Goal: Task Accomplishment & Management: Manage account settings

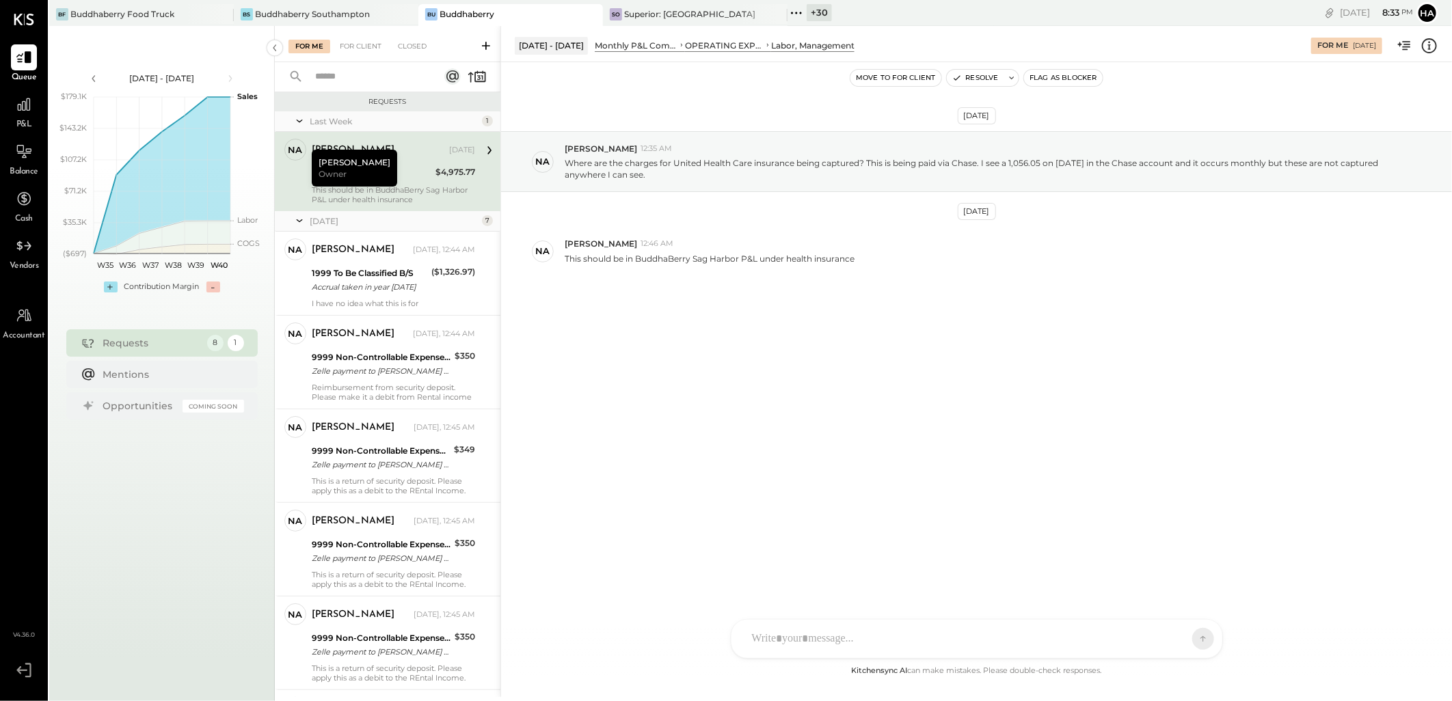
click at [419, 139] on div "[PERSON_NAME] [DATE]" at bounding box center [393, 150] width 163 height 23
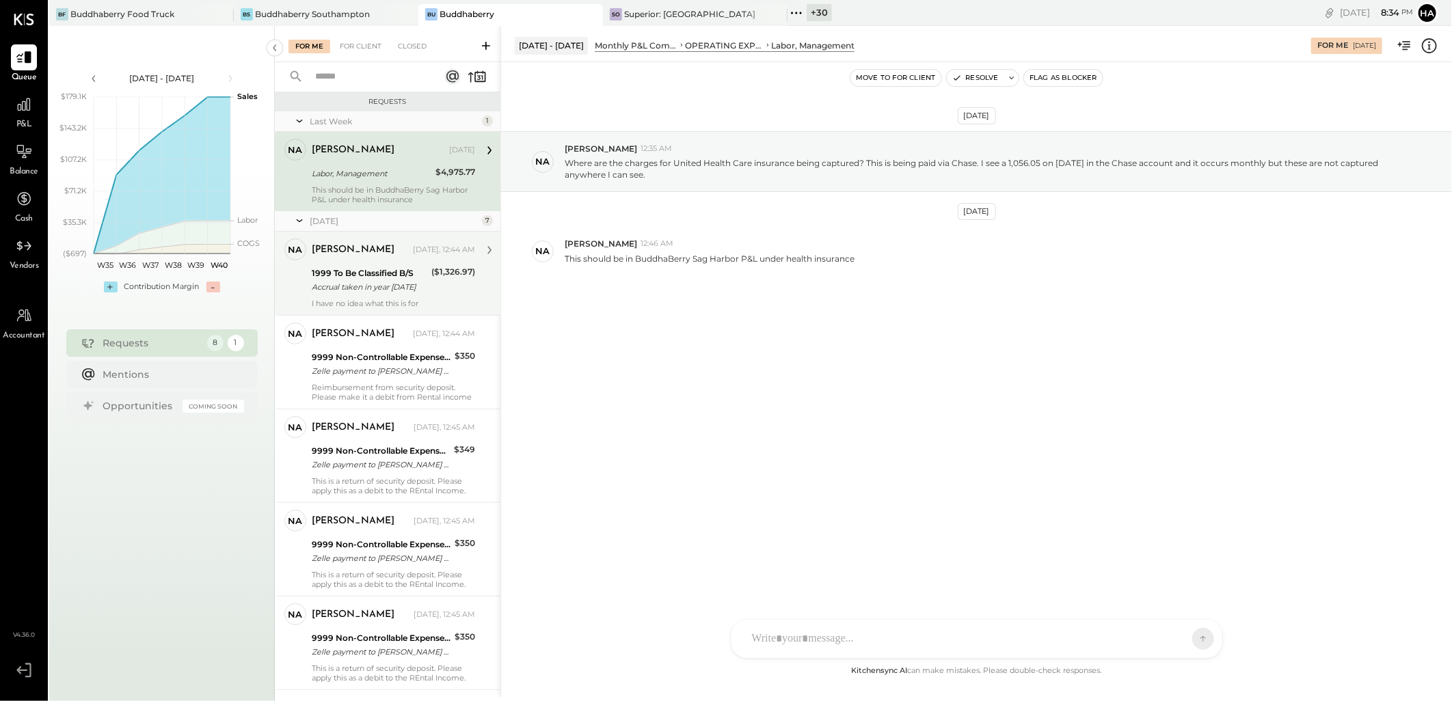
click at [371, 270] on div "1999 To Be Classified B/S" at bounding box center [370, 274] width 116 height 14
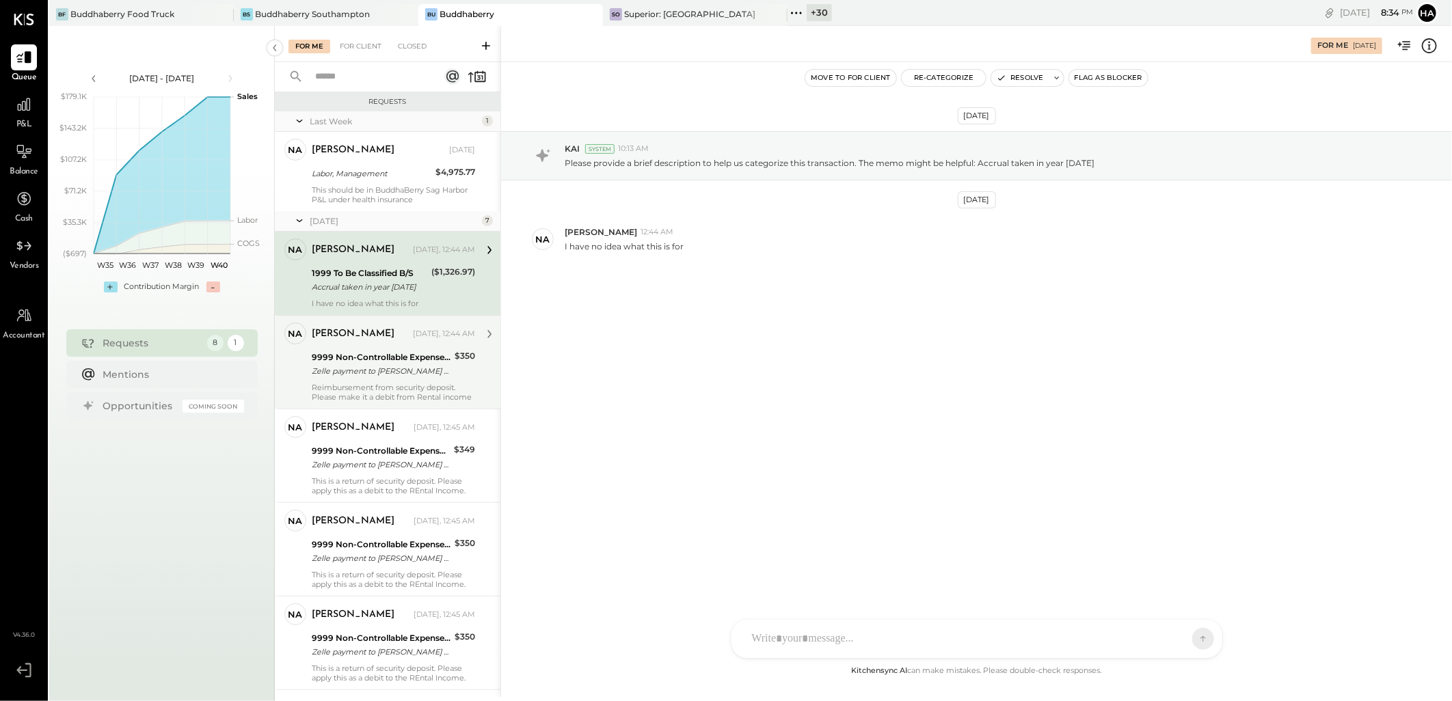
click at [378, 364] on div "Zelle payment to Rebeka Tungli XXXXXXX9524" at bounding box center [381, 371] width 139 height 14
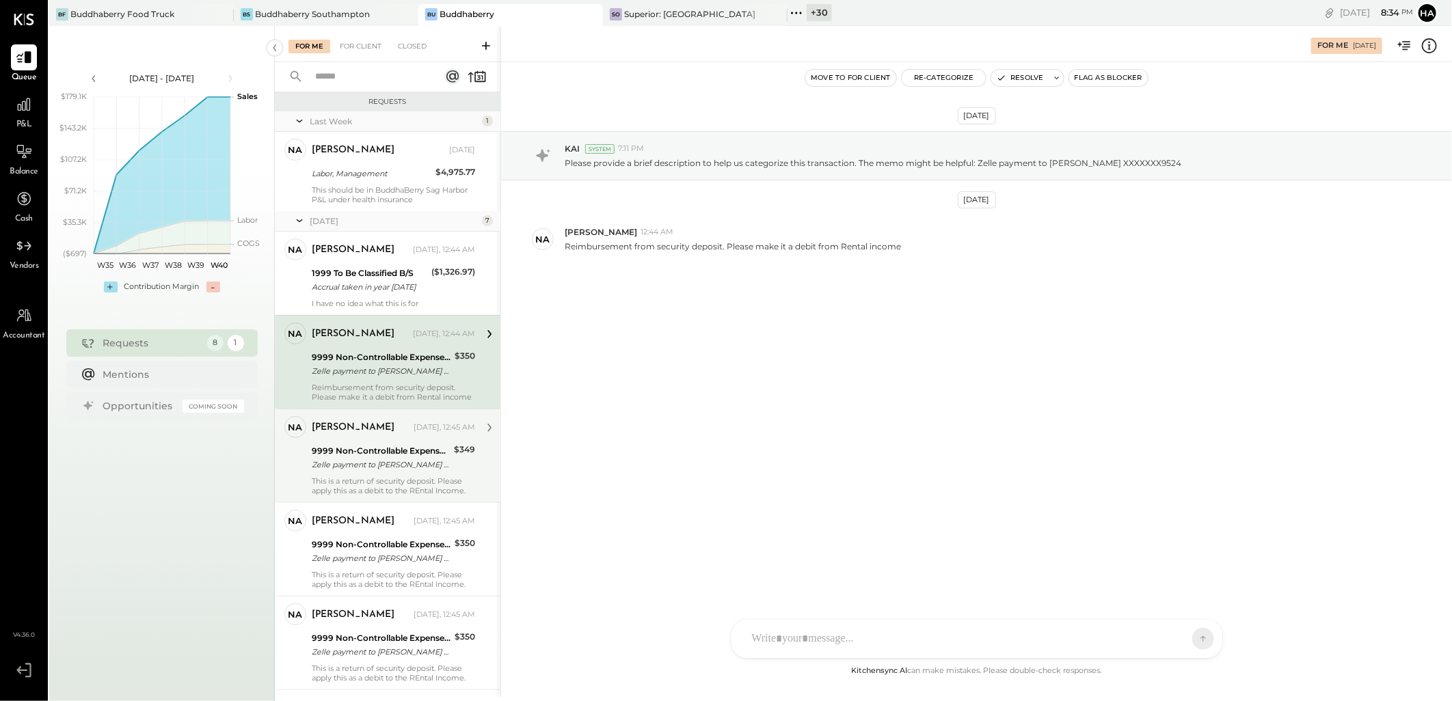
click at [375, 469] on div "Zelle payment to Stela Szabova XXXXXXX3091" at bounding box center [381, 465] width 138 height 14
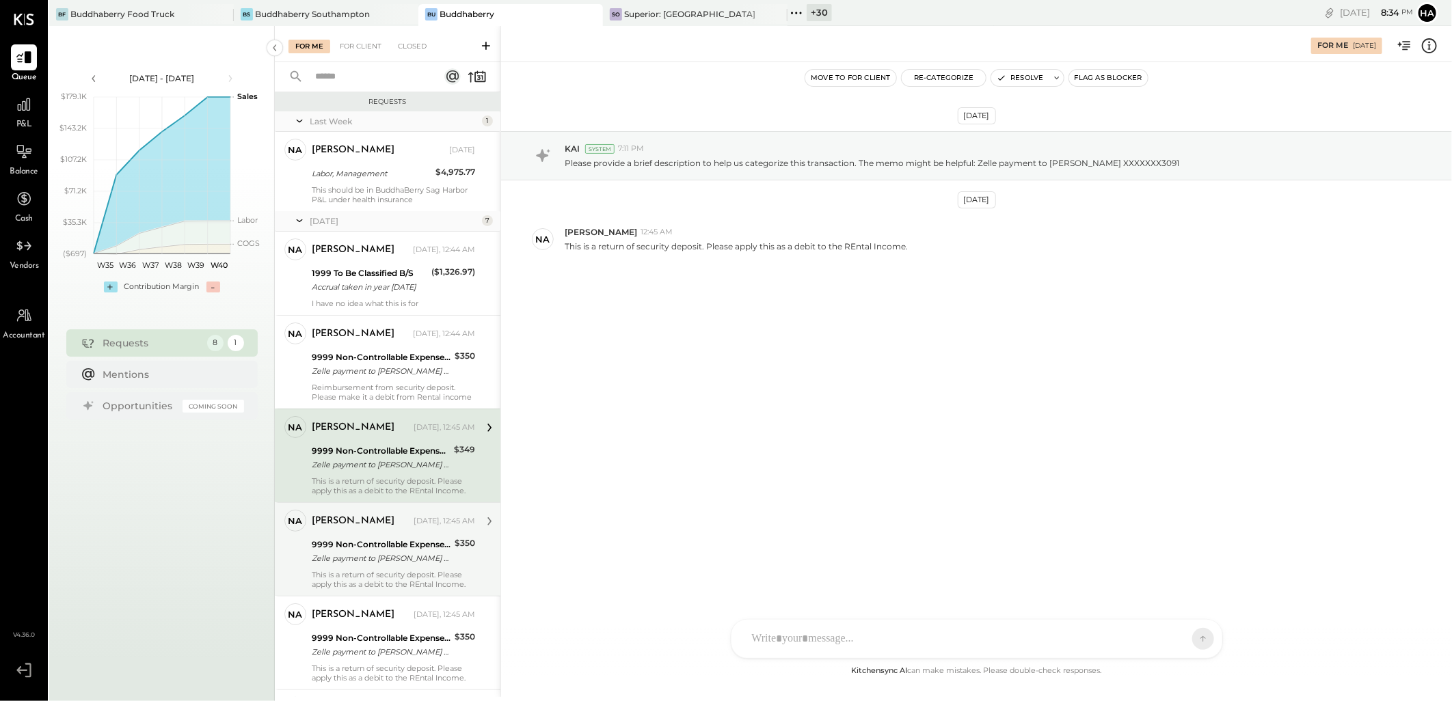
click at [365, 545] on div "9999 Non-Controllable Expenses:Other Income and Expenses:To Be Classified P&L" at bounding box center [381, 545] width 139 height 14
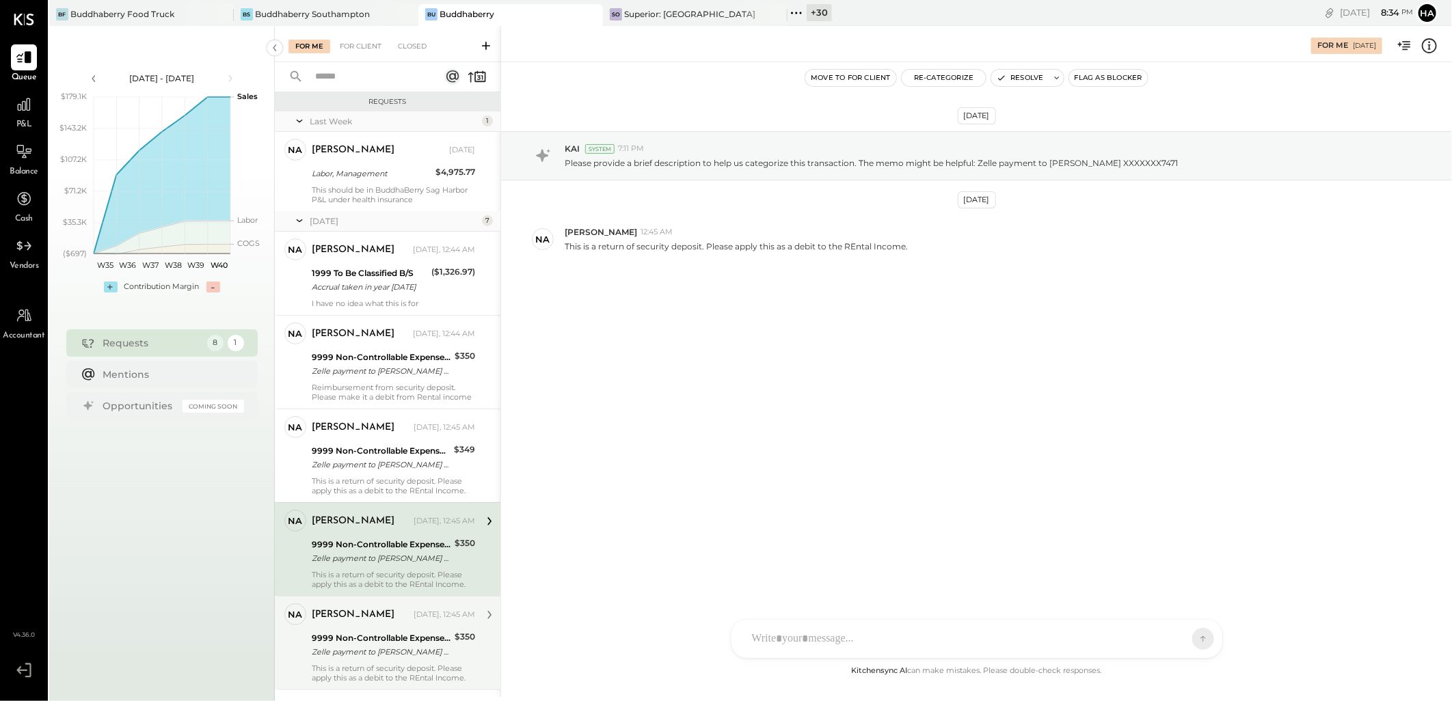
click at [363, 630] on div "9999 Non-Controllable Expenses:Other Income and Expenses:To Be Classified P&L Z…" at bounding box center [381, 645] width 139 height 30
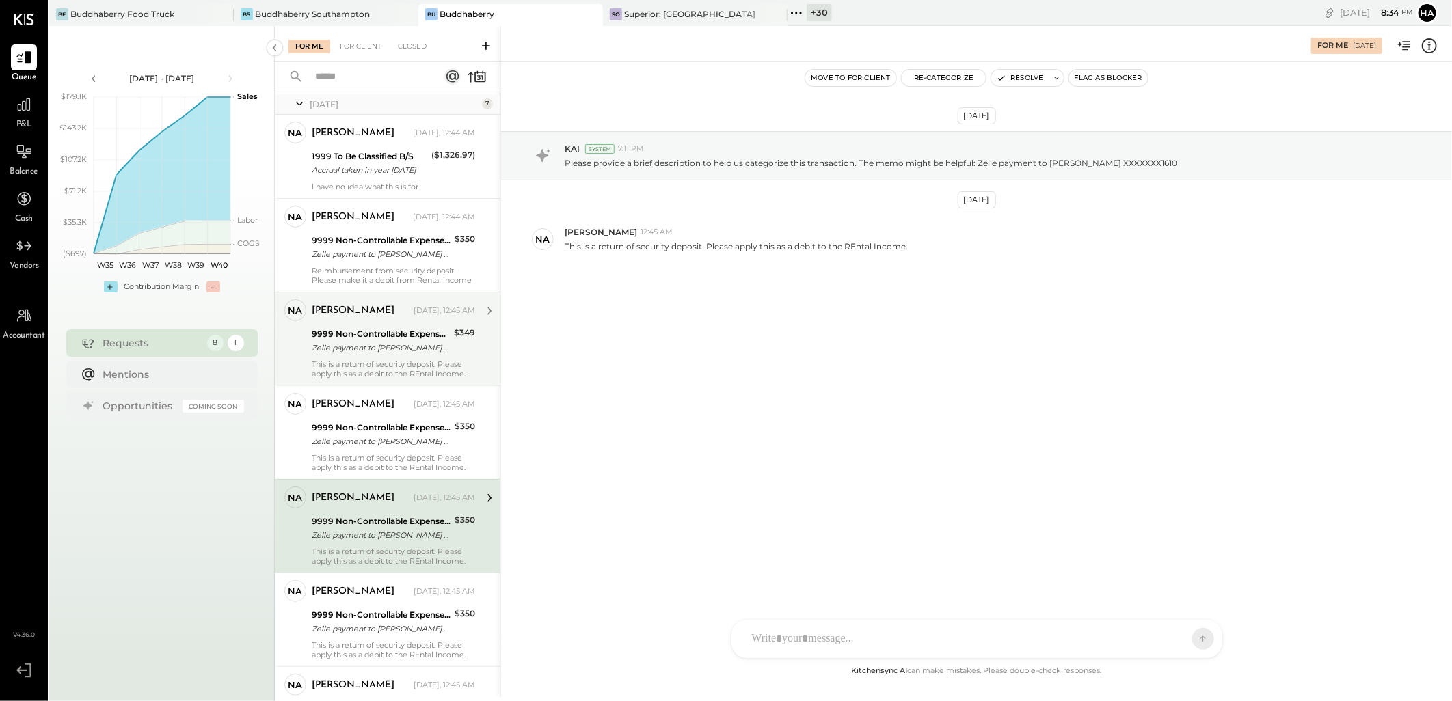
scroll to position [221, 0]
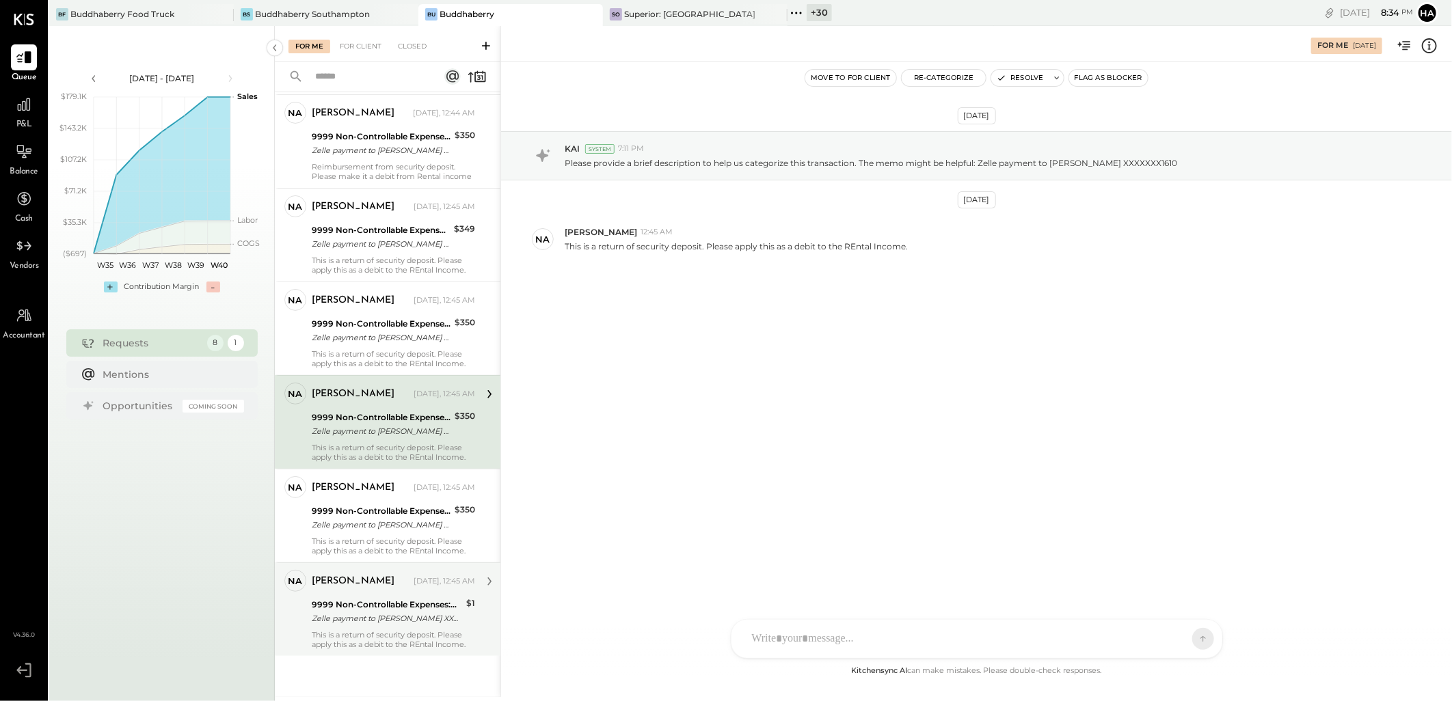
click at [356, 622] on div "Zelle payment to Stela Szabova XXXXXXX4367" at bounding box center [387, 619] width 150 height 14
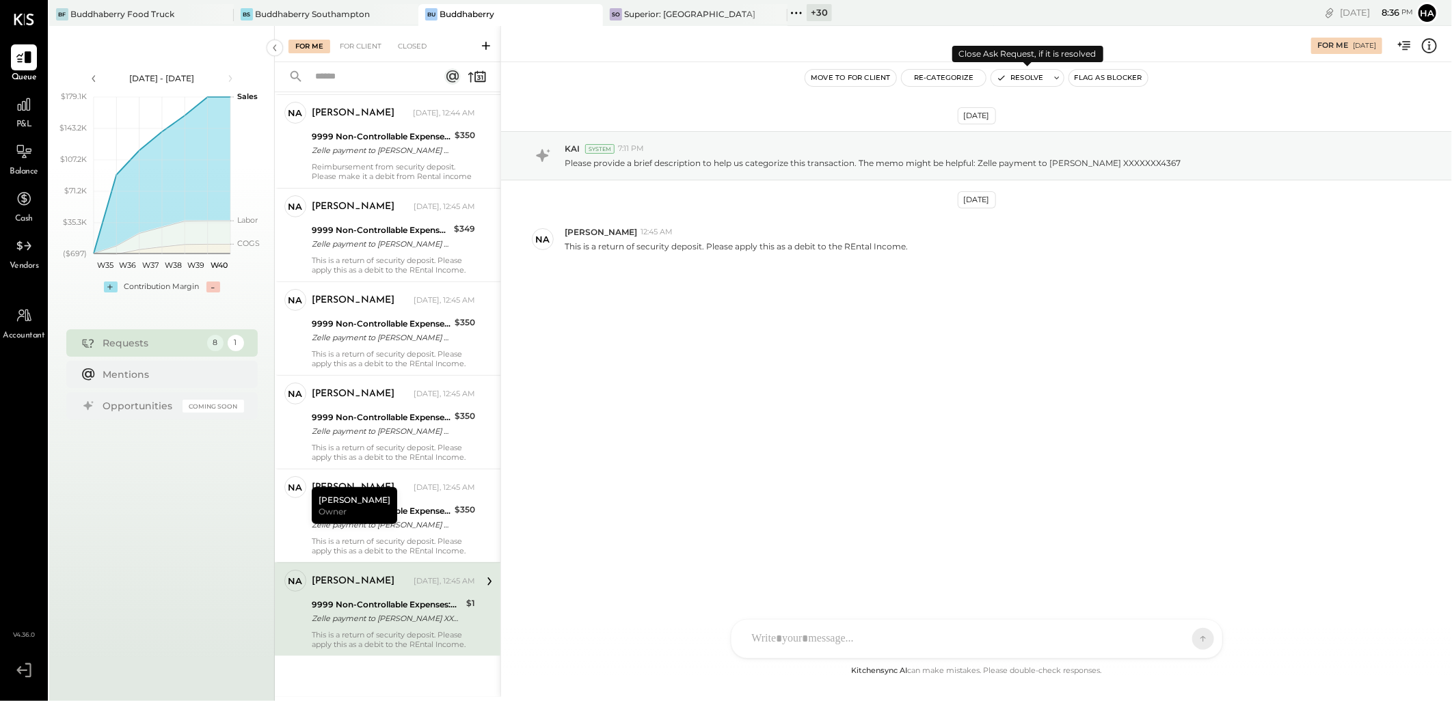
click at [1019, 78] on button "Resolve" at bounding box center [1019, 78] width 57 height 16
click at [1028, 75] on button "Resolve" at bounding box center [1019, 78] width 57 height 16
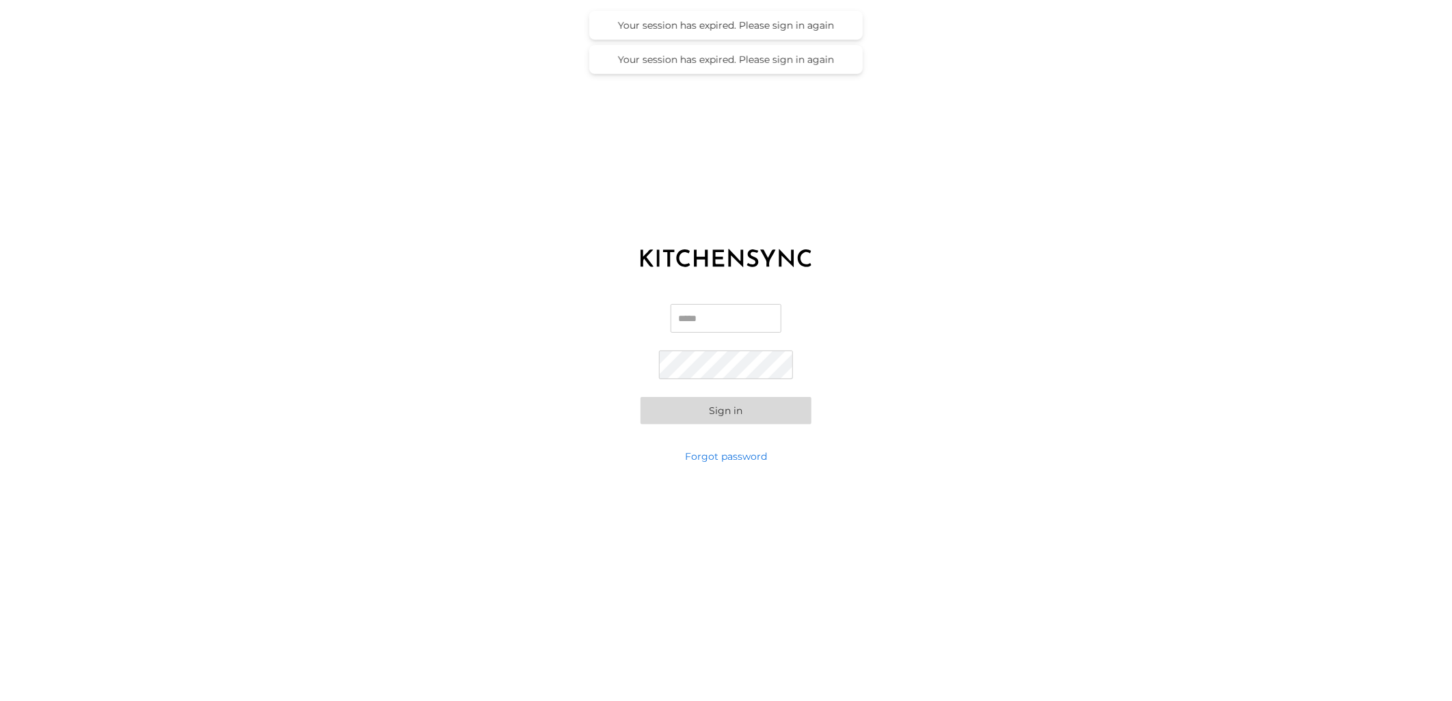
type input "**********"
click at [1020, 394] on div "**********" at bounding box center [726, 364] width 1452 height 171
click at [730, 412] on button "Sign in" at bounding box center [726, 410] width 171 height 27
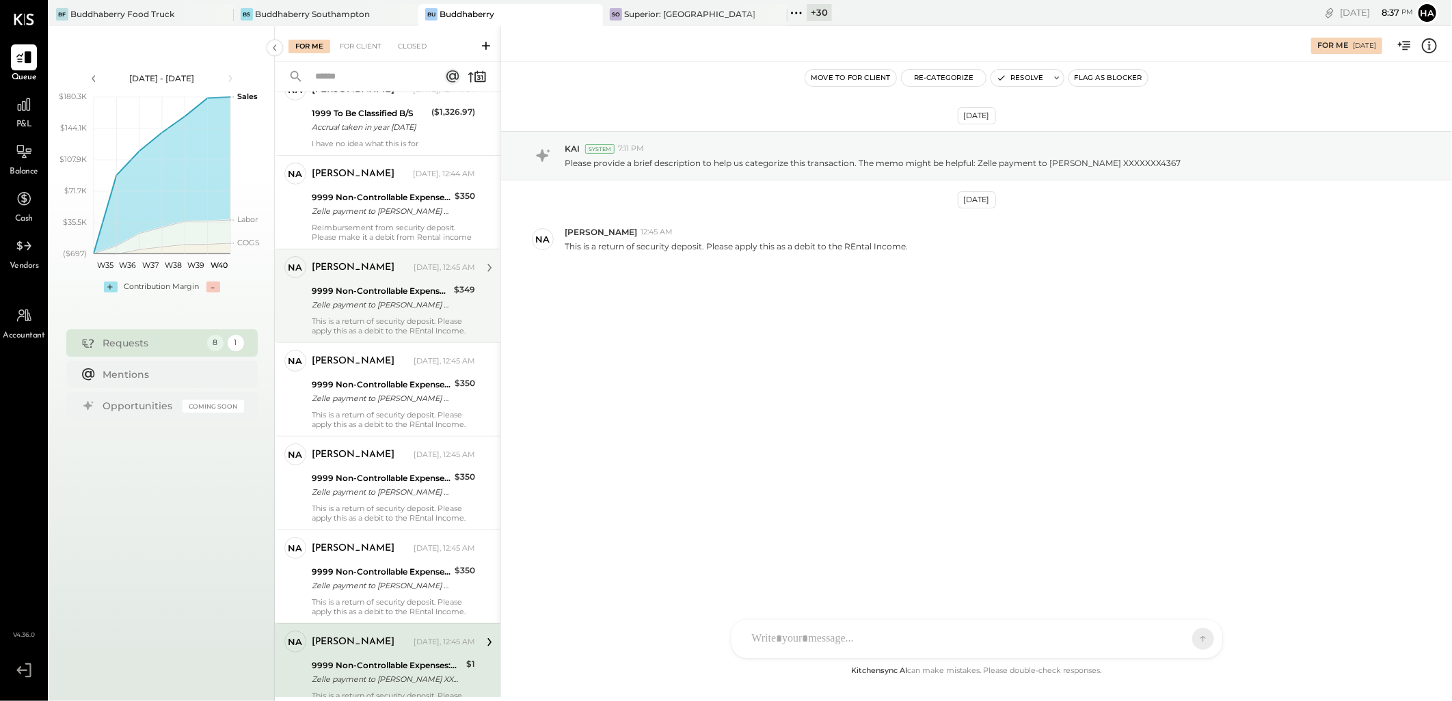
scroll to position [221, 0]
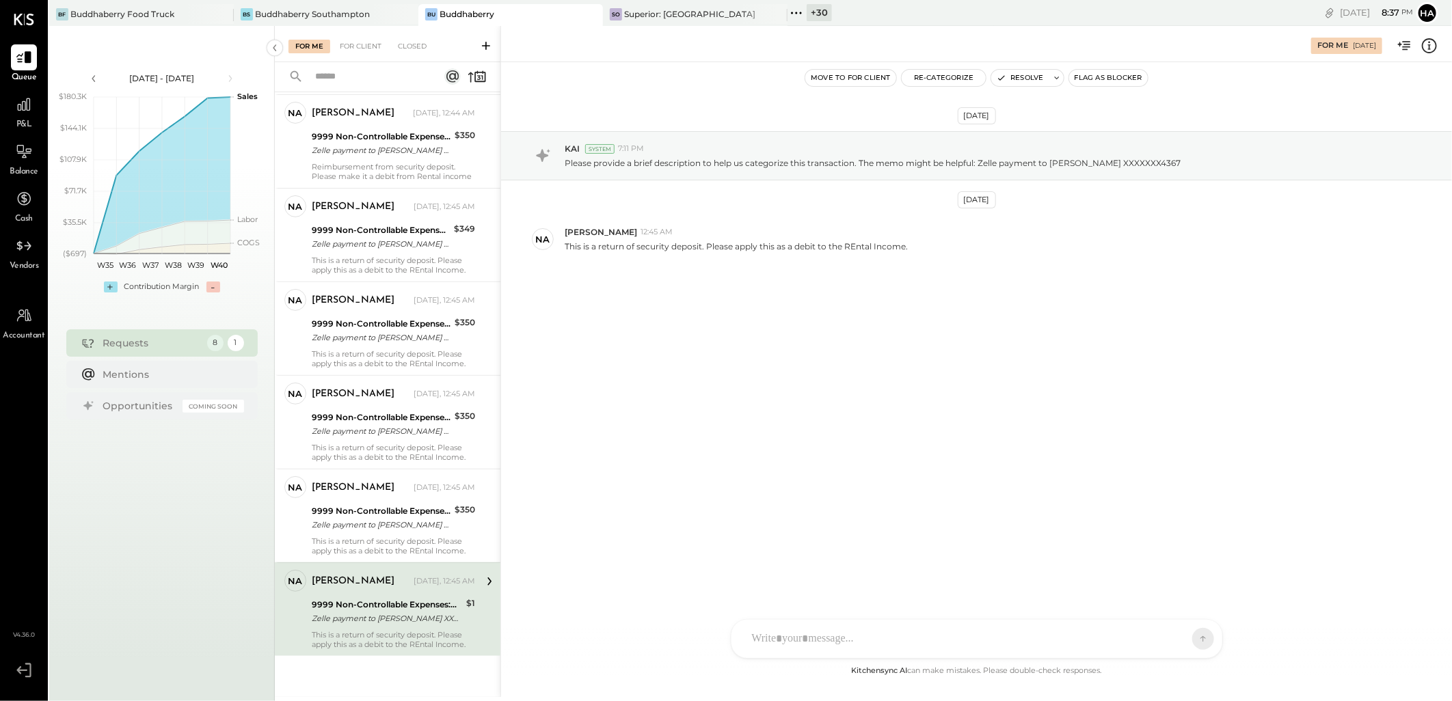
click at [412, 602] on div "9999 Non-Controllable Expenses:Other Income and Expenses:To Be Classified P&L" at bounding box center [387, 605] width 150 height 14
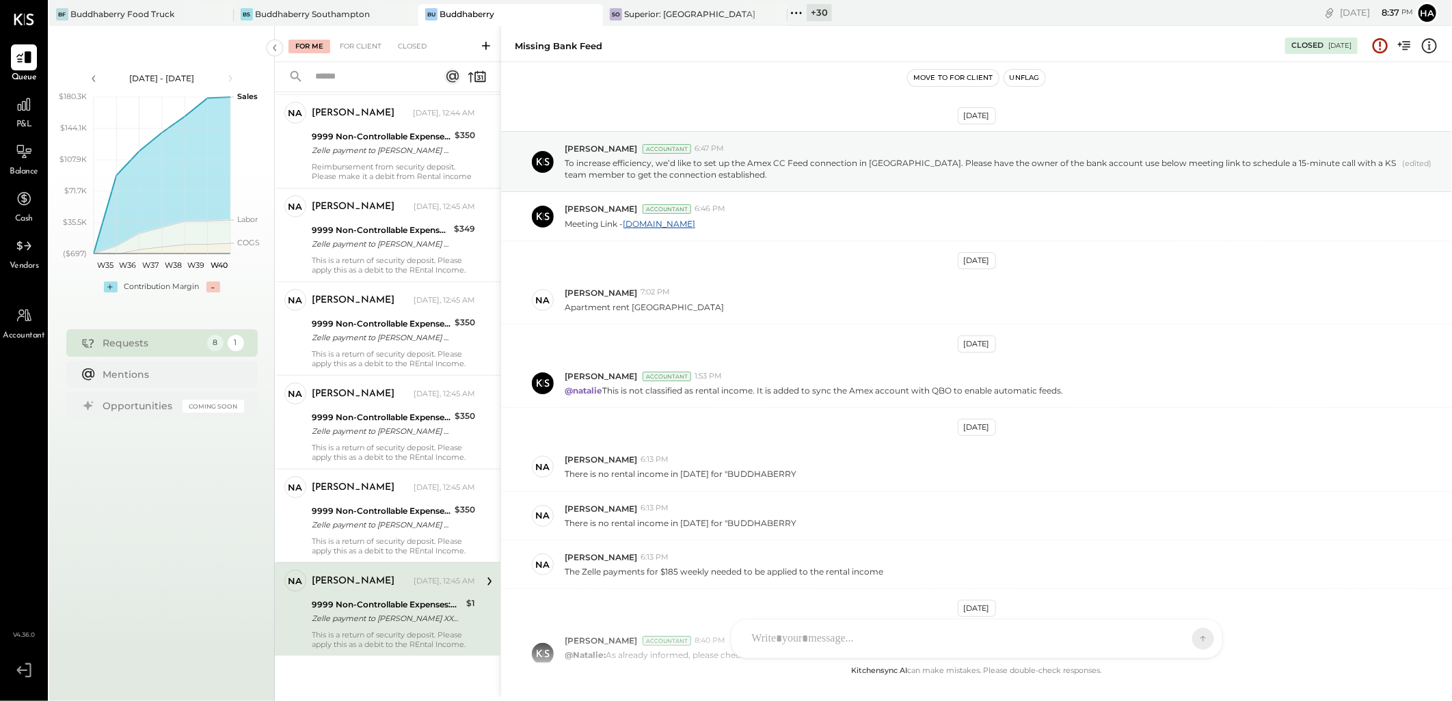
scroll to position [219, 0]
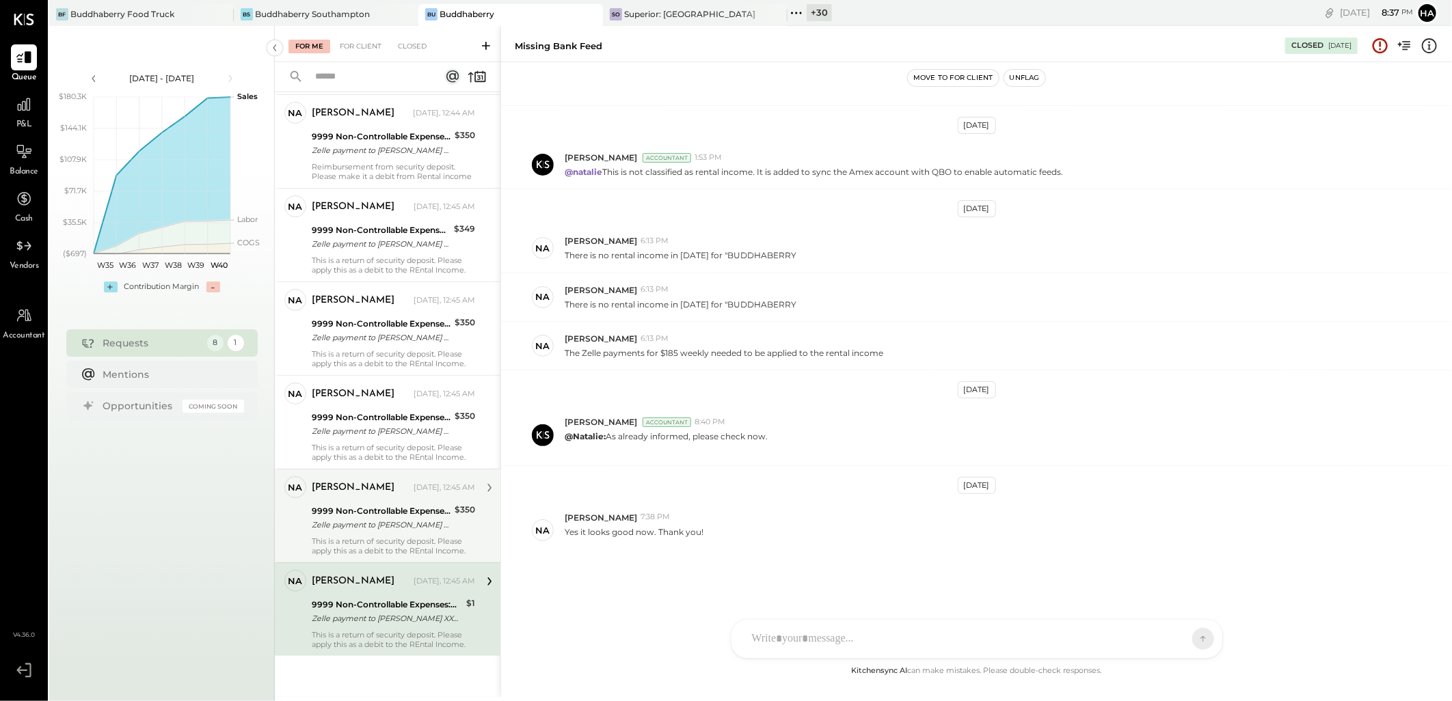
click at [421, 513] on div "9999 Non-Controllable Expenses:Other Income and Expenses:To Be Classified P&L" at bounding box center [381, 512] width 139 height 14
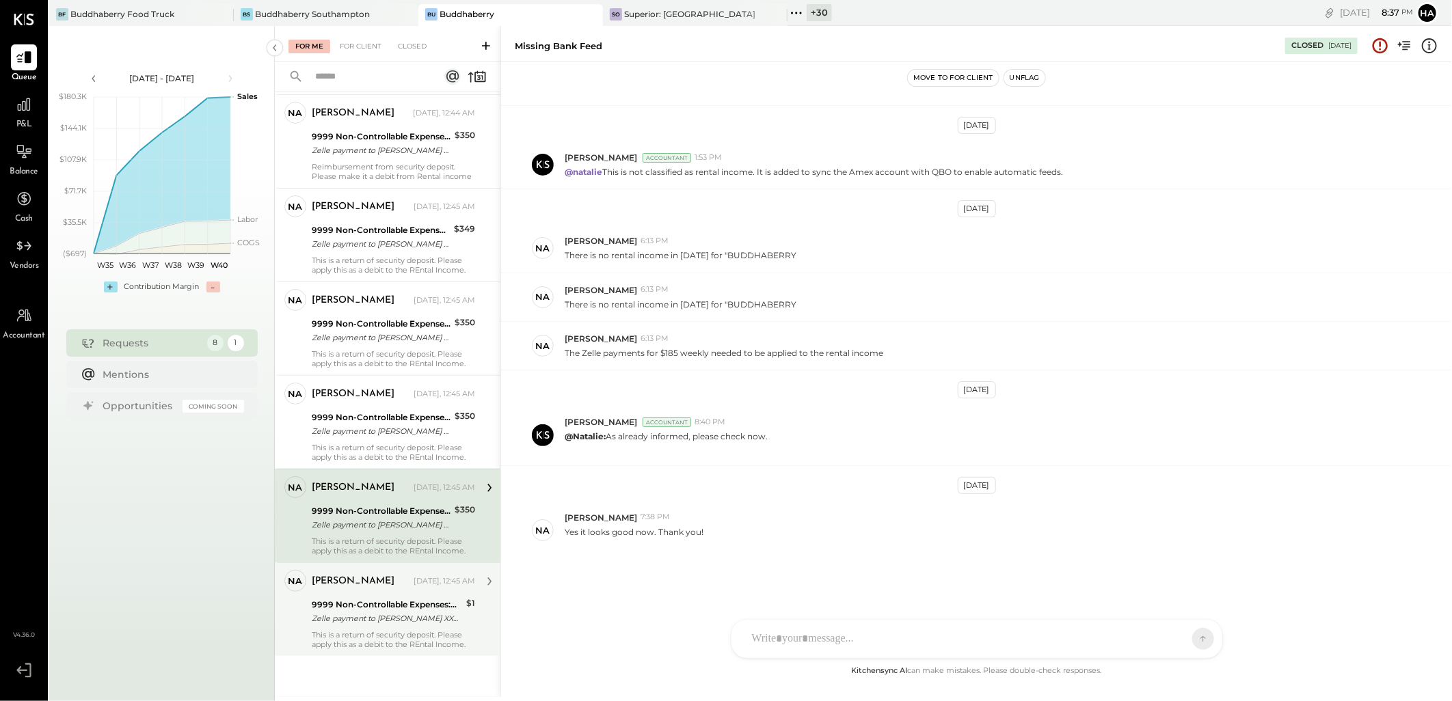
click at [403, 613] on div "Zelle payment to [PERSON_NAME] XXXXXXX4367" at bounding box center [387, 619] width 150 height 14
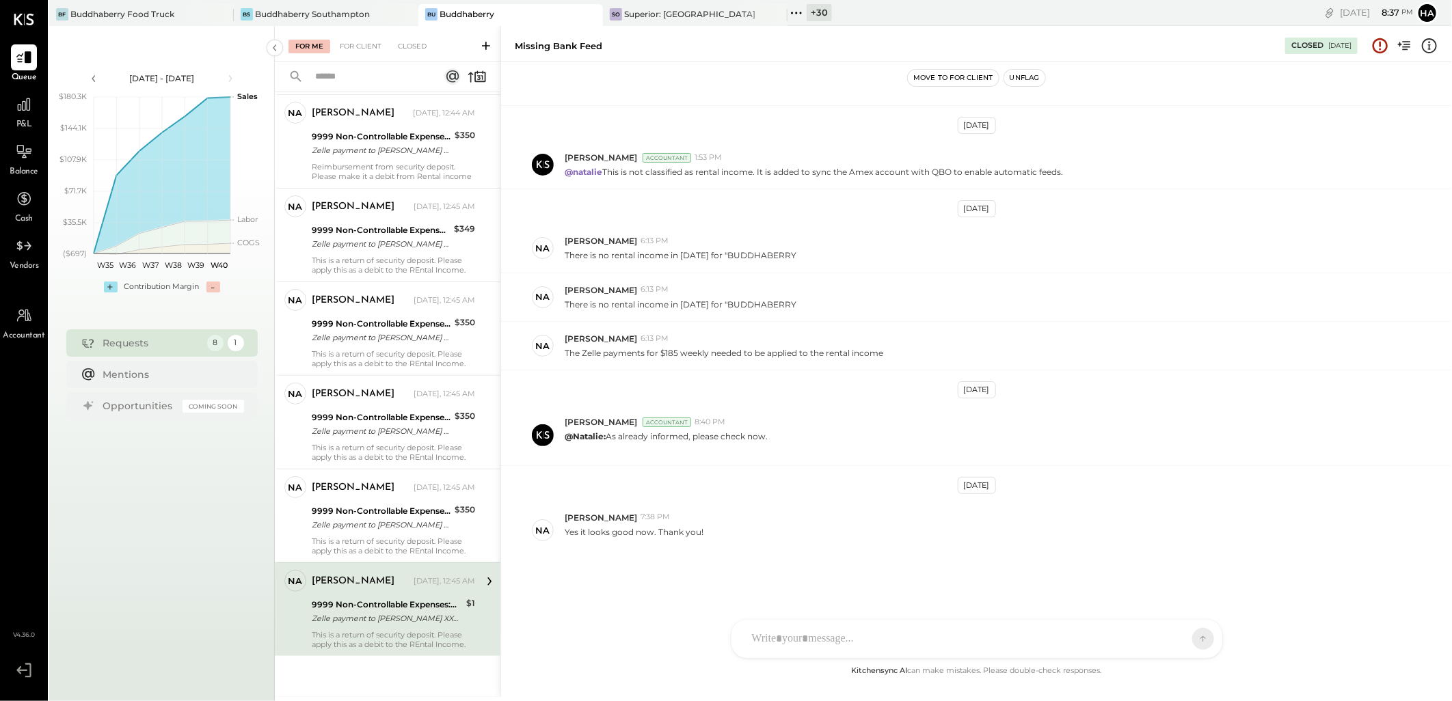
click at [375, 612] on div "Zelle payment to [PERSON_NAME] XXXXXXX4367" at bounding box center [387, 619] width 150 height 14
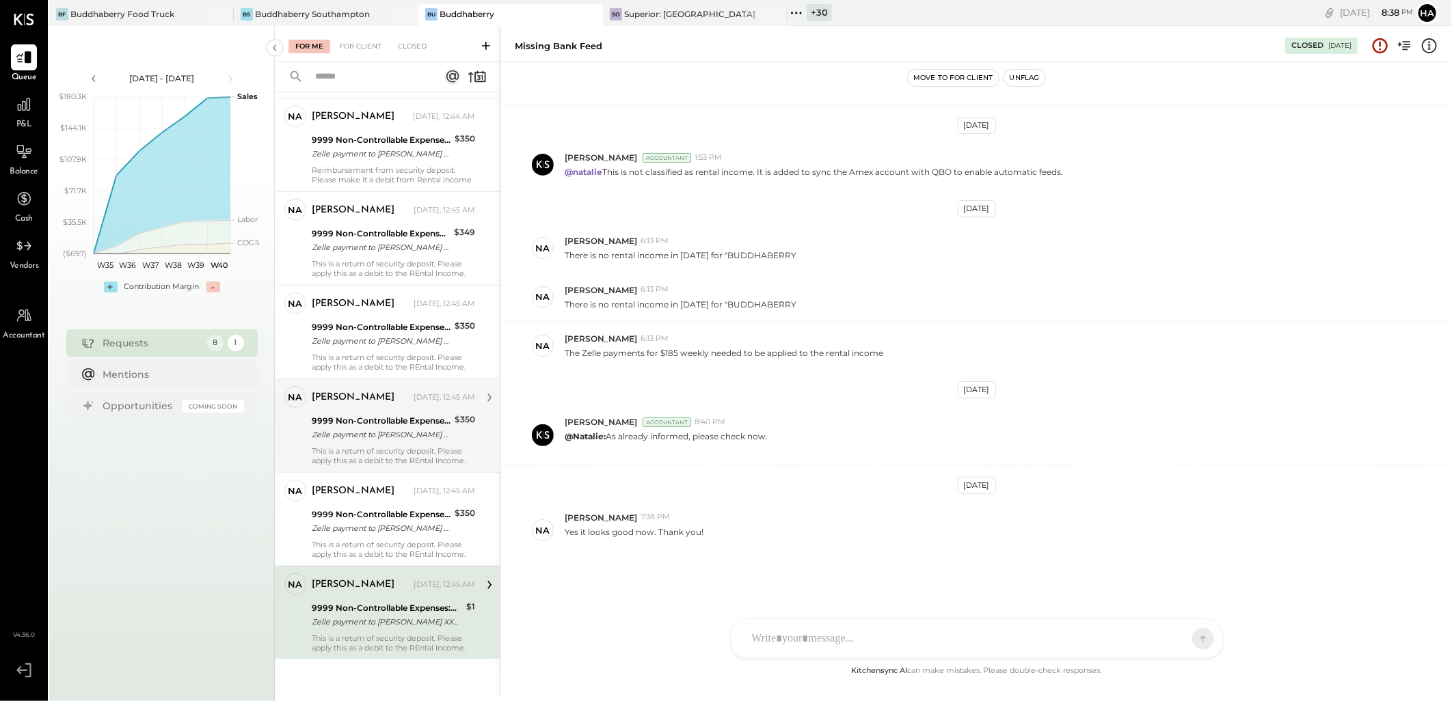
scroll to position [221, 0]
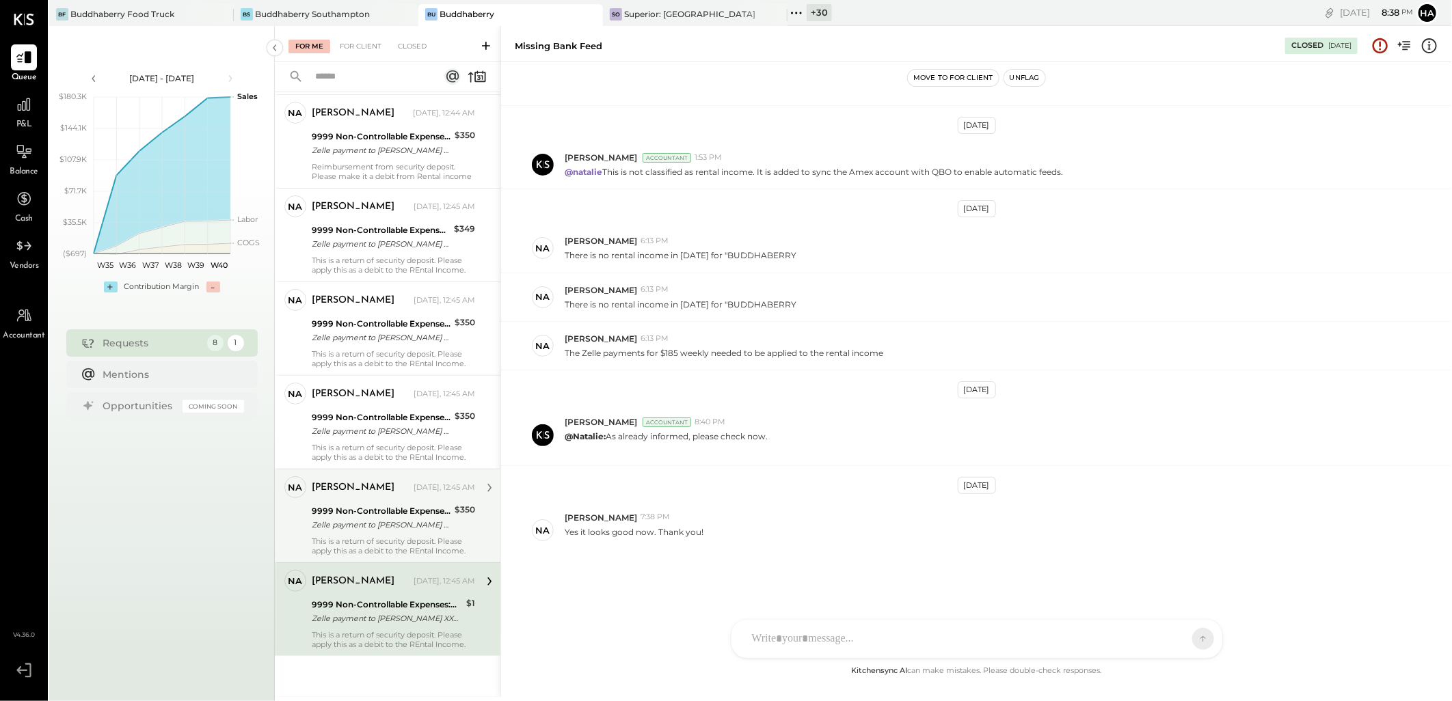
click at [377, 518] on div "Zelle payment to [PERSON_NAME] XXXXXXX3902" at bounding box center [381, 525] width 139 height 14
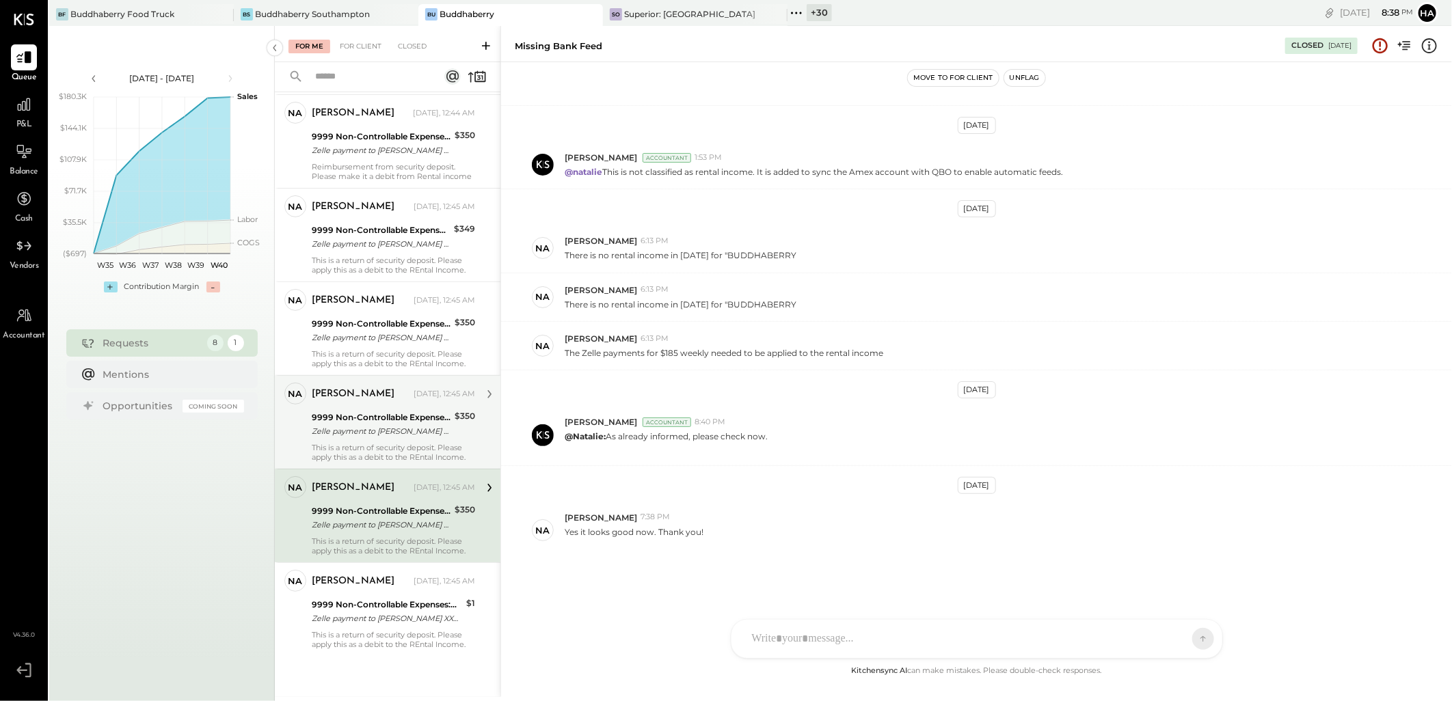
click at [395, 427] on div "Zelle payment to [PERSON_NAME] XXXXXXX1610" at bounding box center [381, 432] width 139 height 14
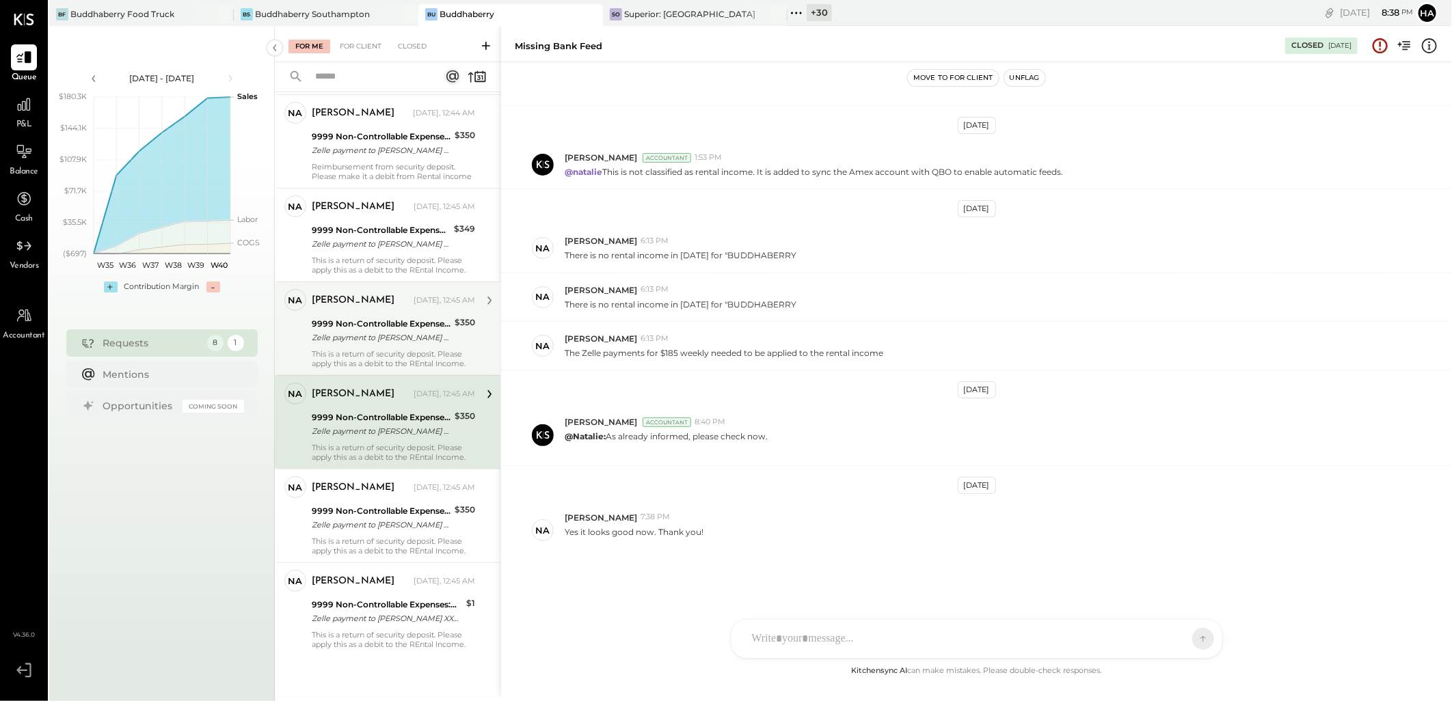
click at [410, 334] on div "Zelle payment to [PERSON_NAME] XXXXXXX7471" at bounding box center [381, 338] width 139 height 14
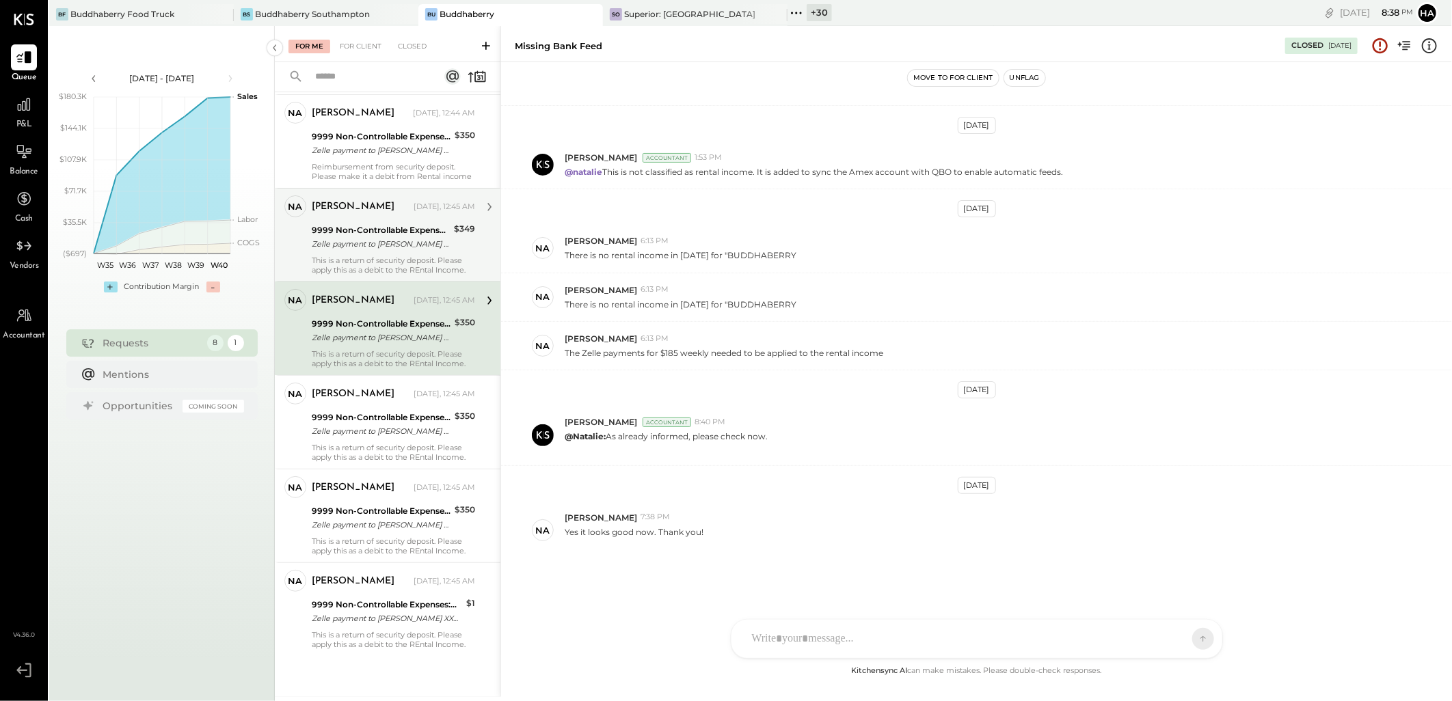
click at [405, 250] on div "Zelle payment to [PERSON_NAME] XXXXXXX3091" at bounding box center [381, 244] width 138 height 14
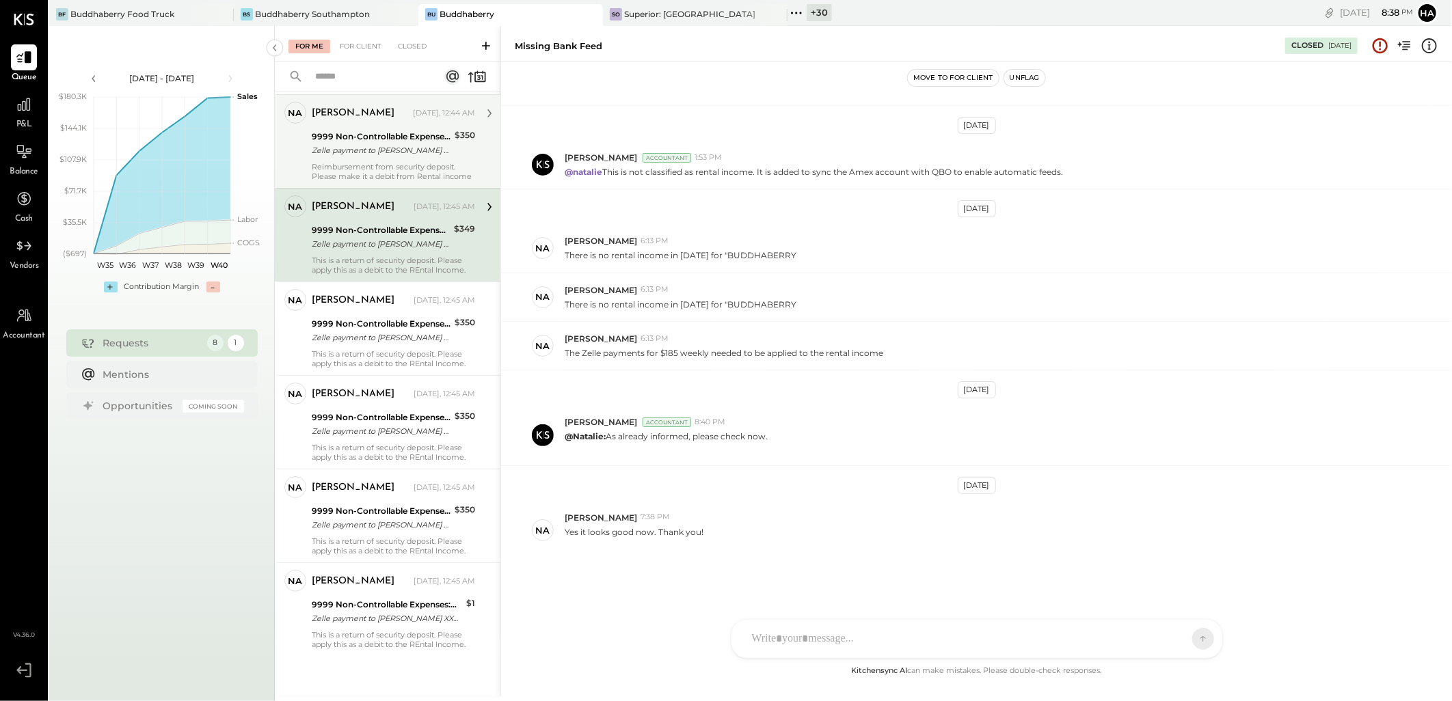
click at [401, 160] on div "natalie Yesterday, 12:44 AM 9999 Non-Controllable Expenses:Other Income and Exp…" at bounding box center [393, 141] width 163 height 79
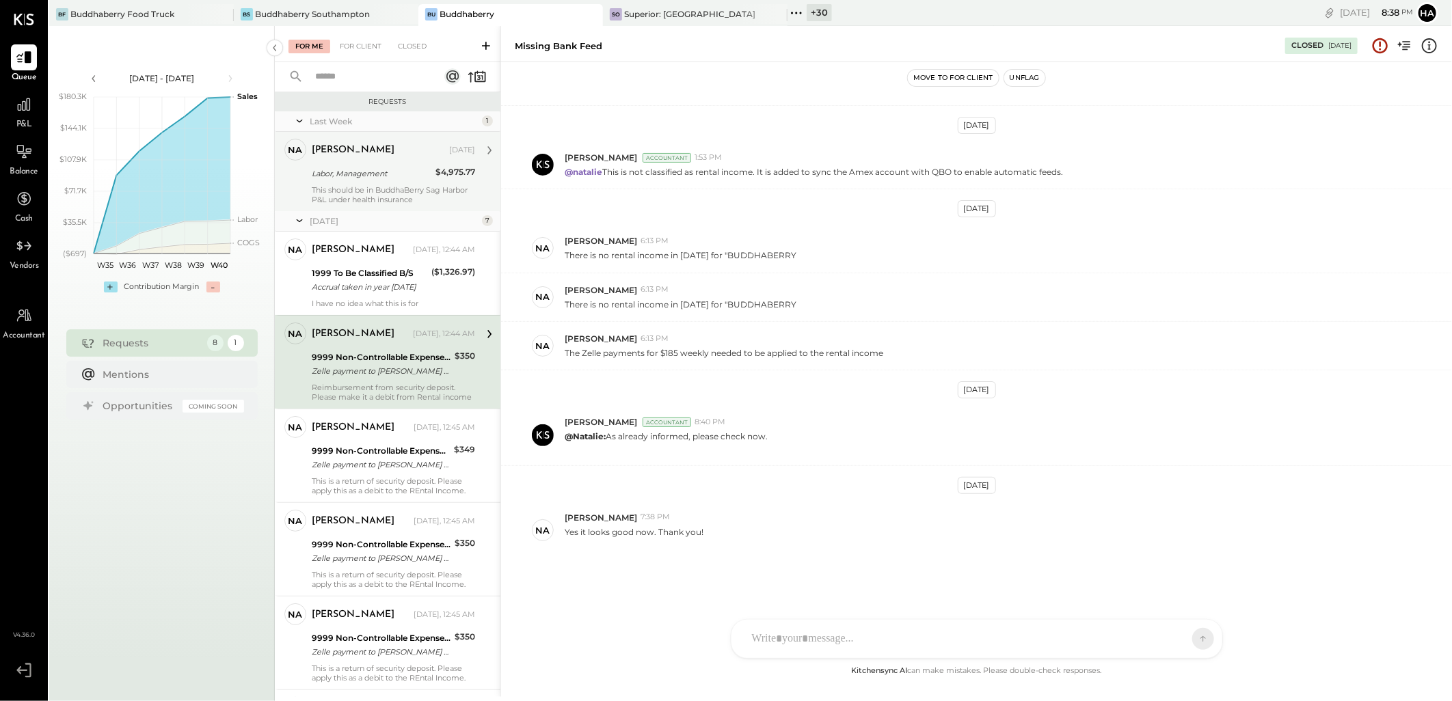
click at [390, 168] on div "Labor, Management" at bounding box center [372, 174] width 120 height 14
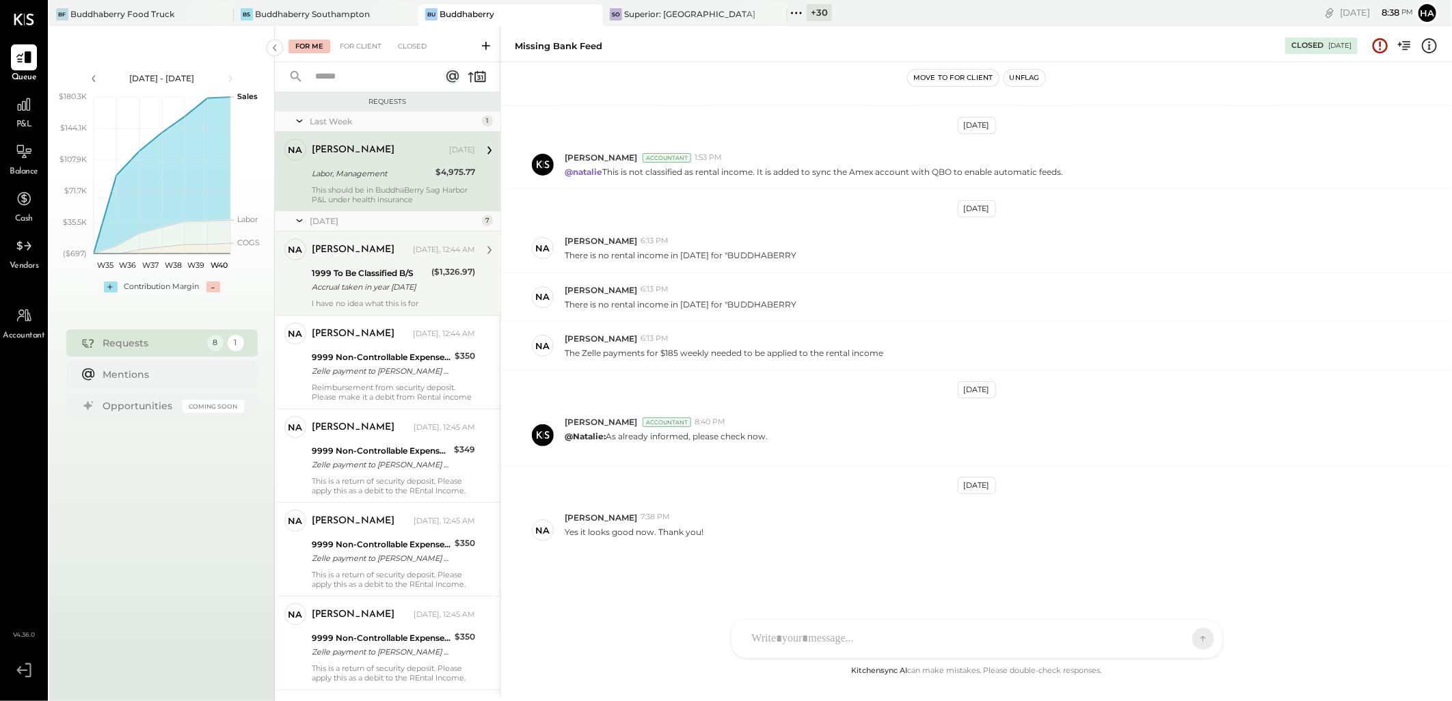
click at [359, 258] on div "natalie Yesterday, 12:44 AM" at bounding box center [393, 250] width 163 height 19
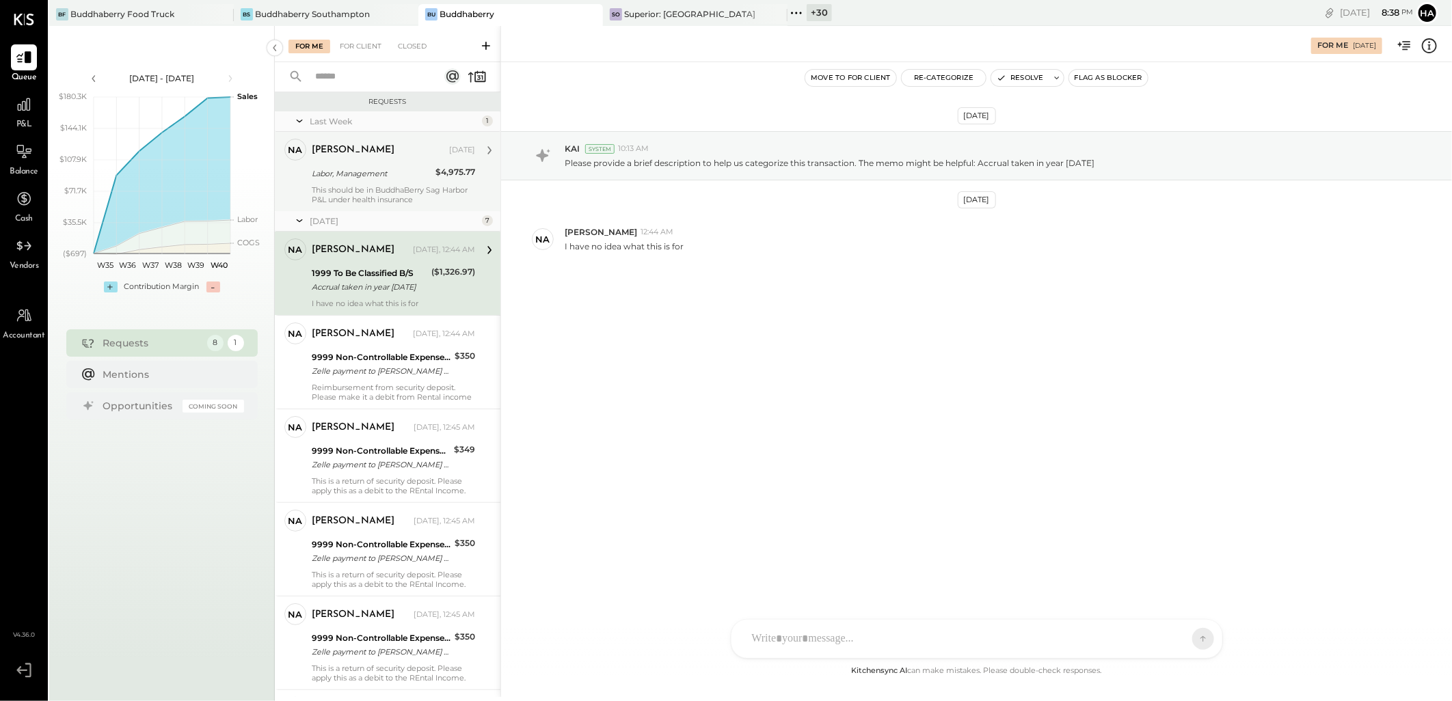
click at [361, 192] on div "This should be in BuddhaBerry Sag Harbor P&L under health insurance" at bounding box center [393, 194] width 163 height 19
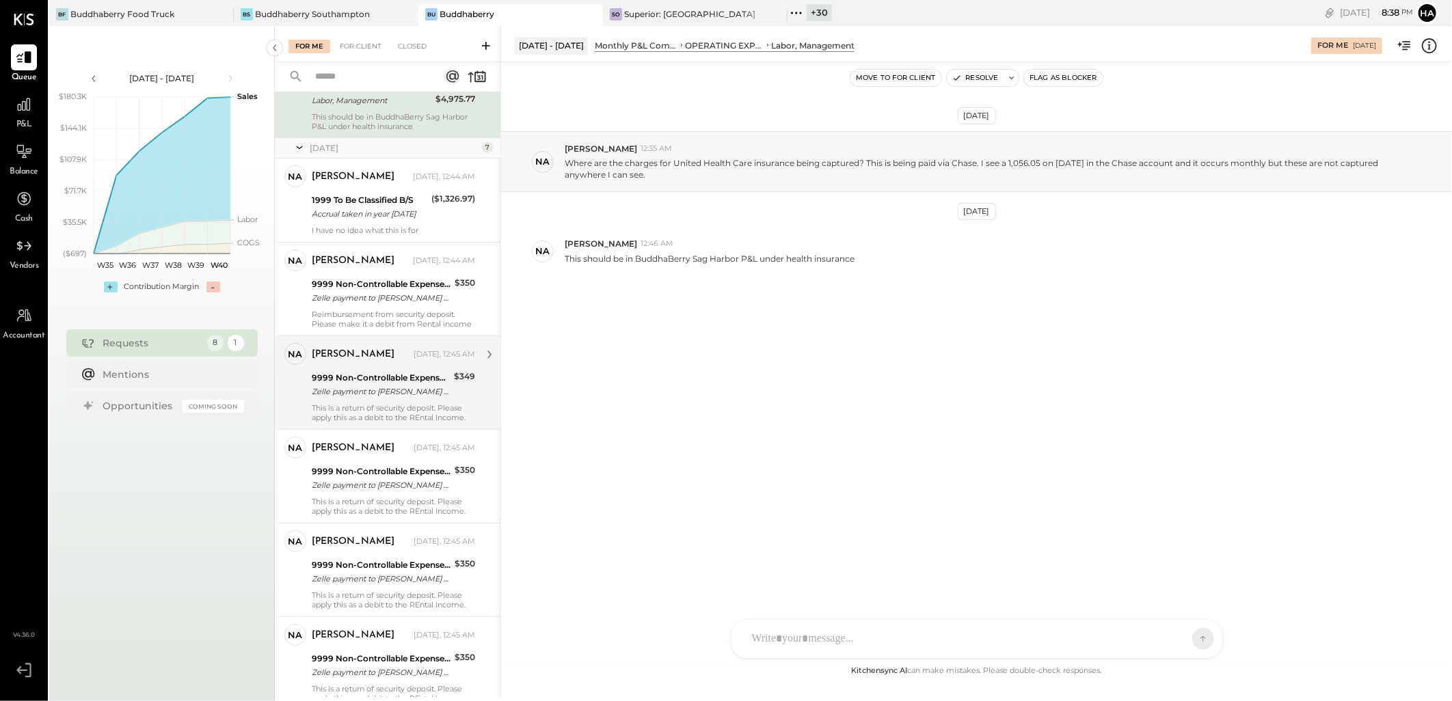
scroll to position [221, 0]
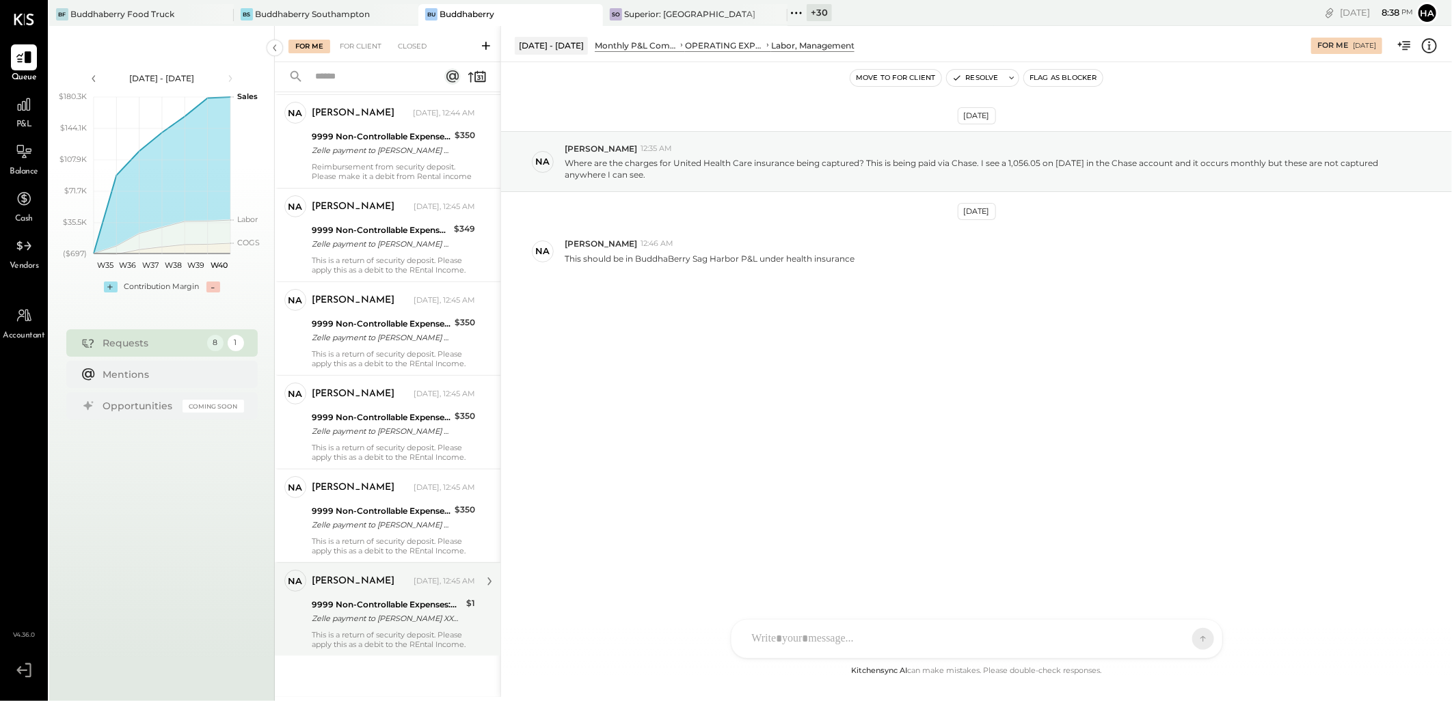
click at [380, 610] on div "9999 Non-Controllable Expenses:Other Income and Expenses:To Be Classified P&L" at bounding box center [387, 605] width 150 height 14
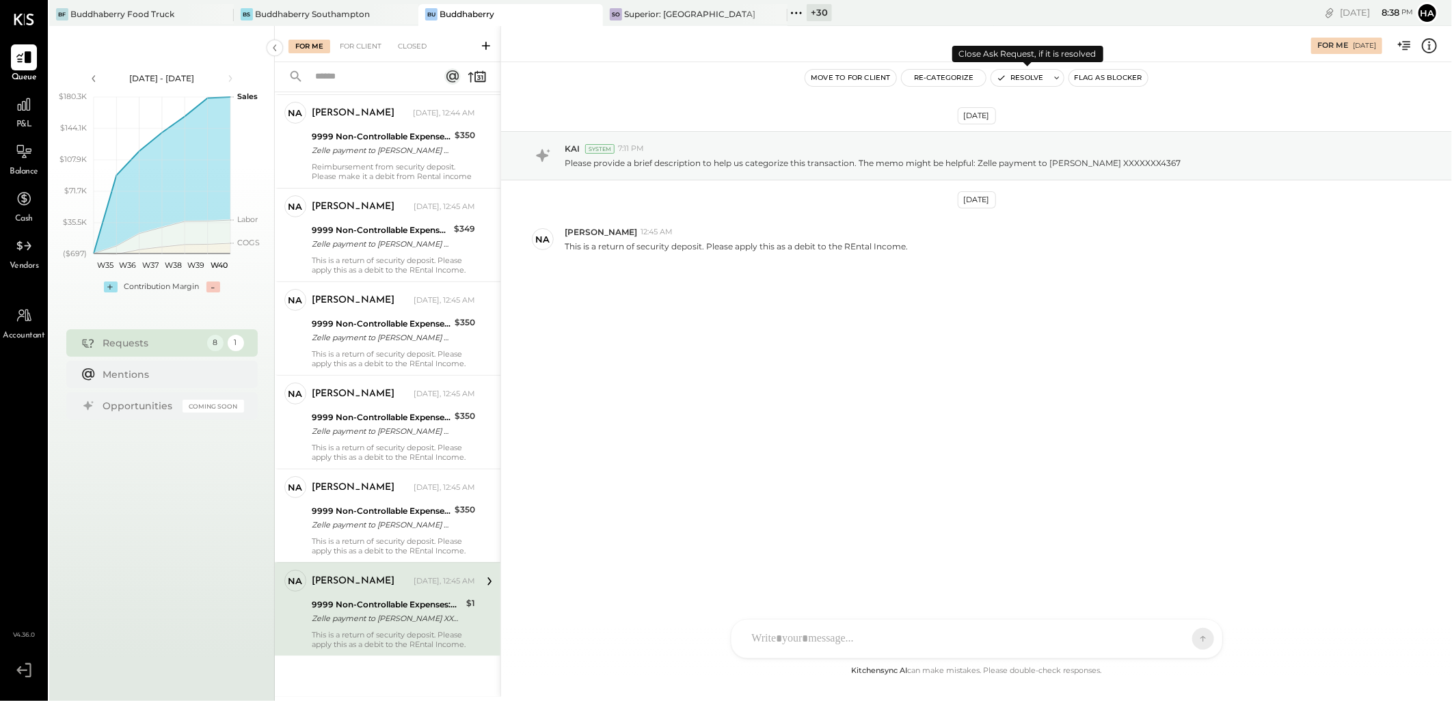
click at [1023, 74] on button "Resolve" at bounding box center [1019, 78] width 57 height 16
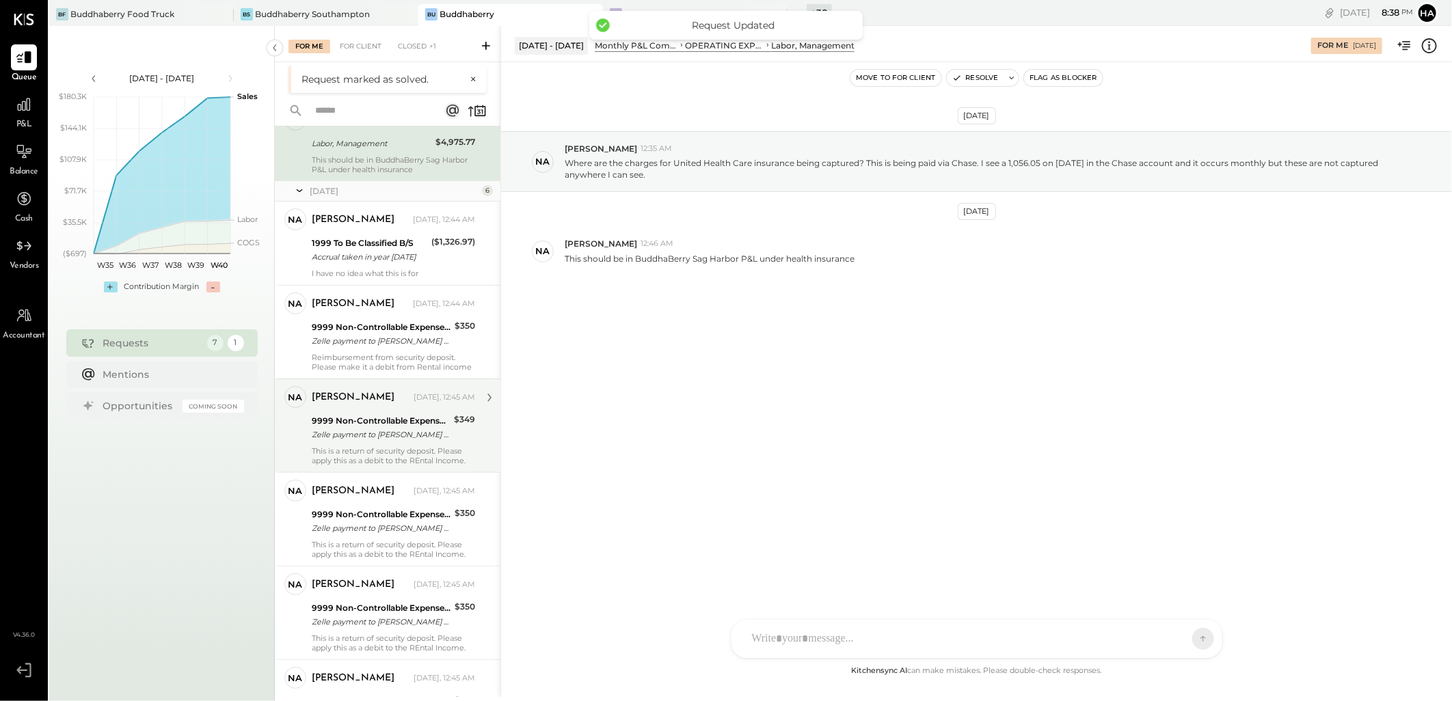
scroll to position [127, 0]
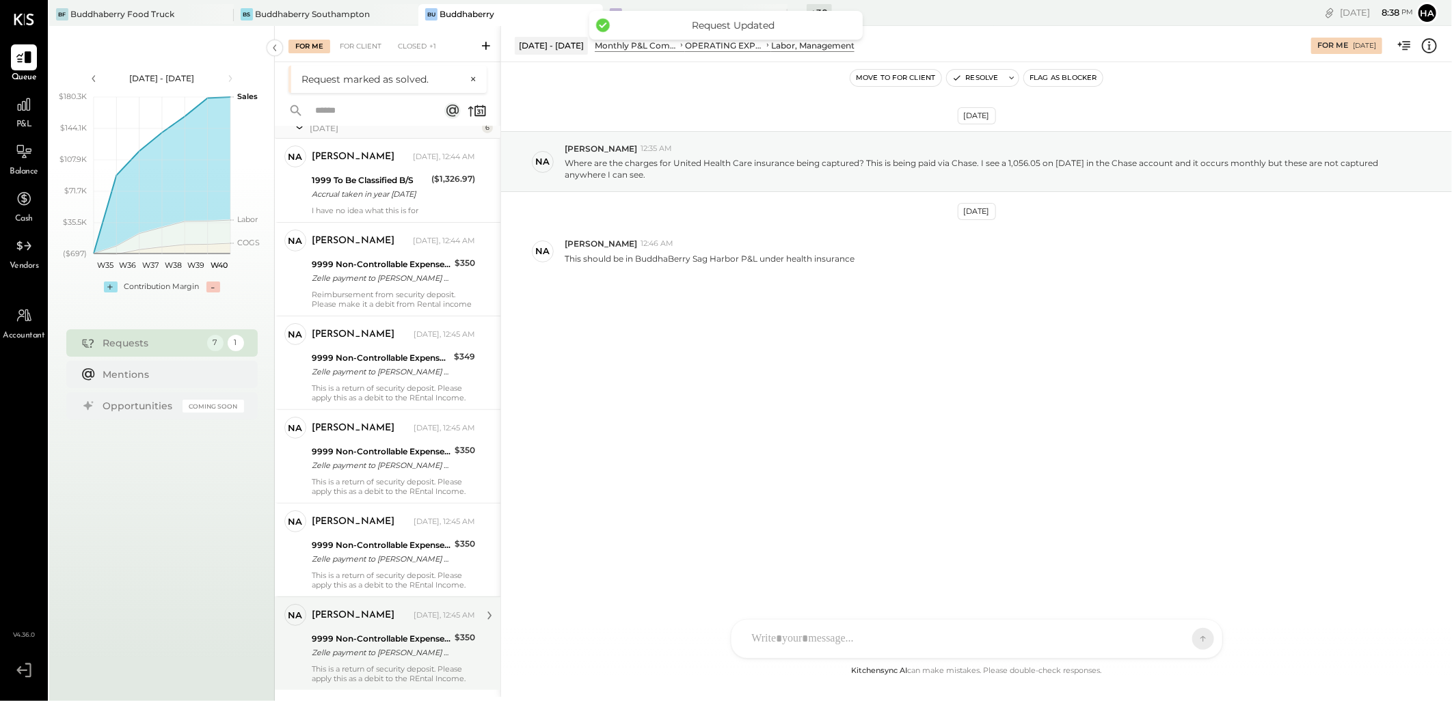
click at [376, 650] on div "Zelle payment to [PERSON_NAME] XXXXXXX3902" at bounding box center [381, 653] width 139 height 14
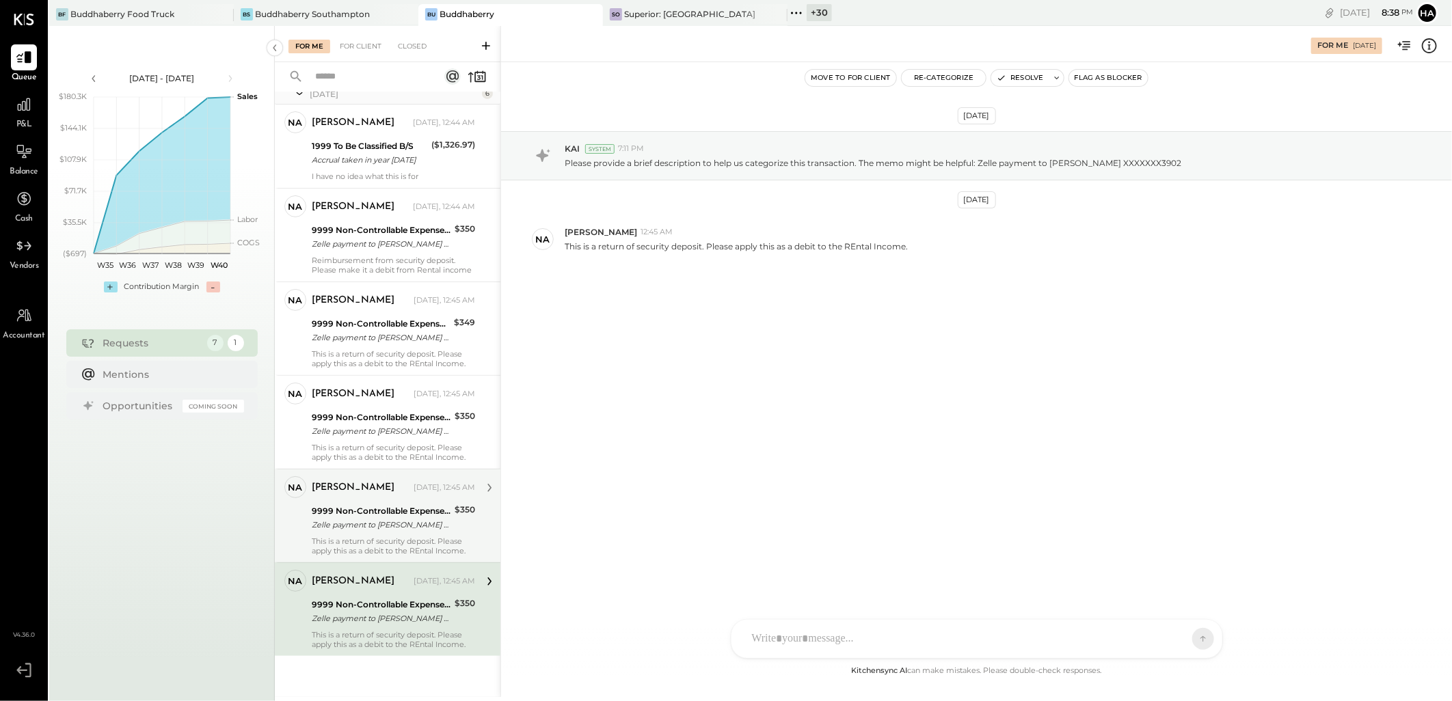
click at [403, 524] on div "Zelle payment to [PERSON_NAME] XXXXXXX1610" at bounding box center [381, 525] width 139 height 14
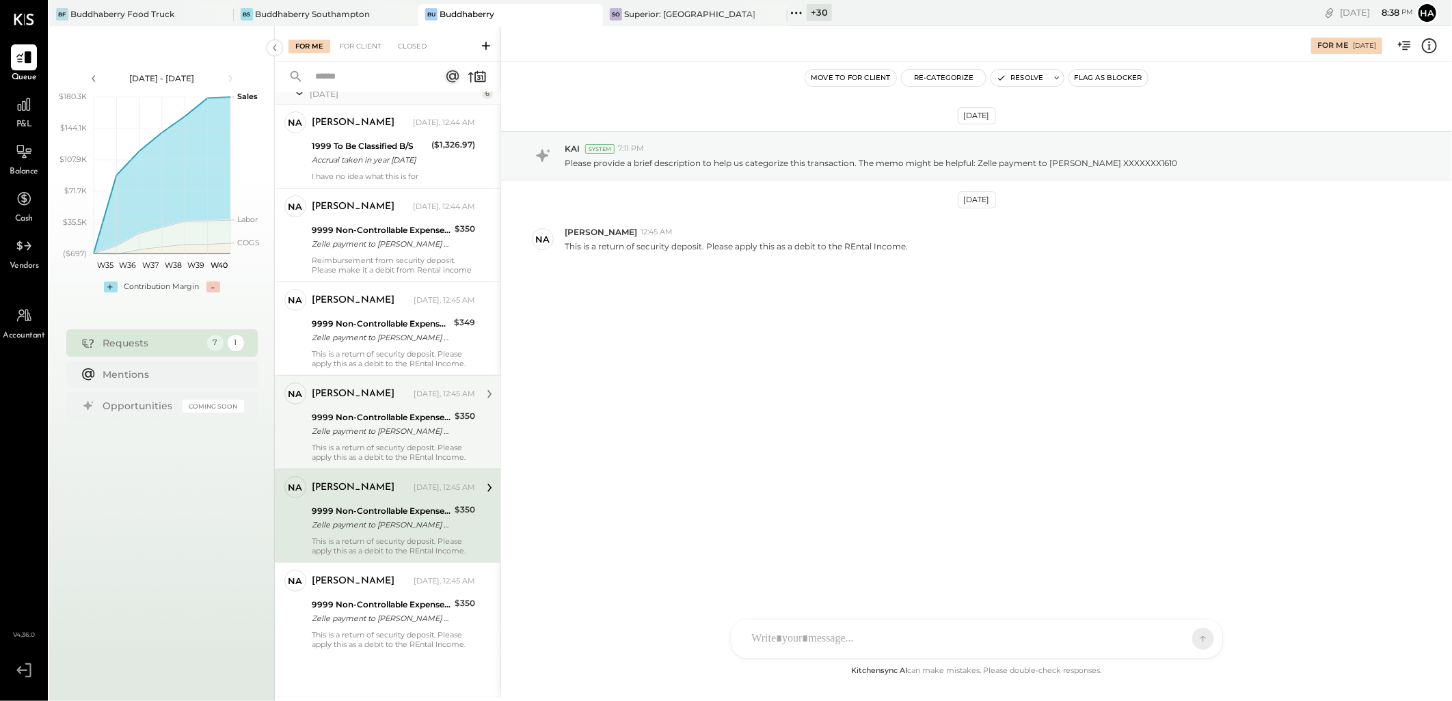
click at [406, 425] on div "Zelle payment to [PERSON_NAME] XXXXXXX7471" at bounding box center [381, 432] width 139 height 14
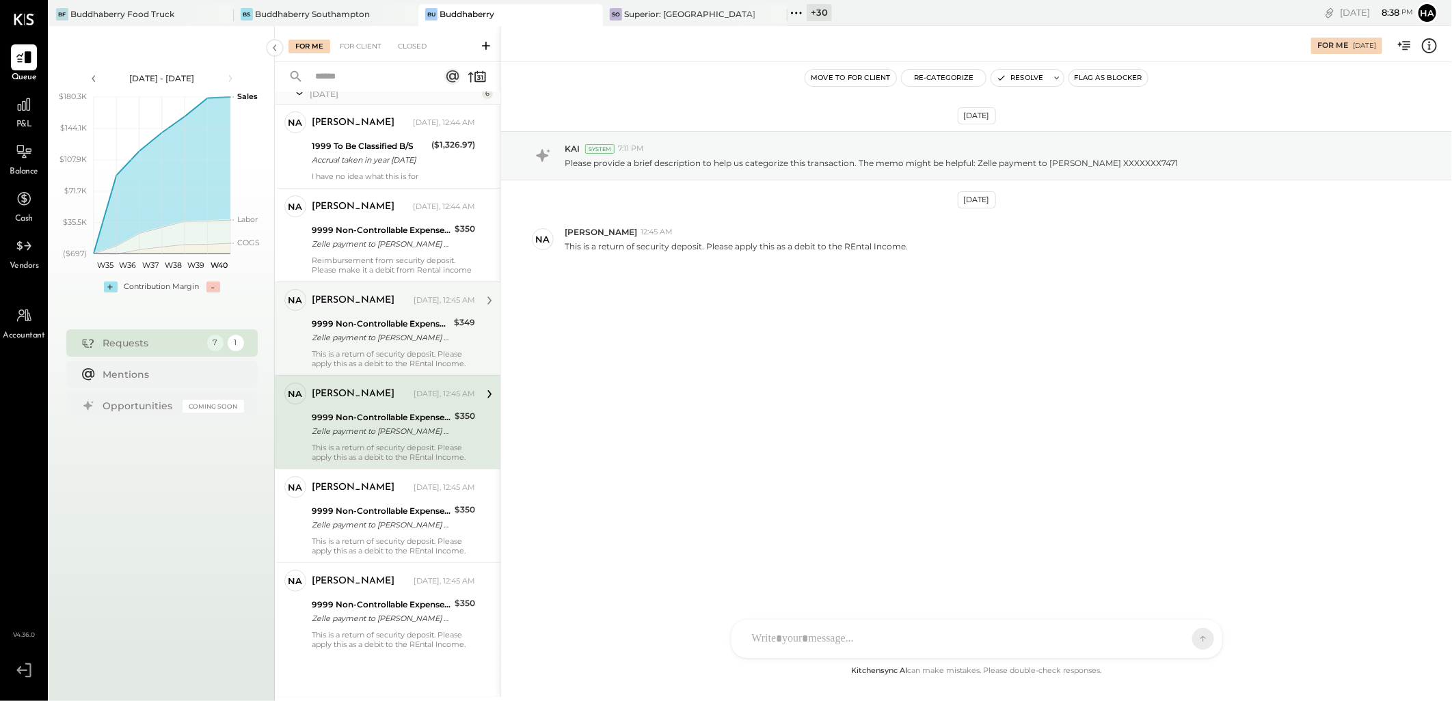
click at [391, 323] on div "9999 Non-Controllable Expenses:Other Income and Expenses:To Be Classified P&L" at bounding box center [381, 324] width 138 height 14
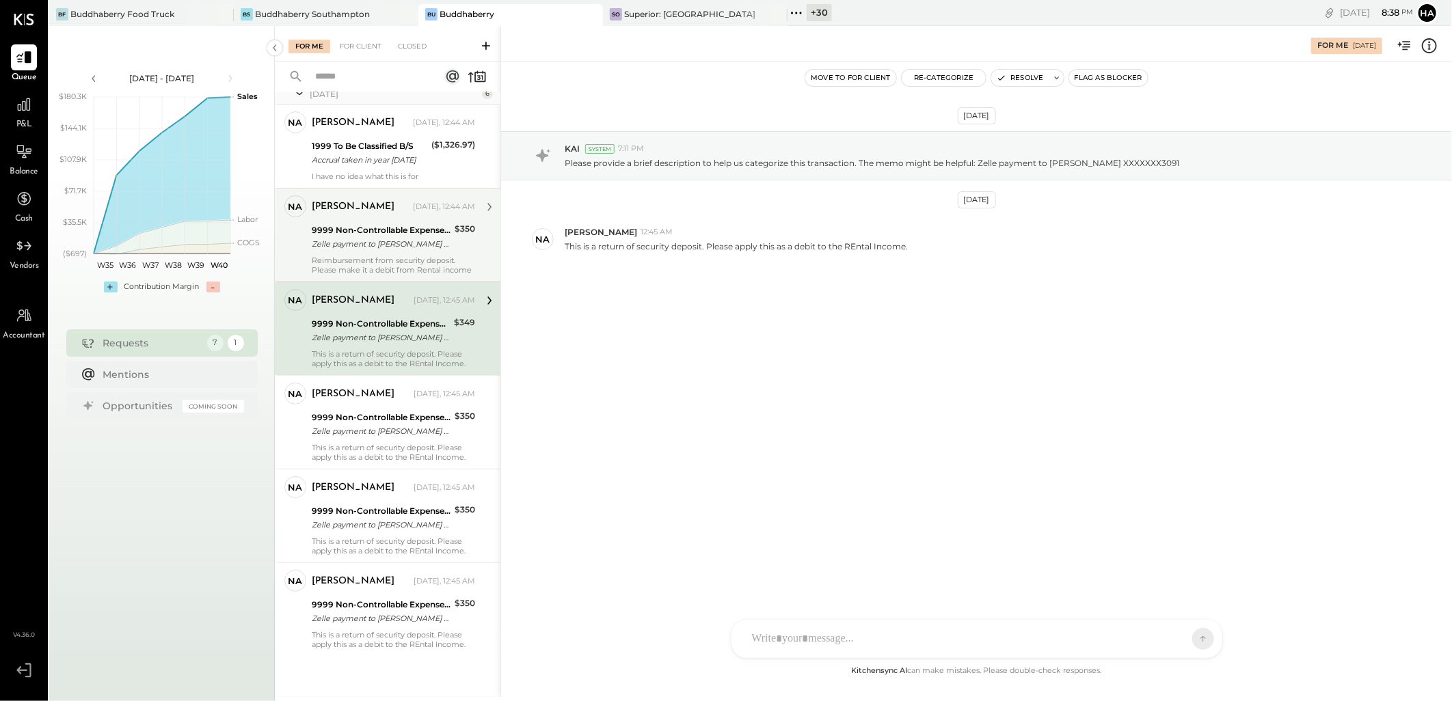
click at [391, 244] on div "Zelle payment to [PERSON_NAME] XXXXXXX9524" at bounding box center [381, 244] width 139 height 14
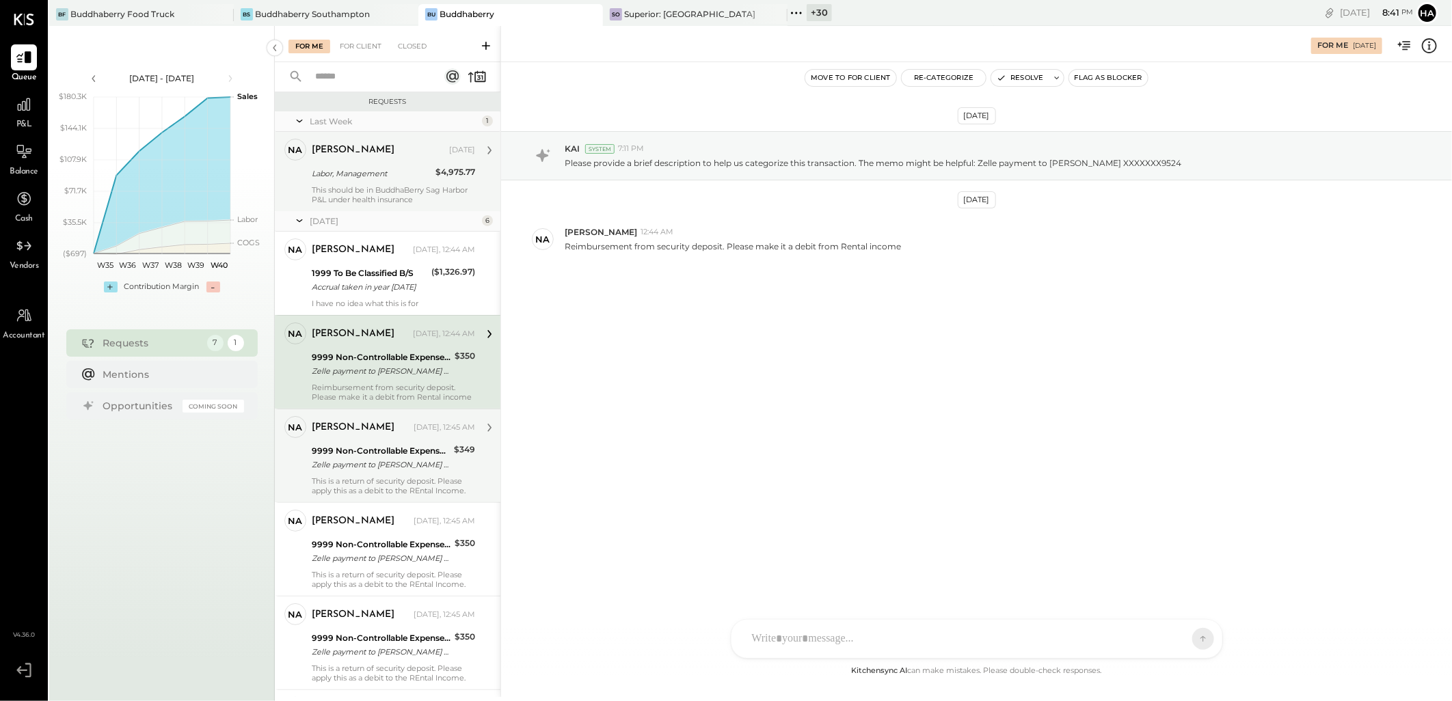
click at [364, 464] on div "Zelle payment to [PERSON_NAME] XXXXXXX3091" at bounding box center [381, 465] width 138 height 14
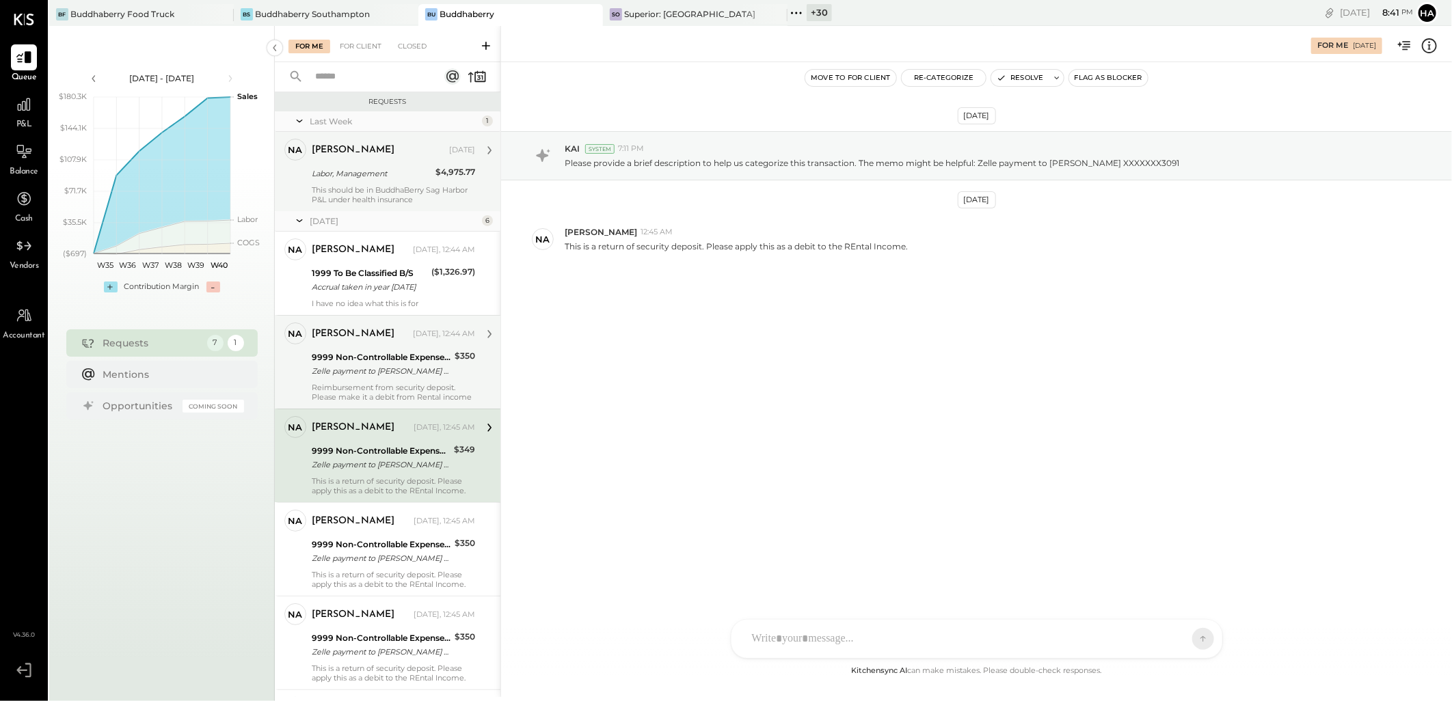
click at [387, 373] on div "Zelle payment to [PERSON_NAME] XXXXXXX9524" at bounding box center [381, 371] width 139 height 14
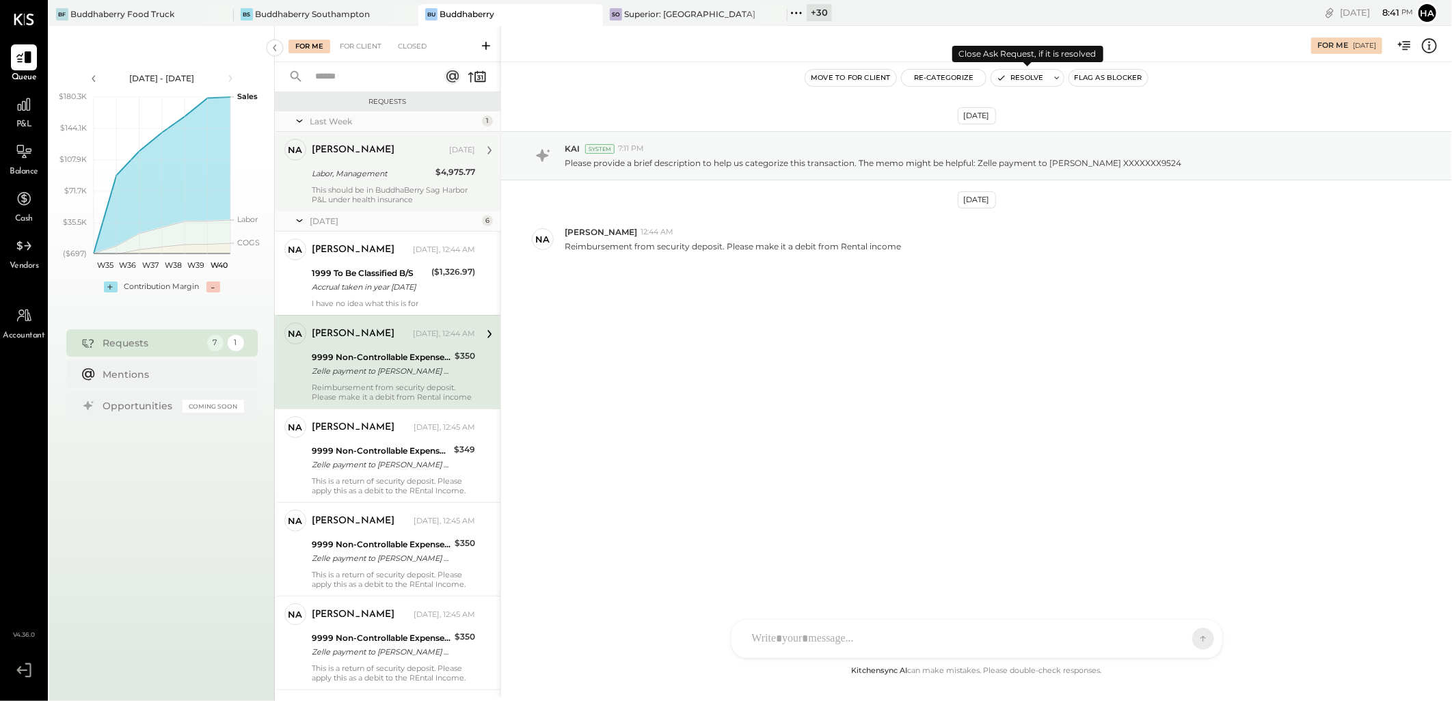
click at [1030, 77] on button "Resolve" at bounding box center [1019, 78] width 57 height 16
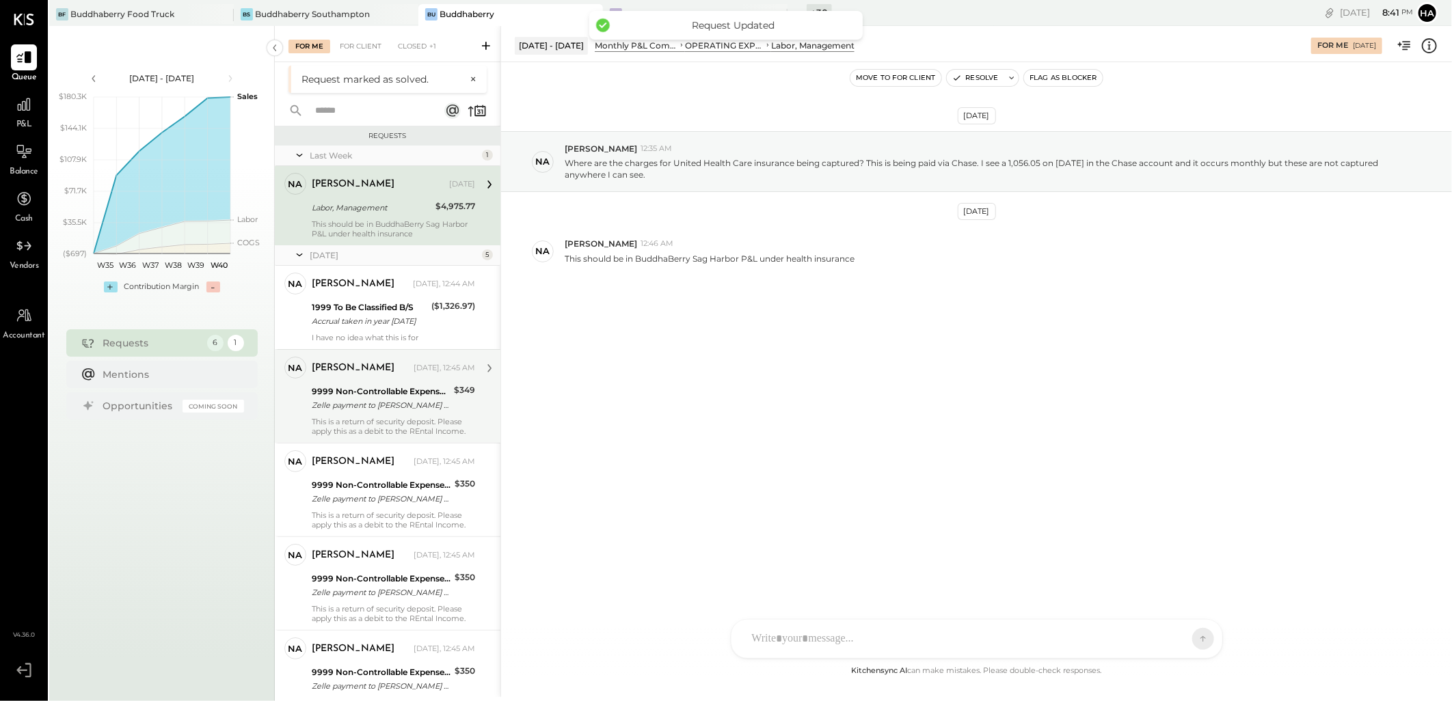
click at [407, 384] on div "9999 Non-Controllable Expenses:Other Income and Expenses:To Be Classified P&L Z…" at bounding box center [381, 399] width 138 height 30
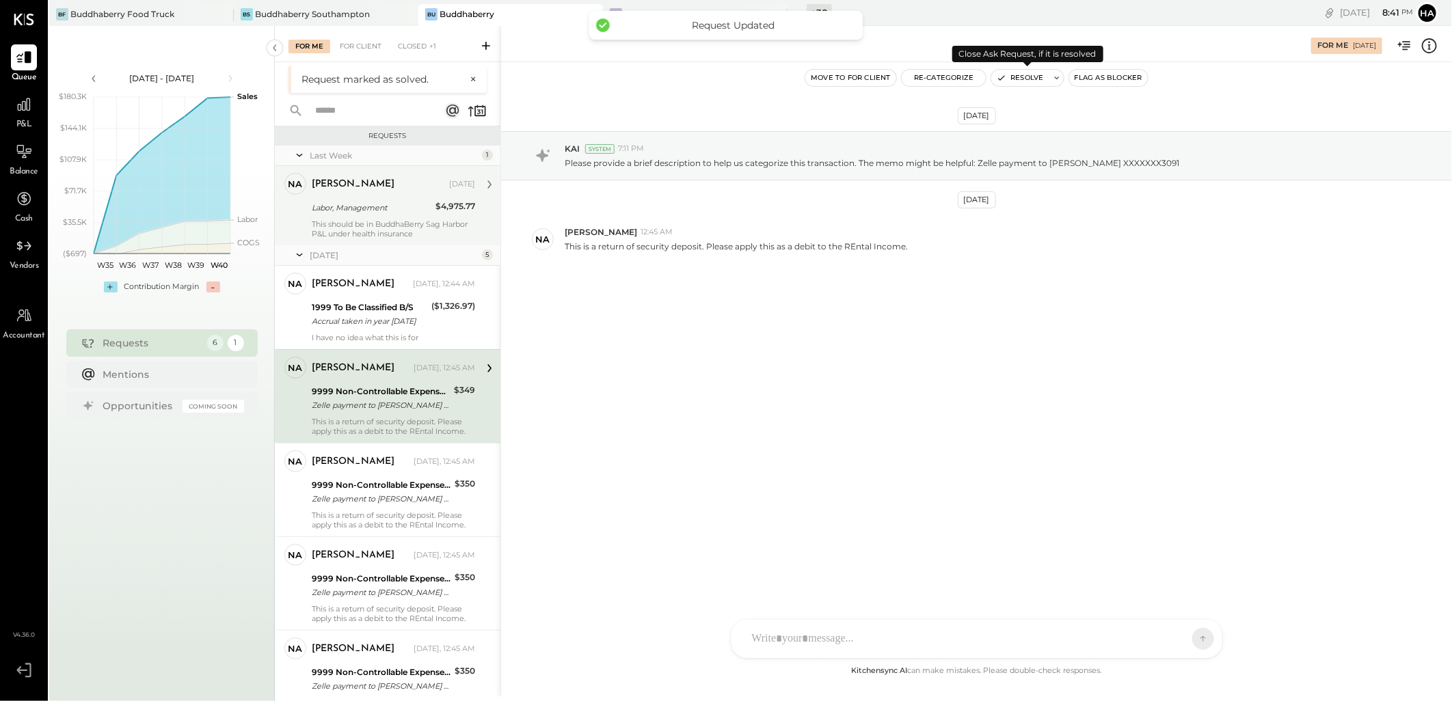
click at [1023, 82] on button "Resolve" at bounding box center [1019, 78] width 57 height 16
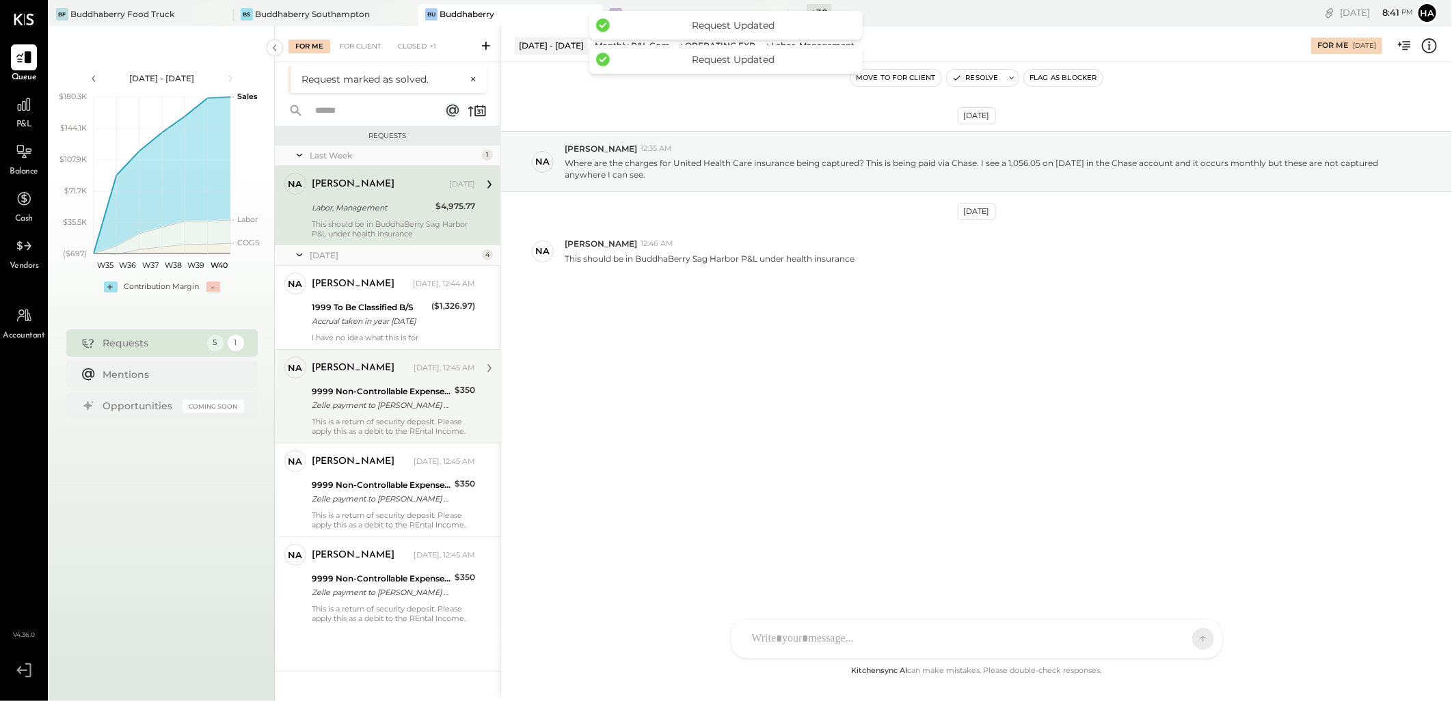
click at [412, 384] on div "9999 Non-Controllable Expenses:Other Income and Expenses:To Be Classified P&L Z…" at bounding box center [381, 399] width 139 height 30
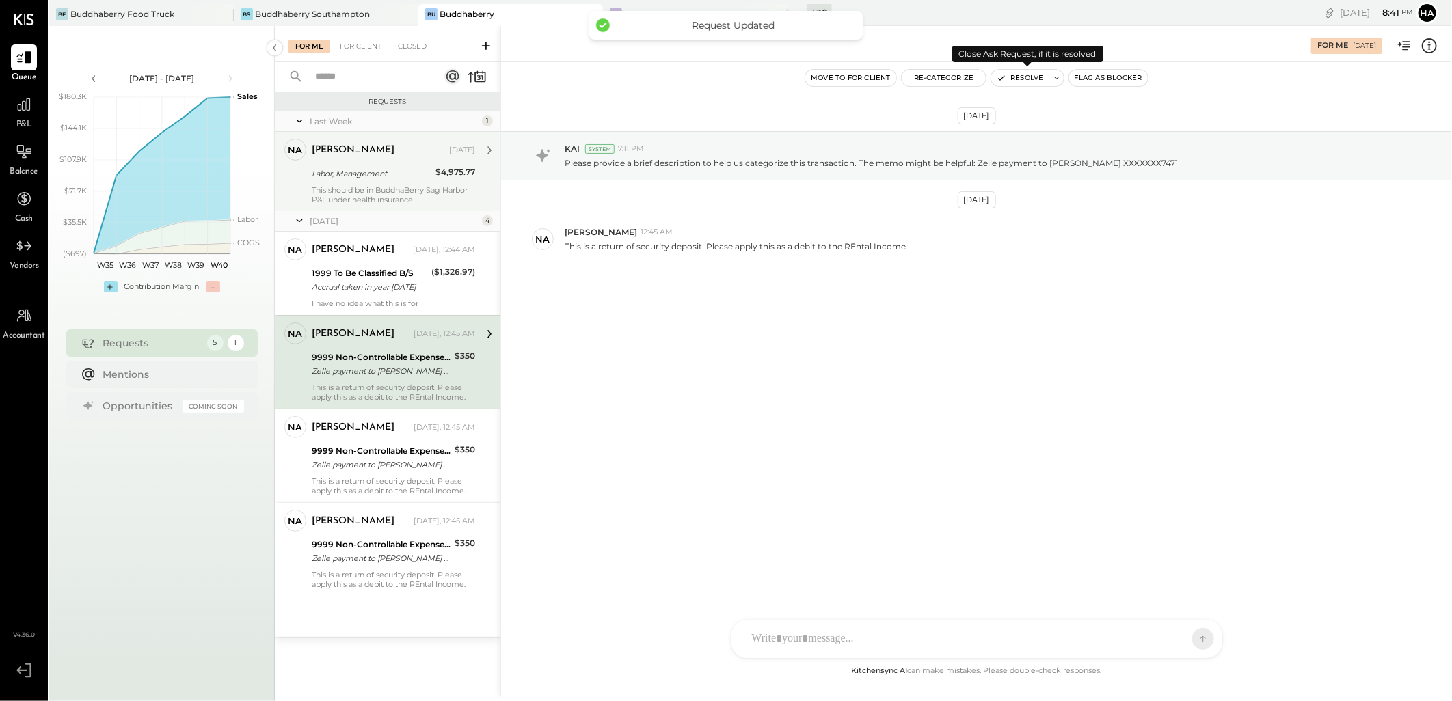
click at [1030, 76] on button "Resolve" at bounding box center [1019, 78] width 57 height 16
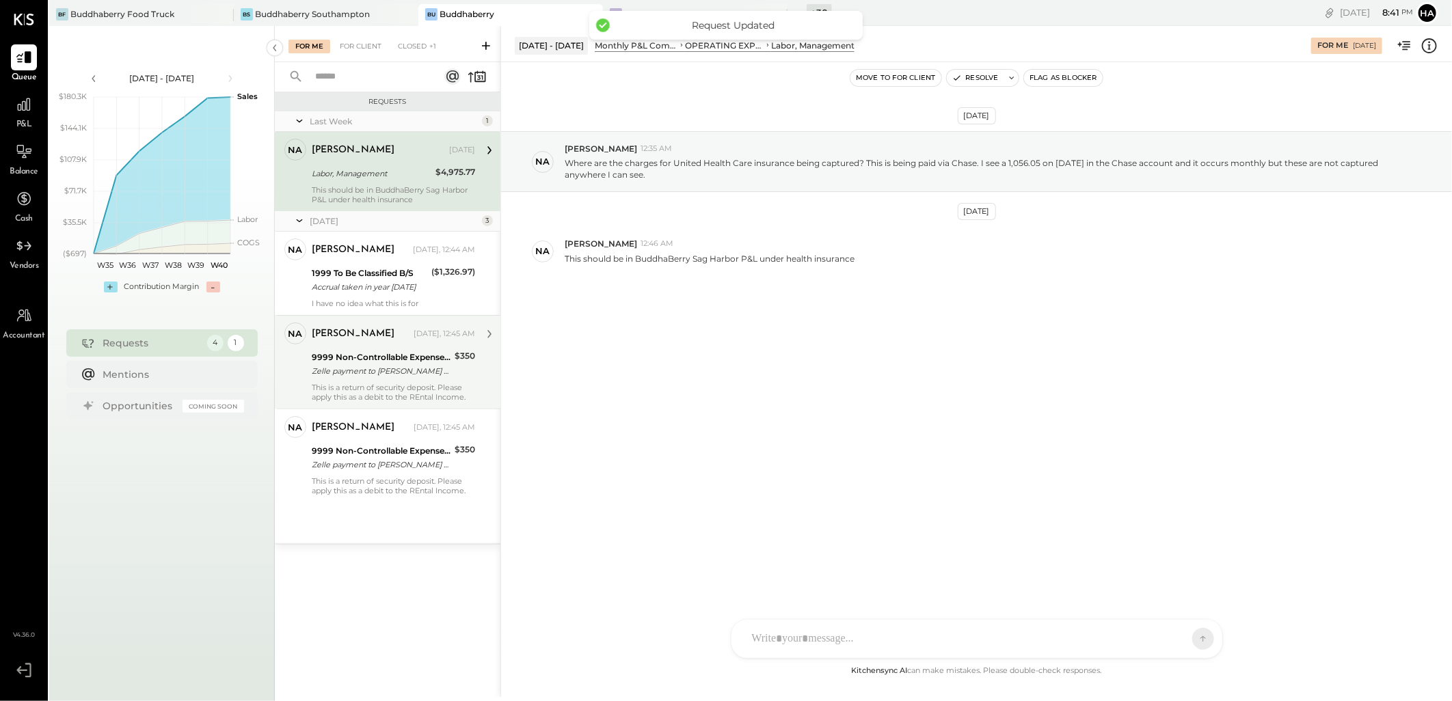
click at [418, 349] on div "9999 Non-Controllable Expenses:Other Income and Expenses:To Be Classified P&L Z…" at bounding box center [381, 364] width 139 height 30
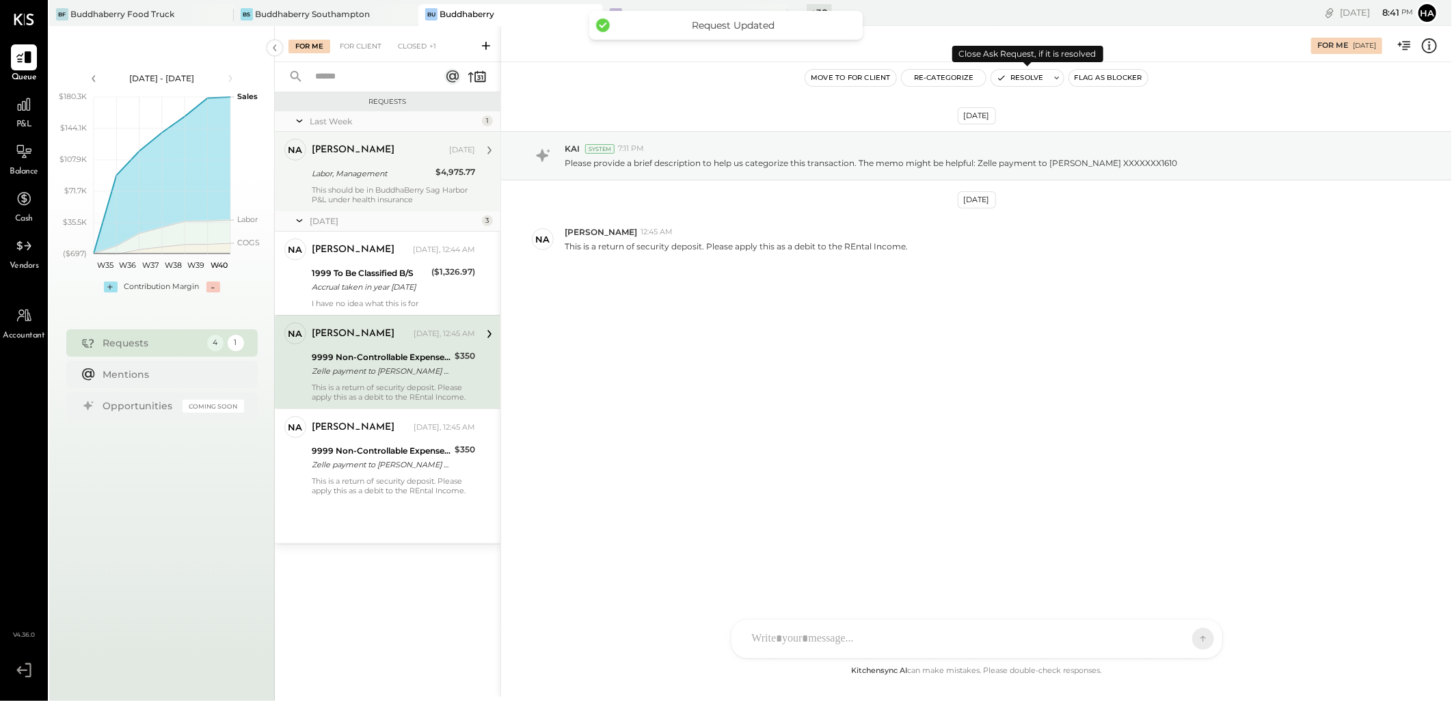
click at [1030, 77] on button "Resolve" at bounding box center [1019, 78] width 57 height 16
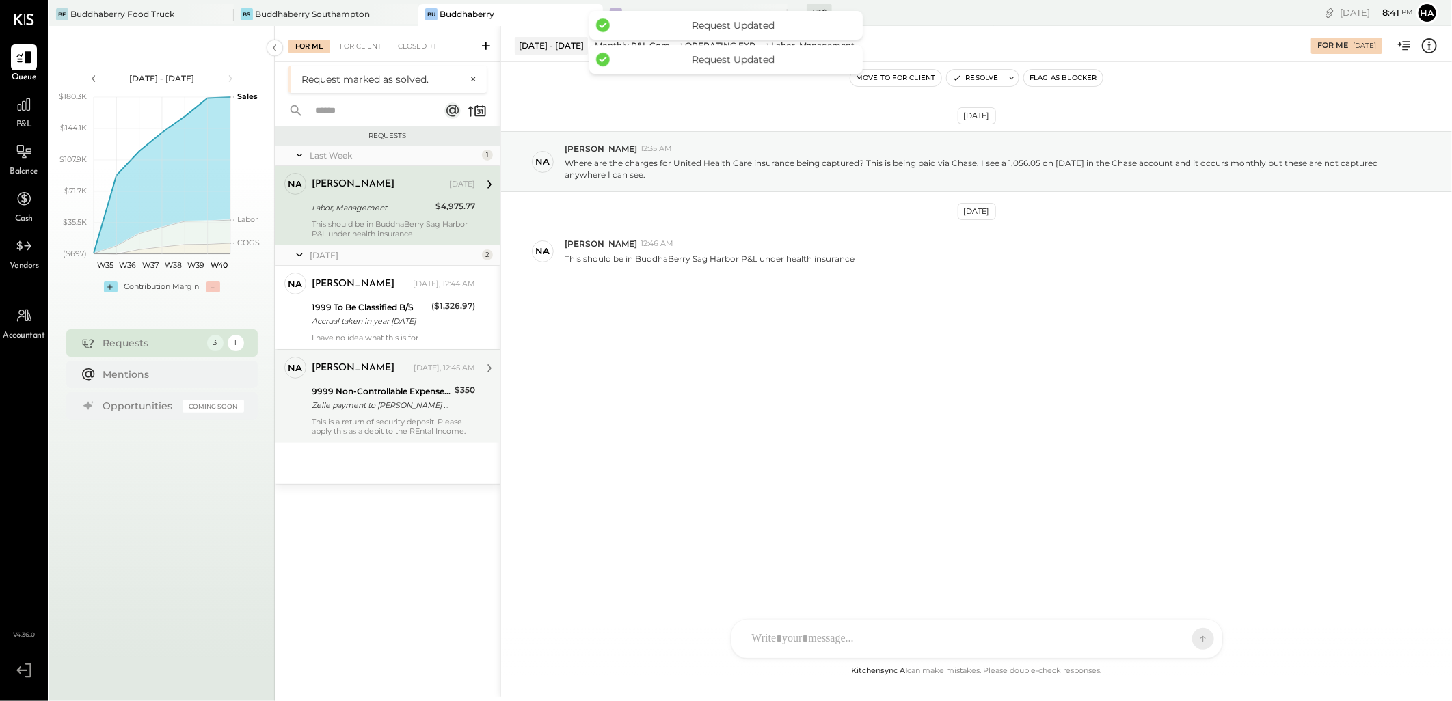
click at [418, 390] on div "9999 Non-Controllable Expenses:Other Income and Expenses:To Be Classified P&L" at bounding box center [381, 392] width 139 height 14
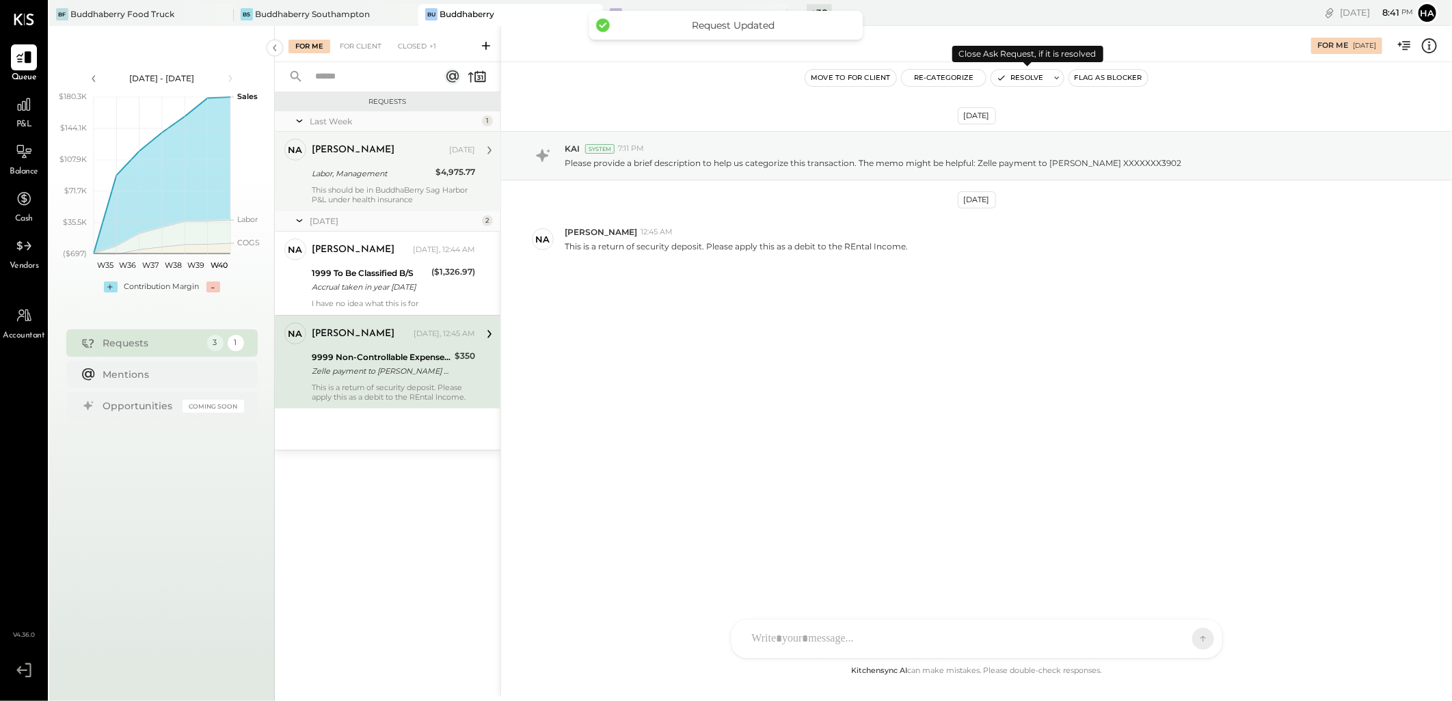
click at [1021, 82] on button "Resolve" at bounding box center [1019, 78] width 57 height 16
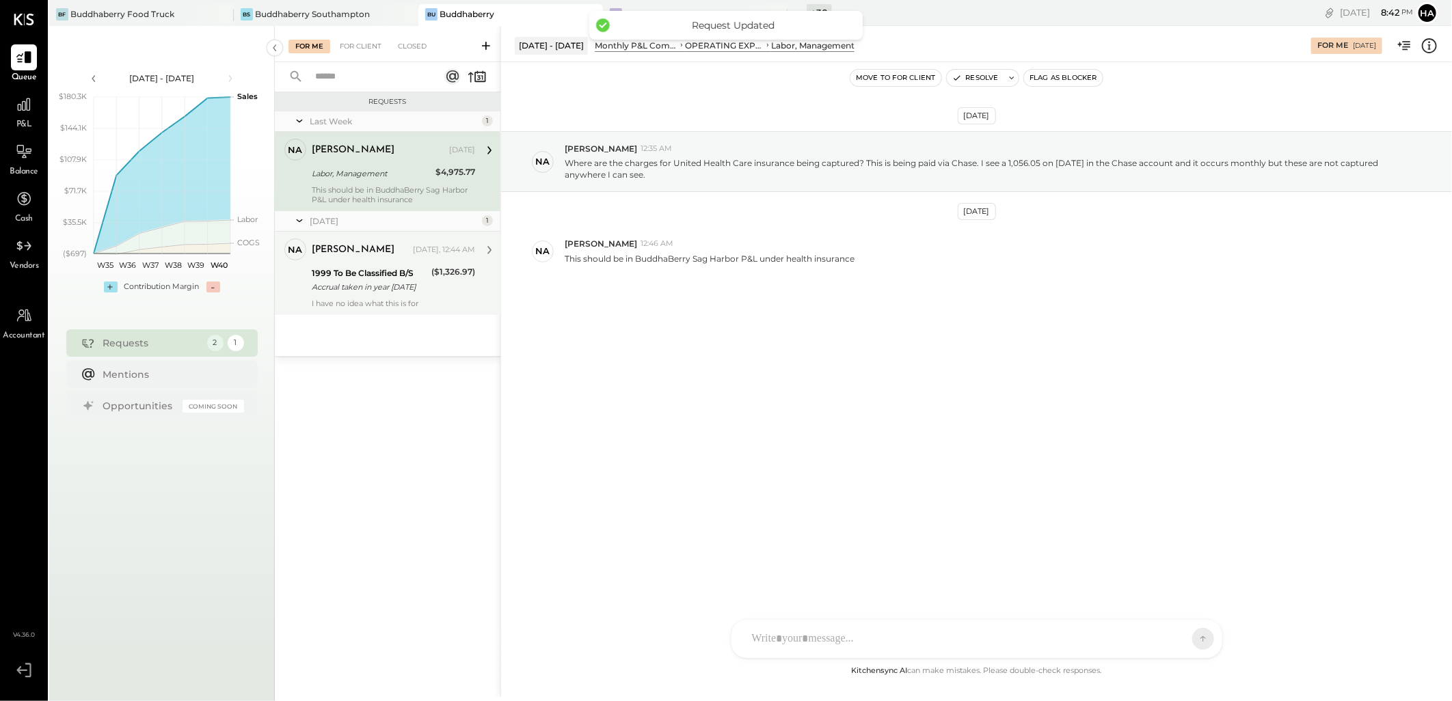
click at [394, 267] on div "1999 To Be Classified B/S" at bounding box center [370, 274] width 116 height 14
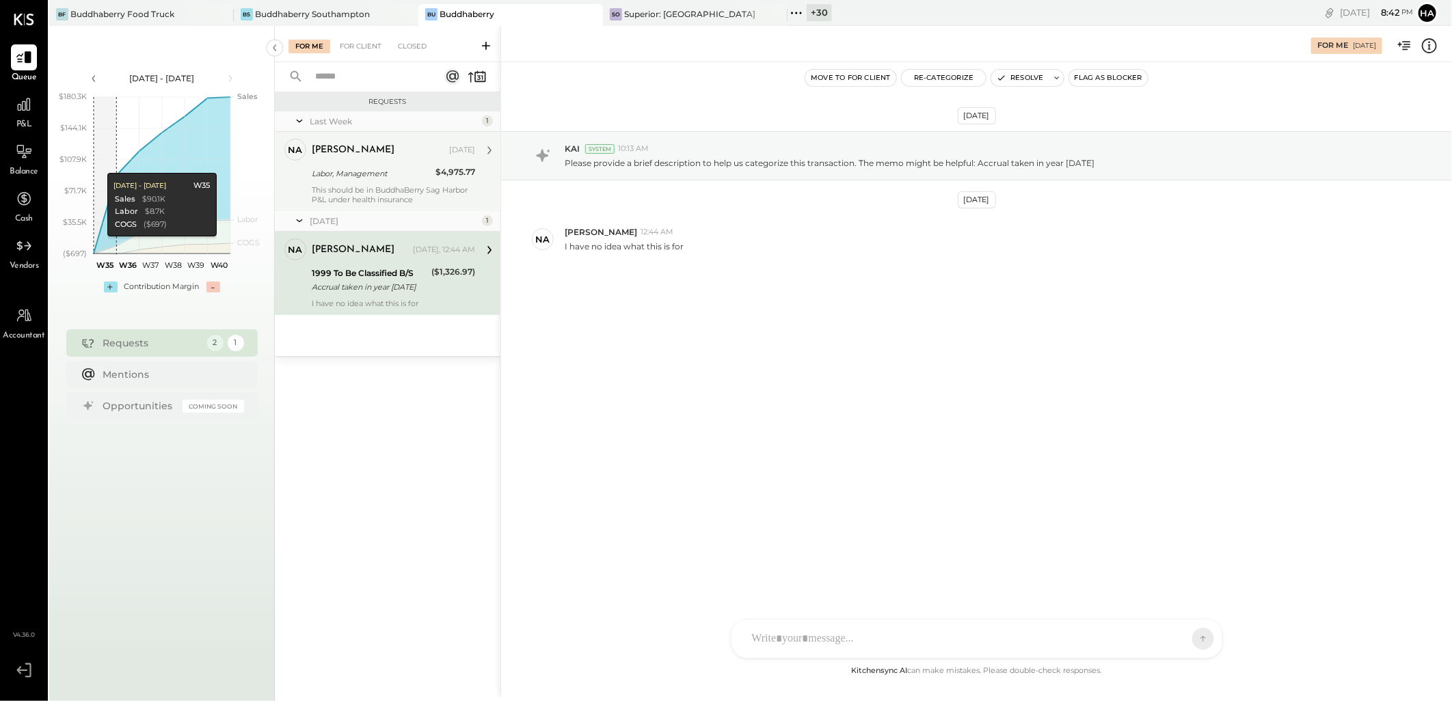
click at [419, 175] on div "Labor, Management" at bounding box center [372, 174] width 120 height 14
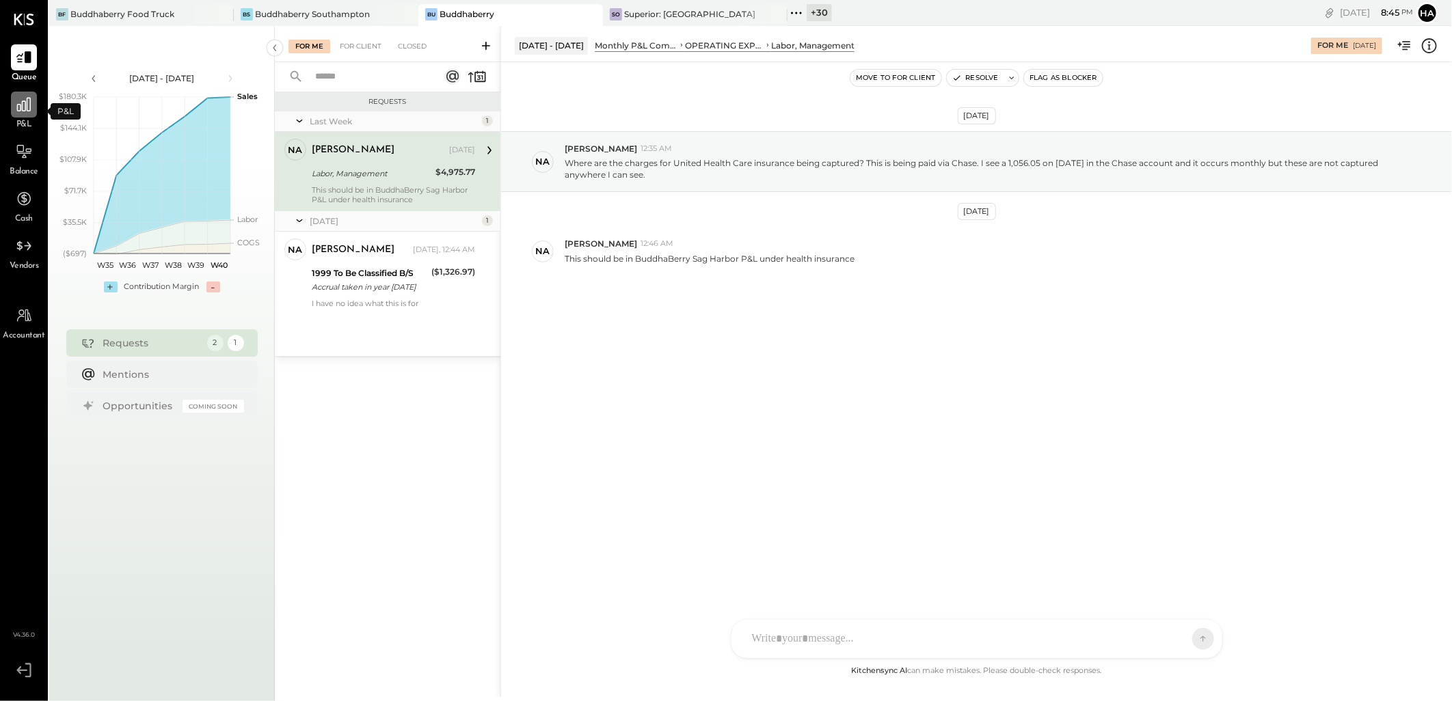
click at [18, 109] on icon at bounding box center [24, 105] width 18 height 18
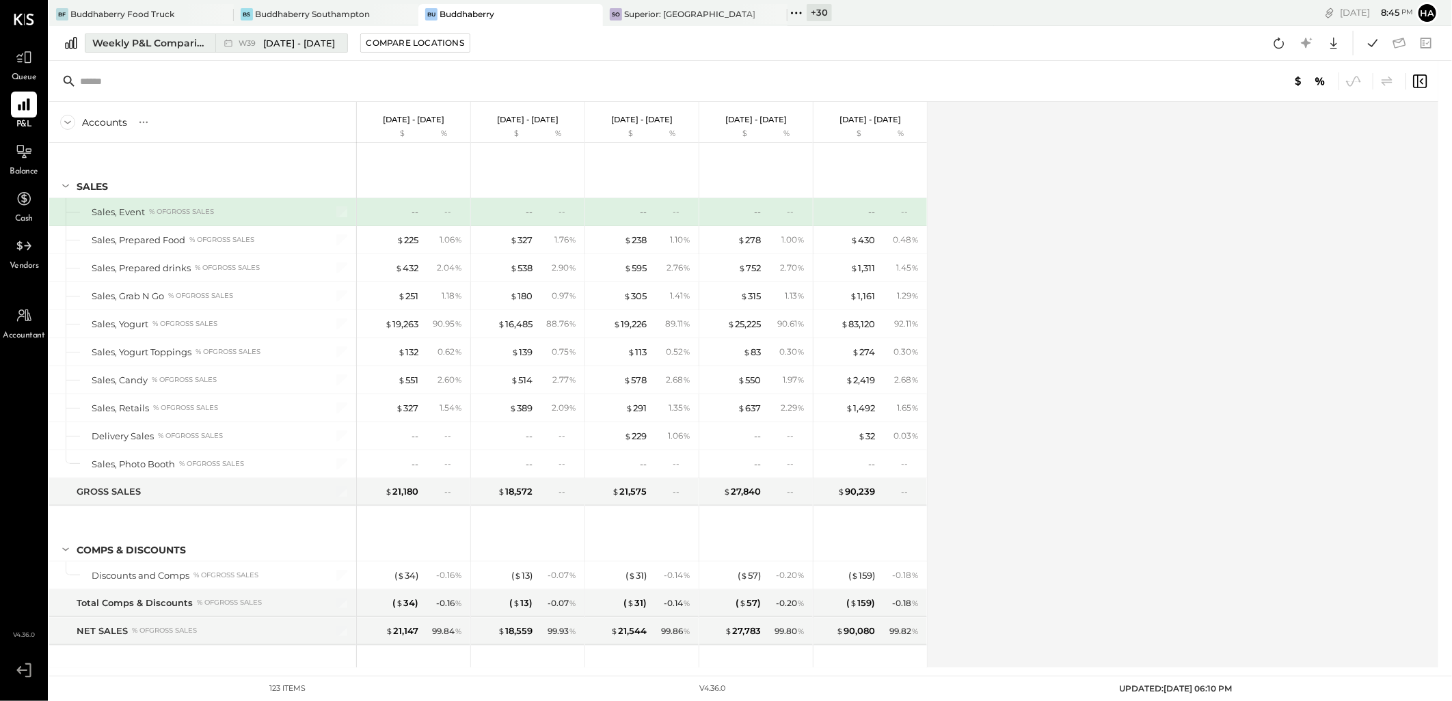
click at [284, 44] on span "Sep 22 - 28, 2025" at bounding box center [299, 43] width 72 height 13
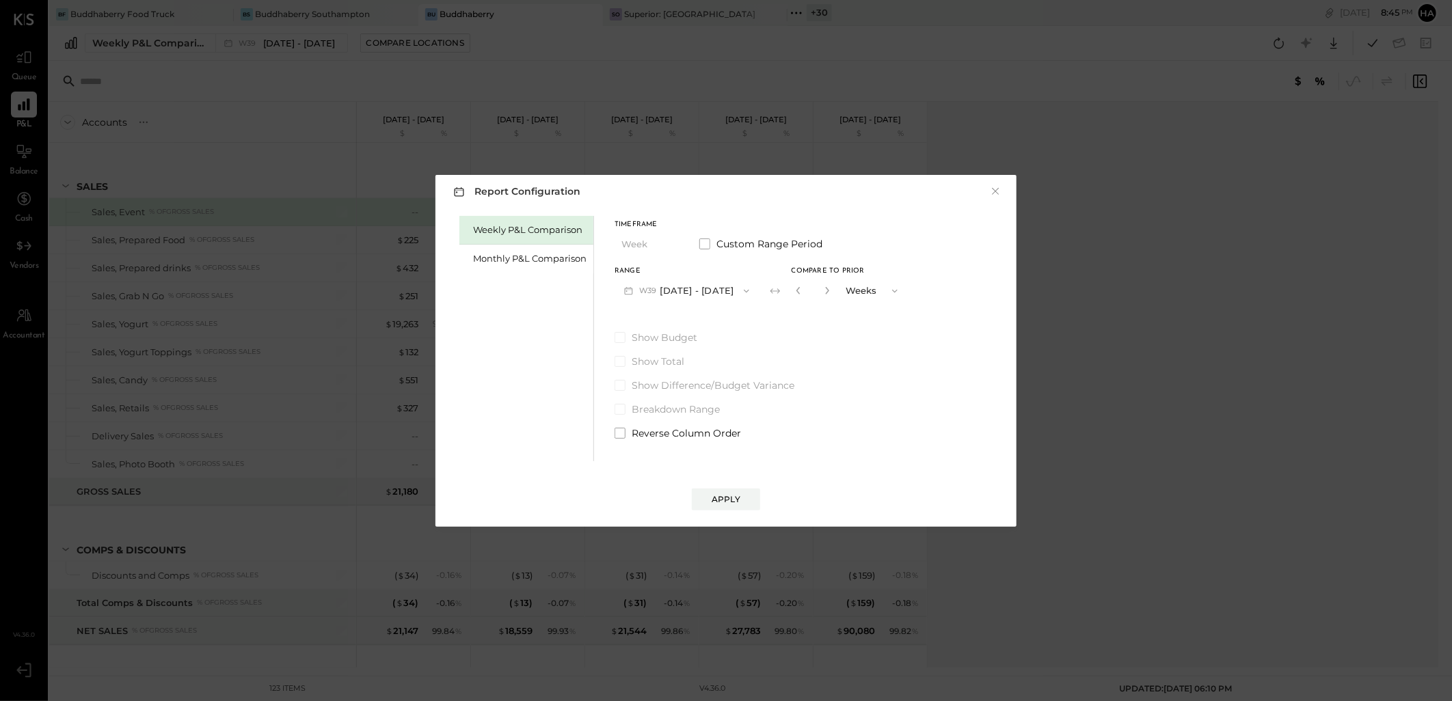
click at [698, 289] on button "W39 Sep 22 - 28, 2025" at bounding box center [687, 290] width 144 height 25
click at [698, 433] on span "Aug 25 - 31, 2025" at bounding box center [680, 436] width 65 height 12
click at [730, 502] on div "Apply" at bounding box center [726, 500] width 29 height 12
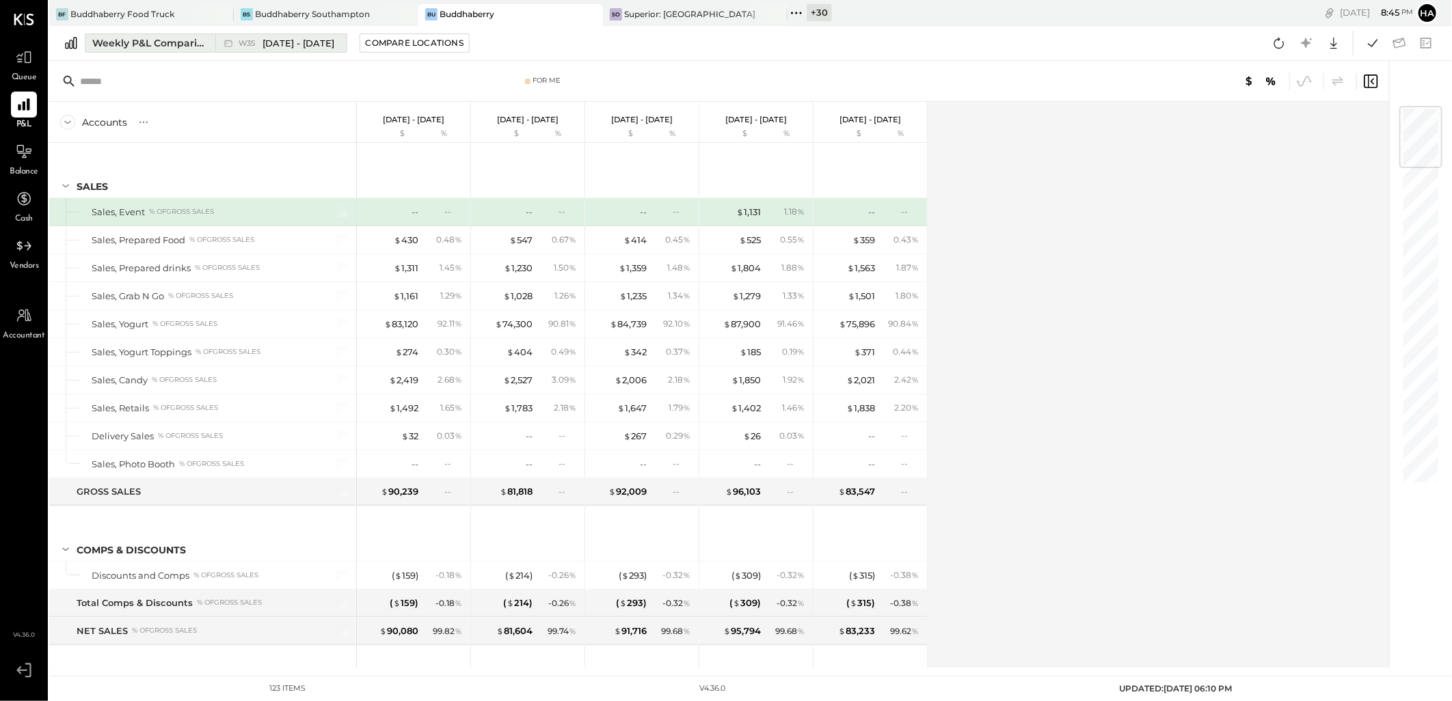
click at [132, 39] on div "Weekly P&L Comparison" at bounding box center [149, 43] width 115 height 14
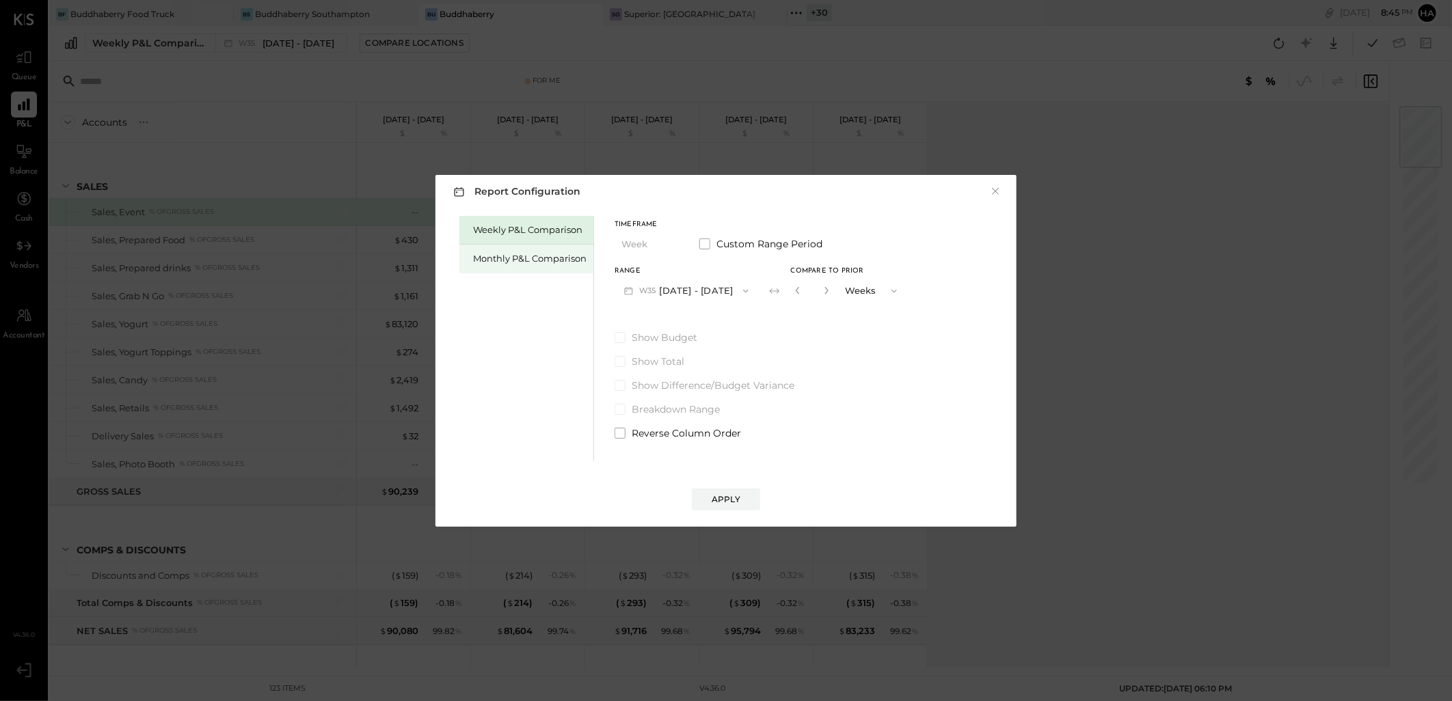
click at [516, 260] on div "Monthly P&L Comparison" at bounding box center [529, 258] width 113 height 13
click at [734, 293] on span "button" at bounding box center [743, 291] width 18 height 11
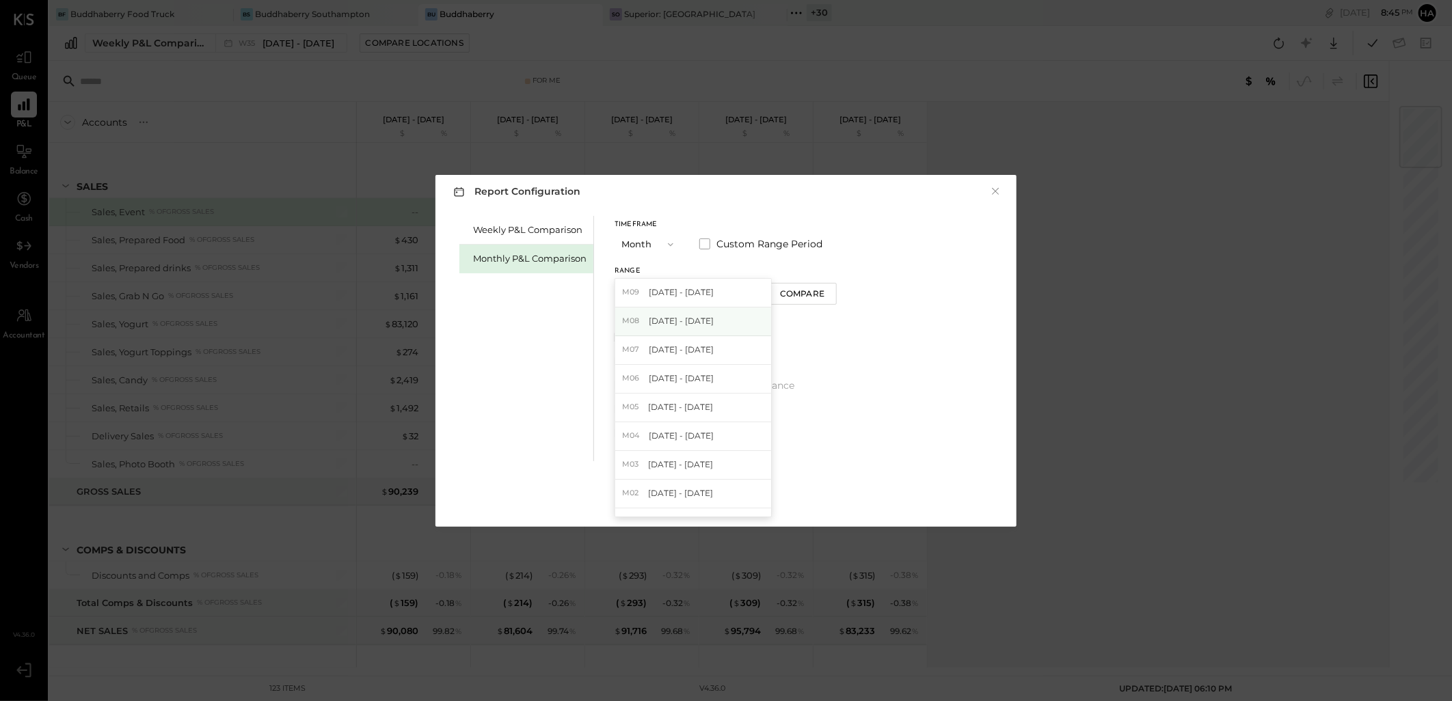
click at [711, 323] on div "M08 Aug 1 - 31, 2025" at bounding box center [693, 322] width 156 height 29
click at [744, 494] on button "Apply" at bounding box center [726, 500] width 68 height 22
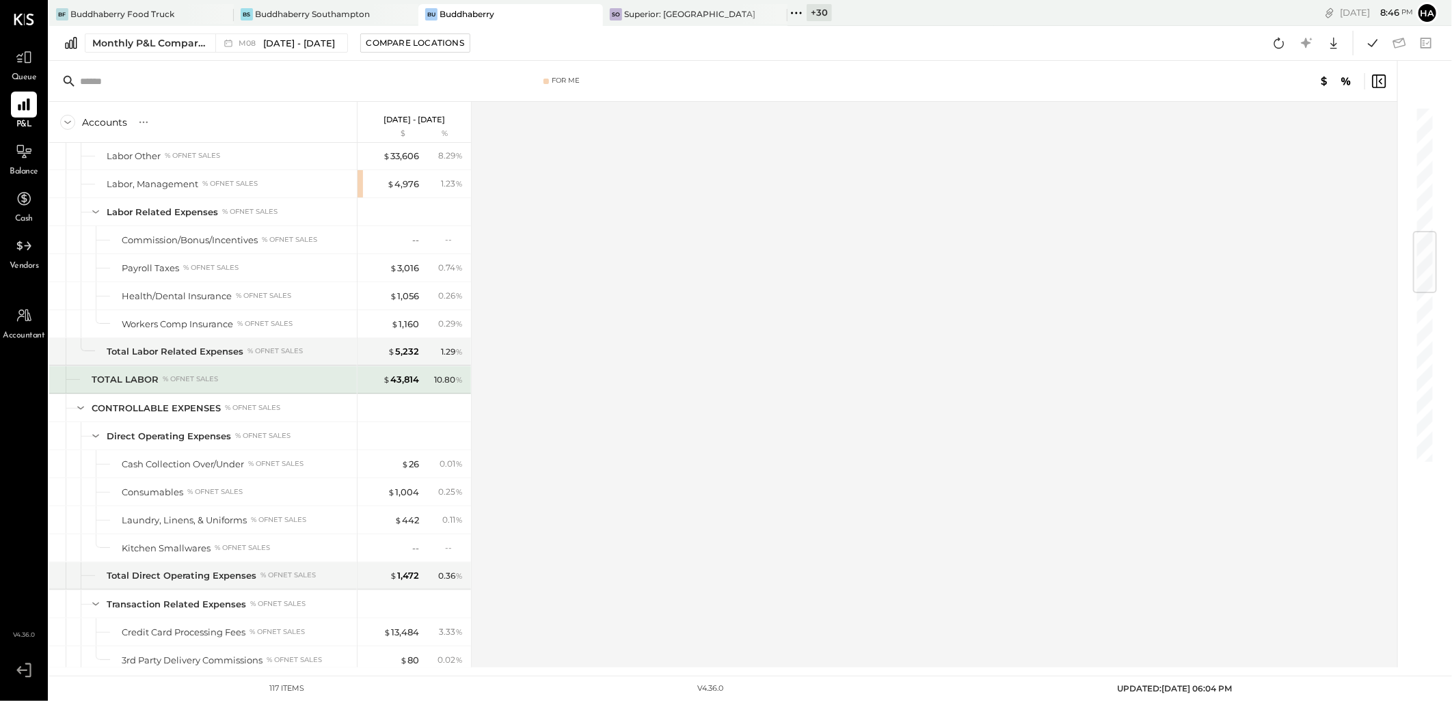
scroll to position [911, 0]
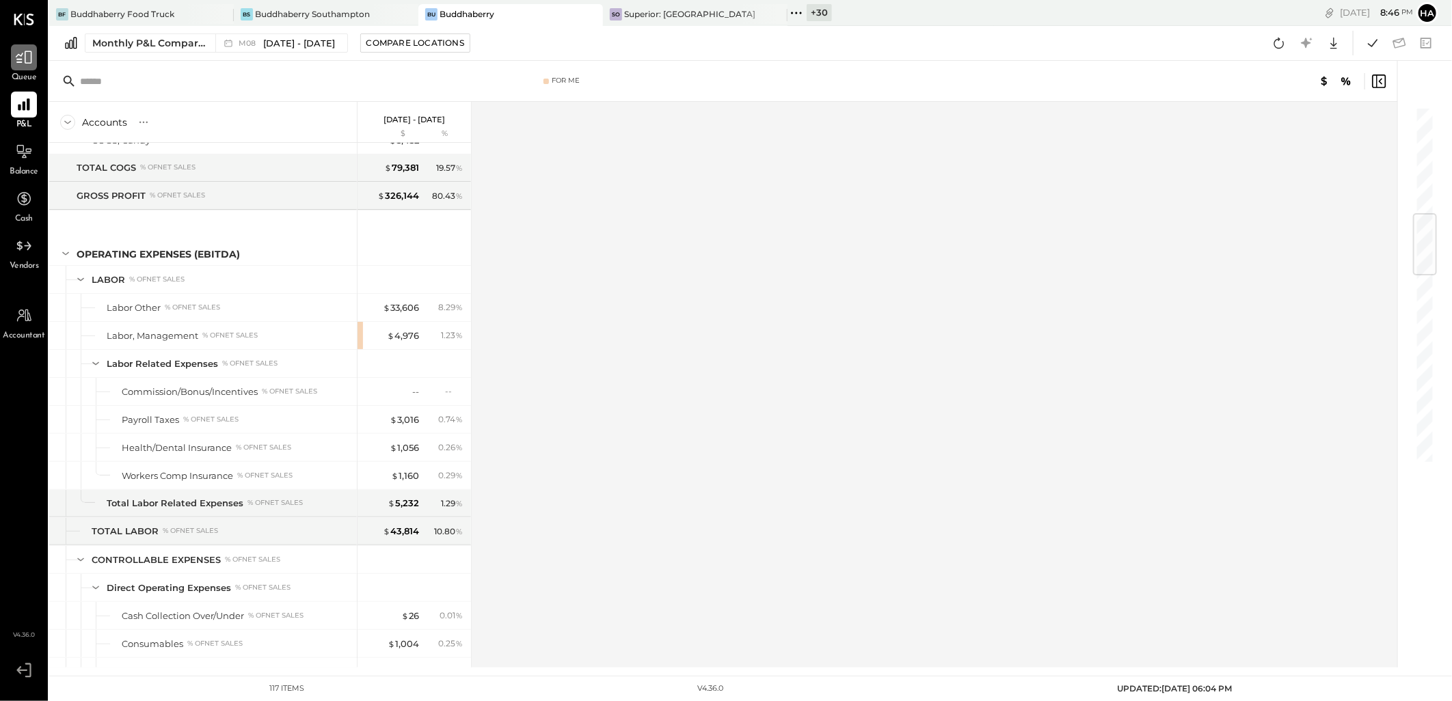
click at [16, 58] on icon at bounding box center [24, 58] width 18 height 18
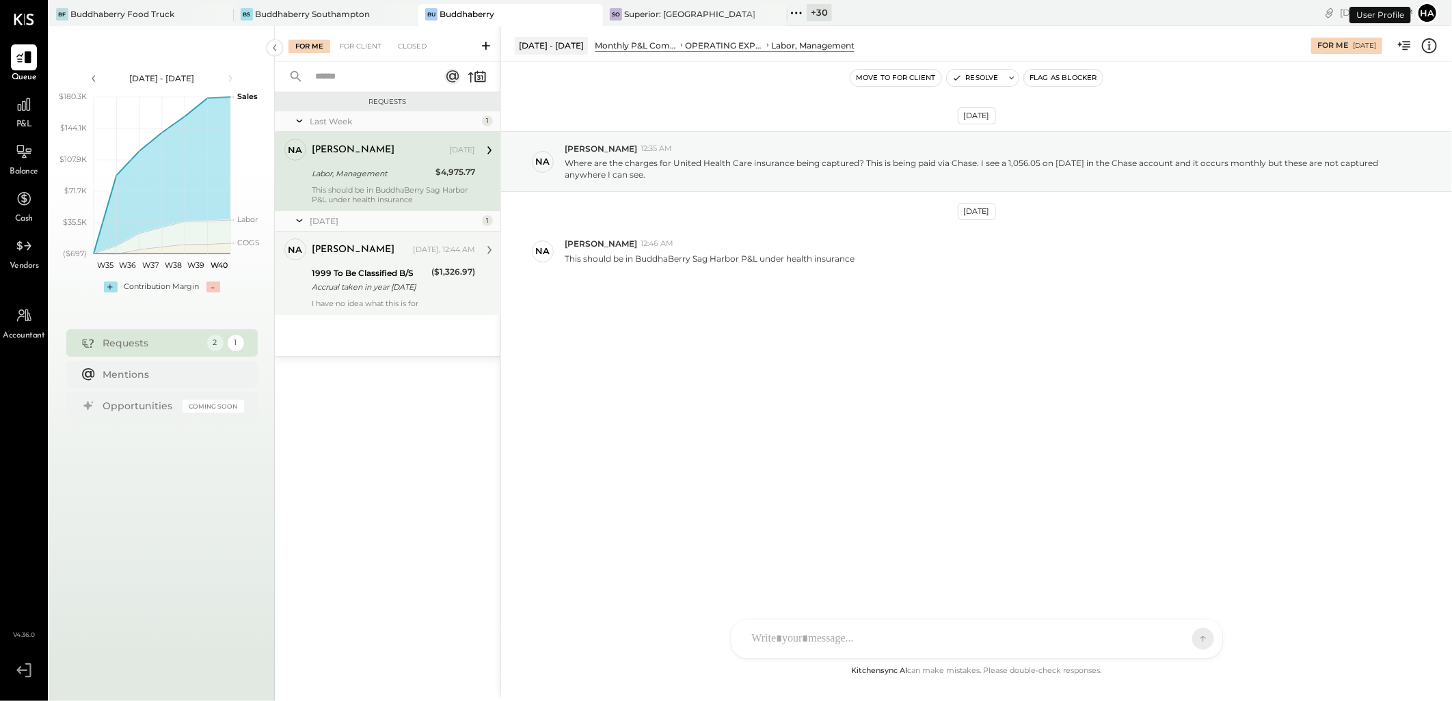
click at [392, 269] on div "1999 To Be Classified B/S" at bounding box center [370, 274] width 116 height 14
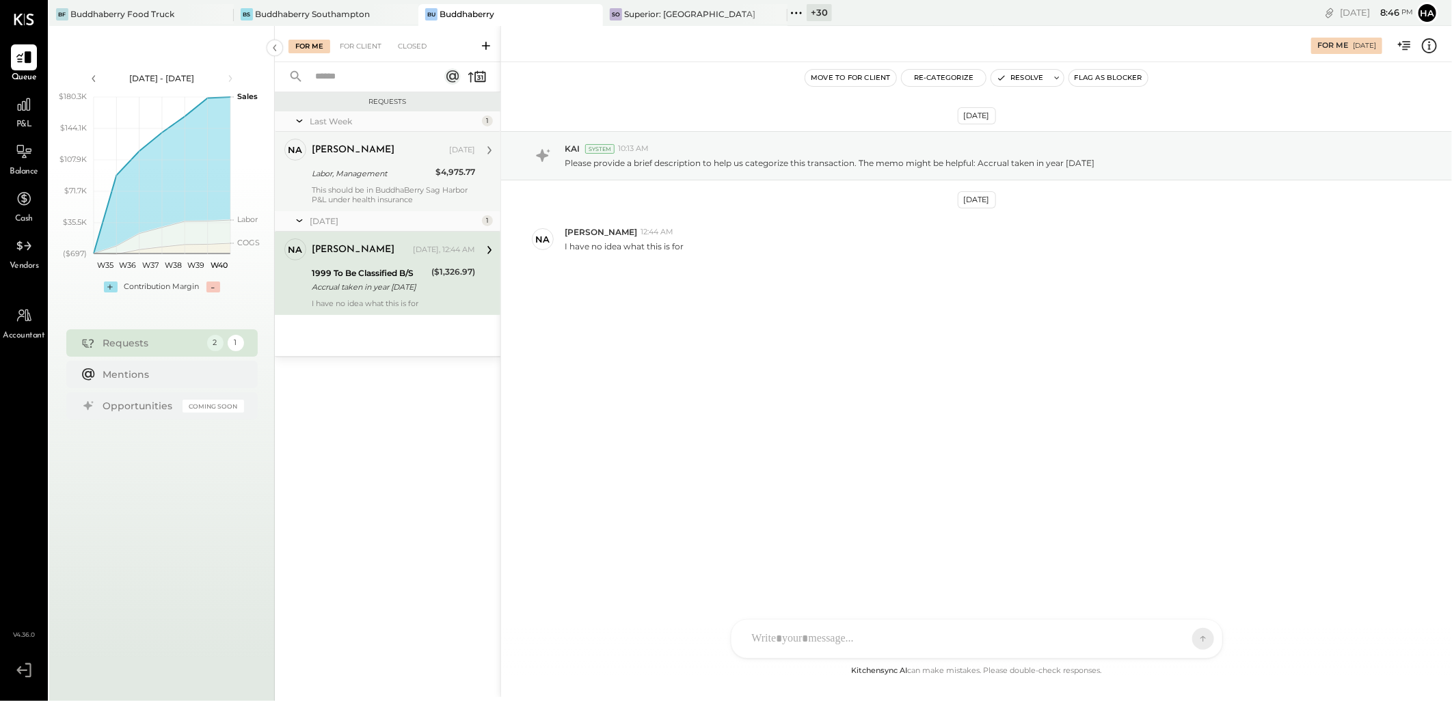
click at [370, 157] on div "natalie Sep 26, 2025" at bounding box center [393, 150] width 163 height 19
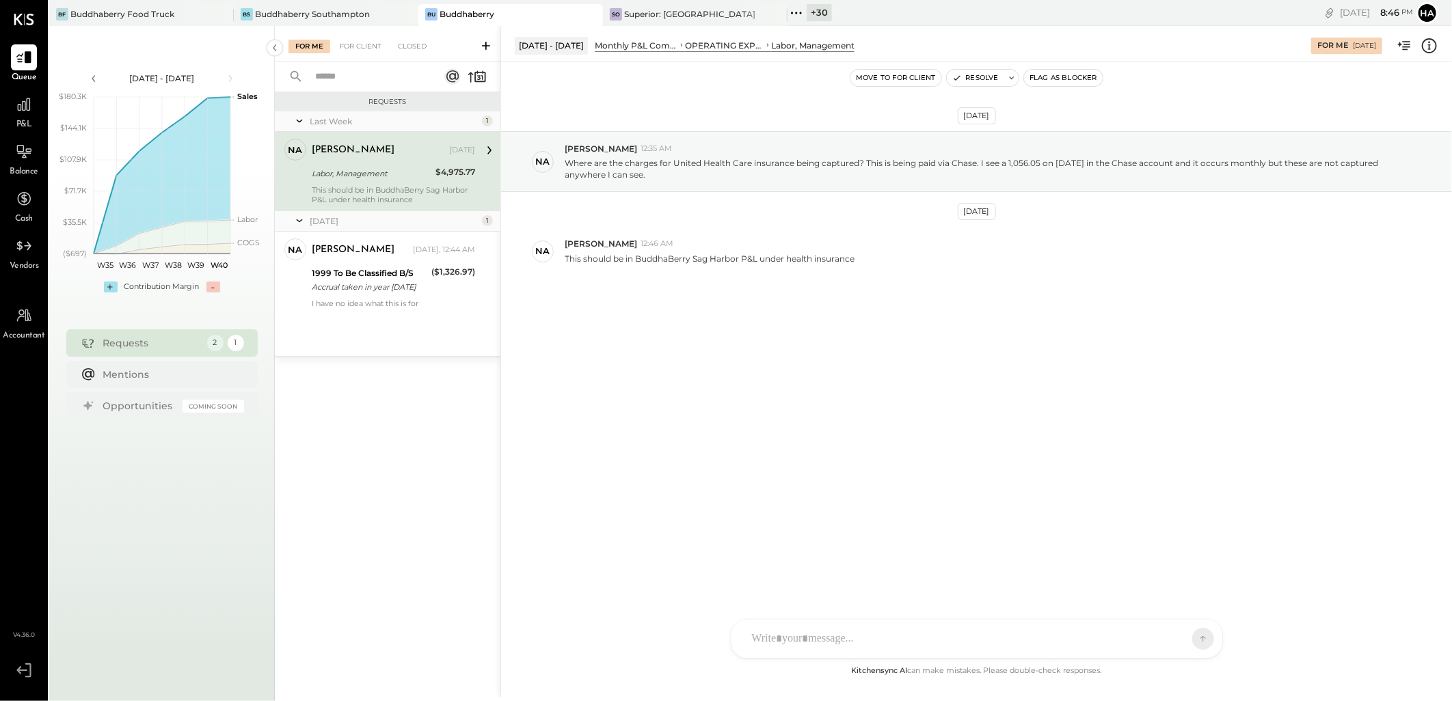
click at [858, 639] on div at bounding box center [964, 639] width 439 height 30
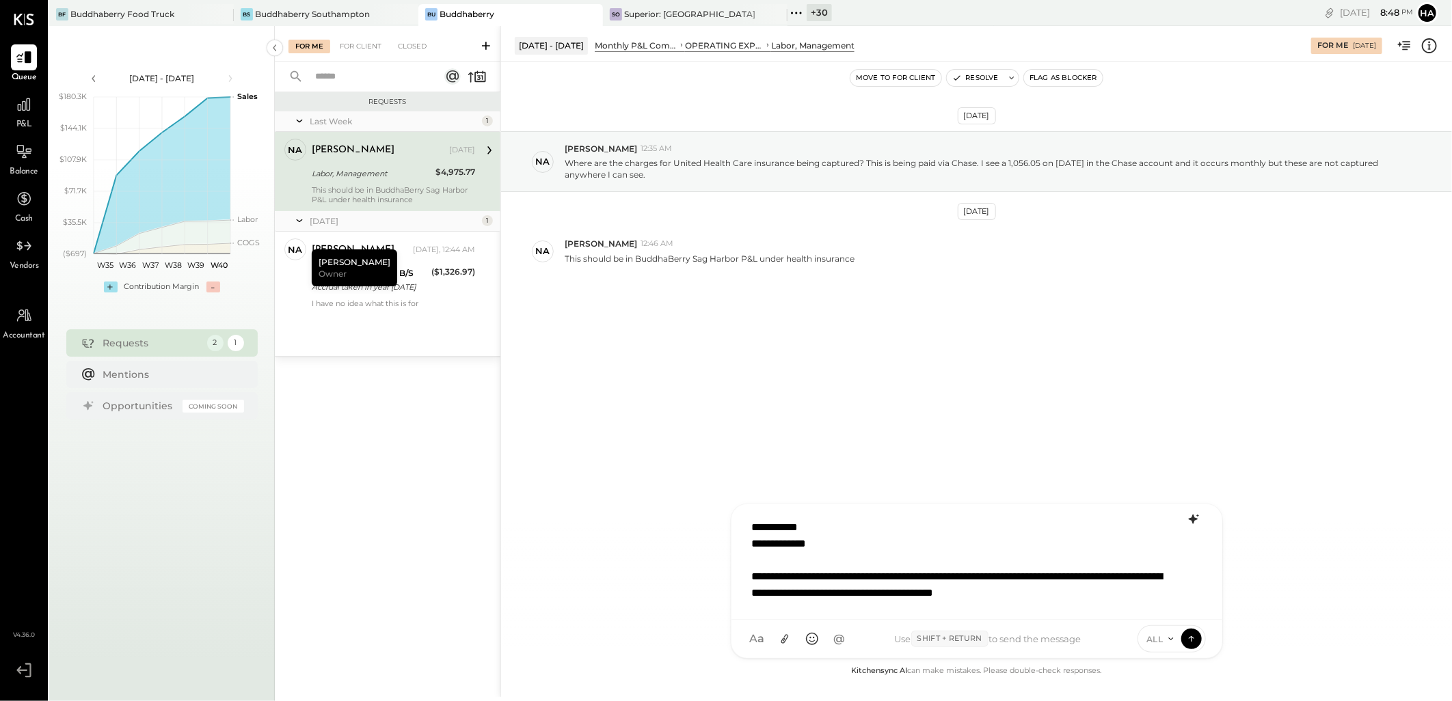
click at [1196, 522] on icon at bounding box center [1194, 519] width 16 height 16
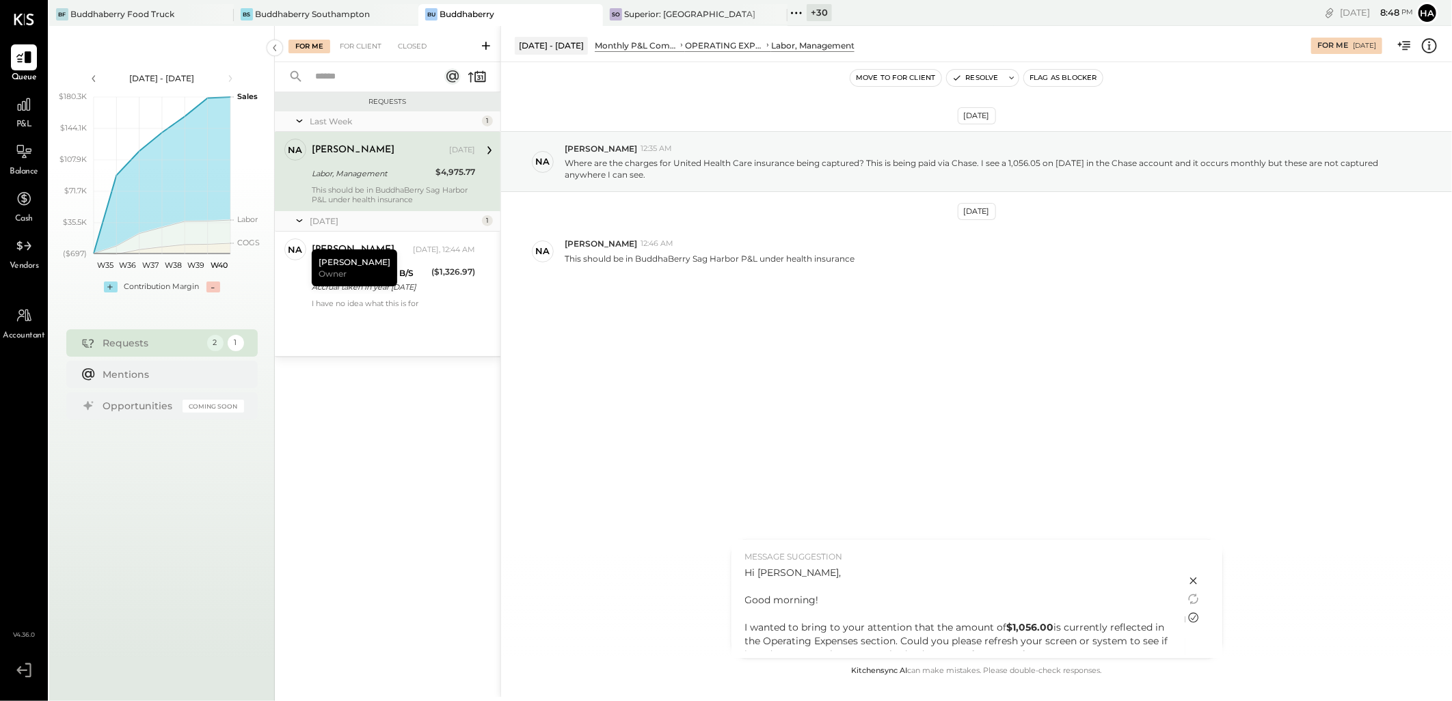
click at [1194, 619] on icon at bounding box center [1193, 618] width 10 height 10
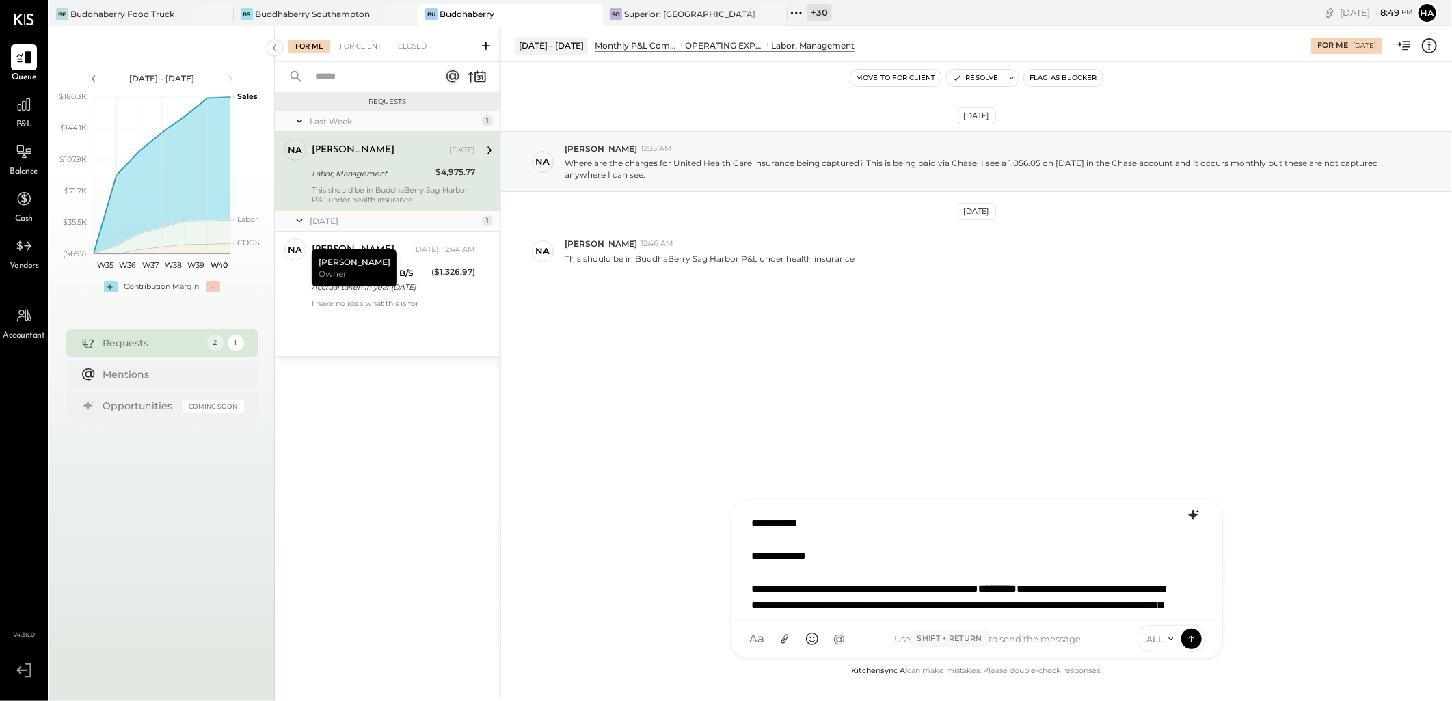
click at [940, 597] on div "**********" at bounding box center [976, 560] width 463 height 103
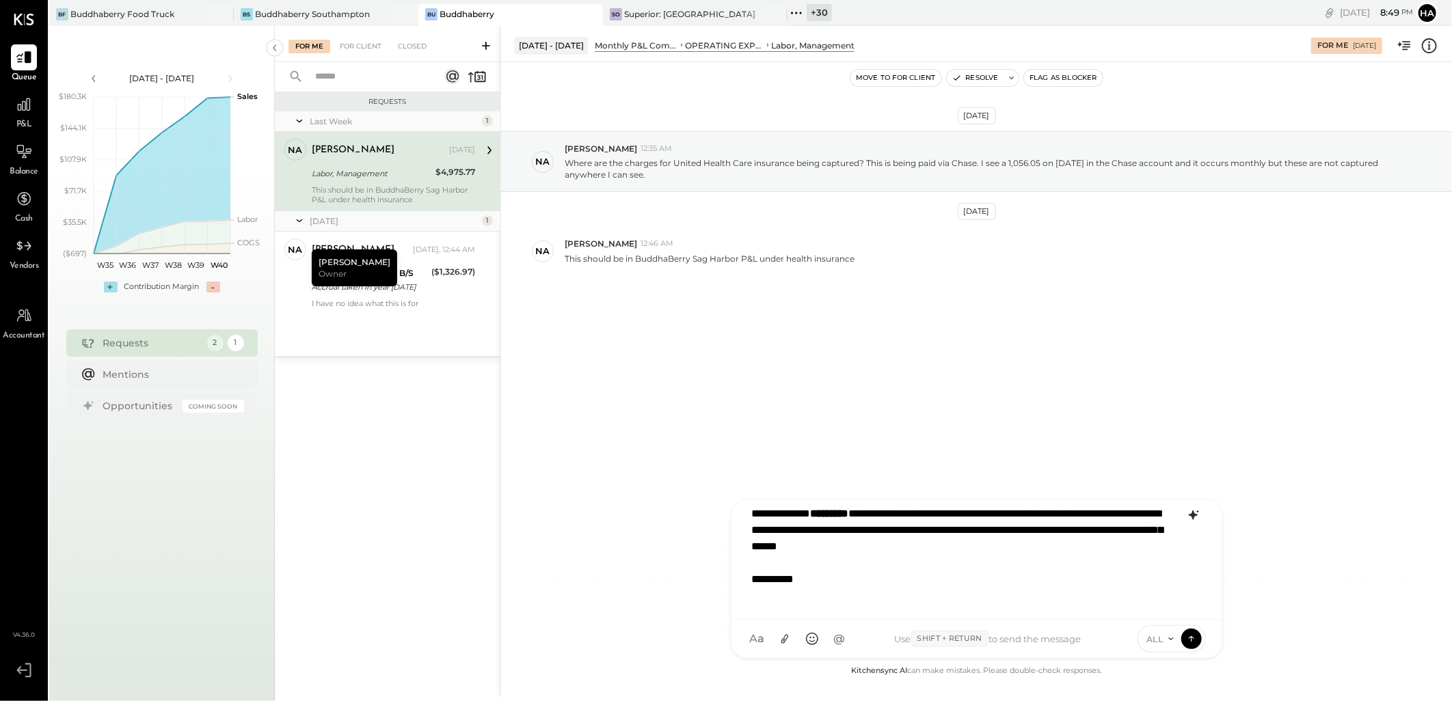
scroll to position [58, 0]
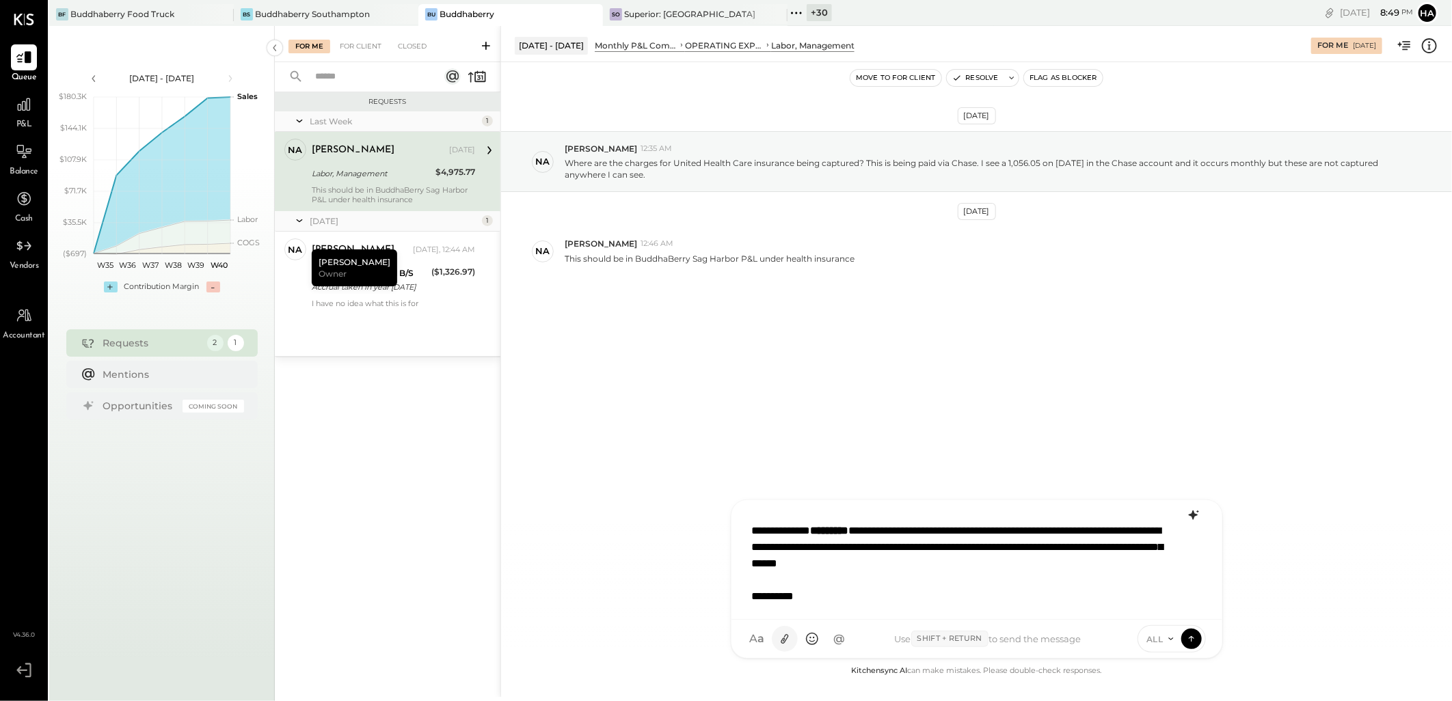
click at [785, 638] on icon at bounding box center [784, 639] width 14 height 14
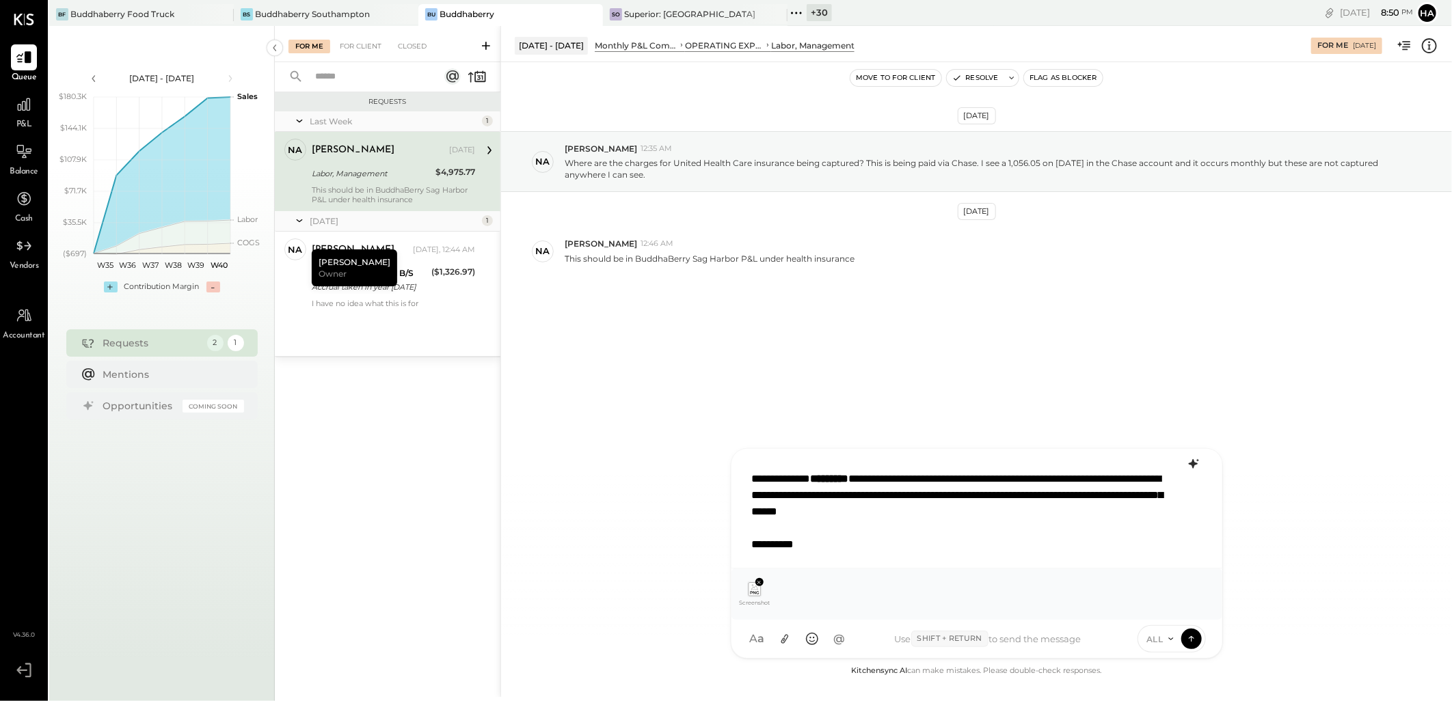
scroll to position [0, 0]
click at [812, 502] on div "**********" at bounding box center [976, 508] width 463 height 103
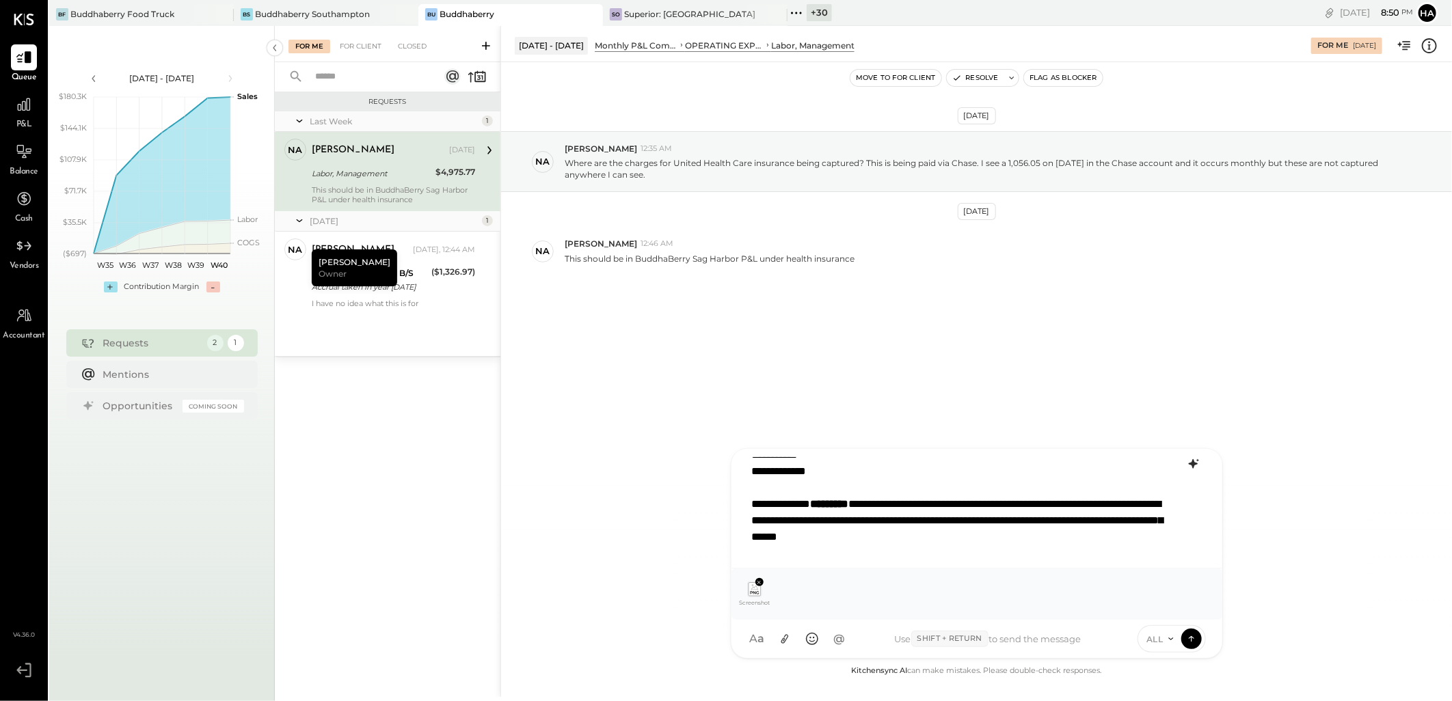
scroll to position [34, 0]
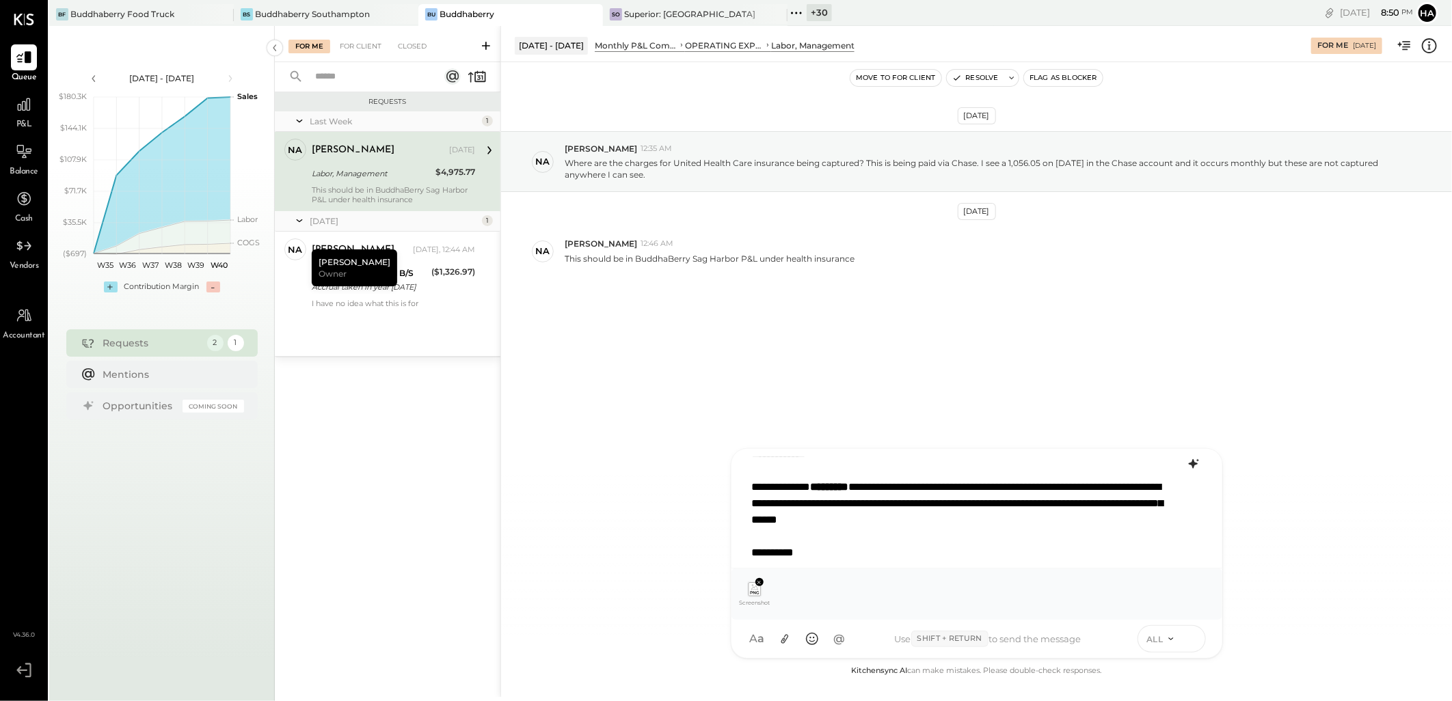
click at [1190, 639] on icon at bounding box center [1192, 639] width 12 height 14
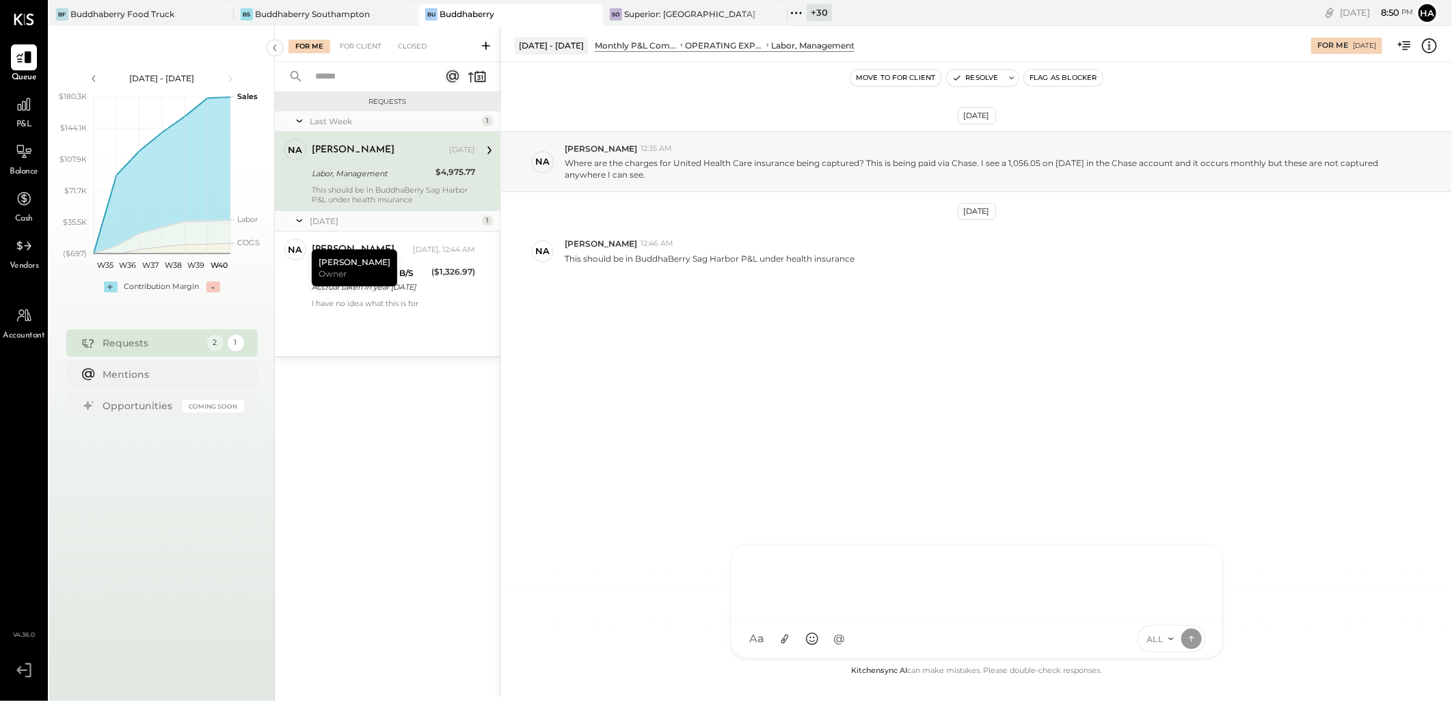
scroll to position [0, 0]
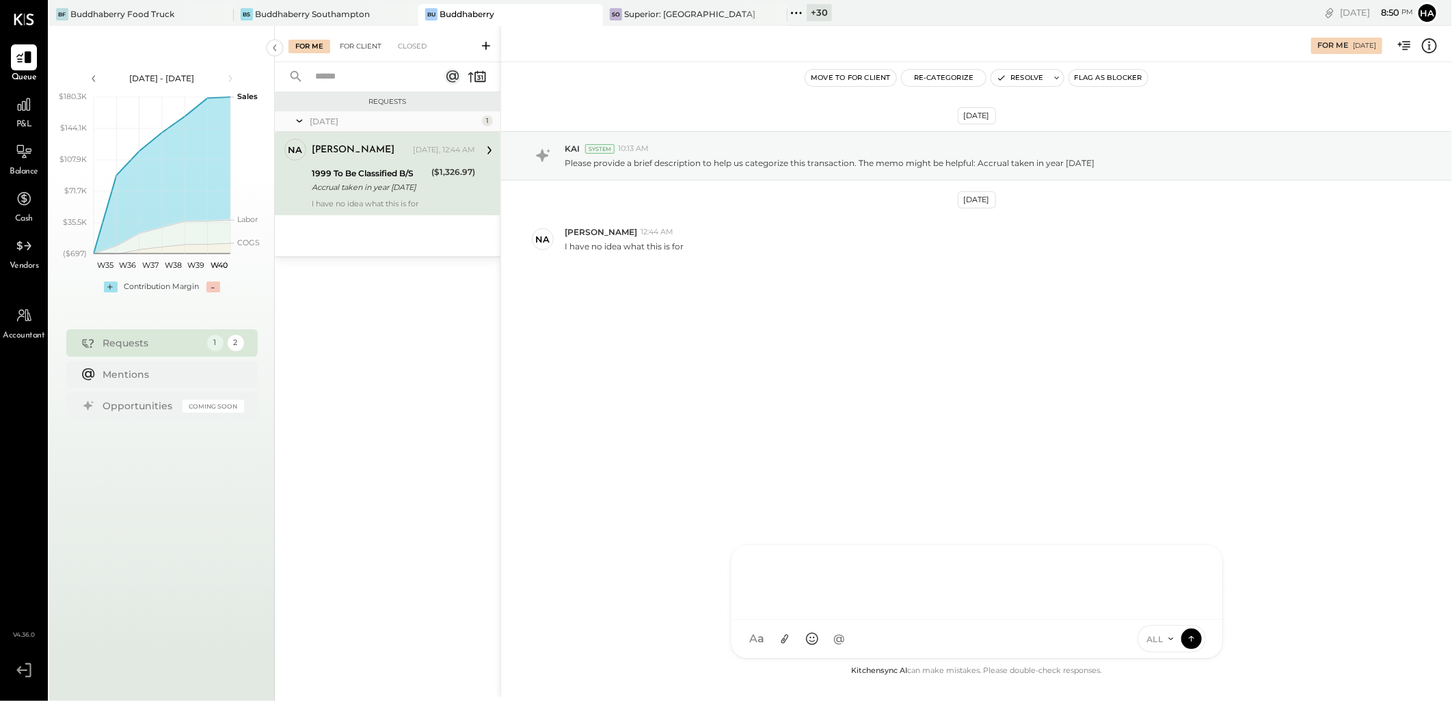
click at [364, 51] on div "For Client" at bounding box center [360, 47] width 55 height 14
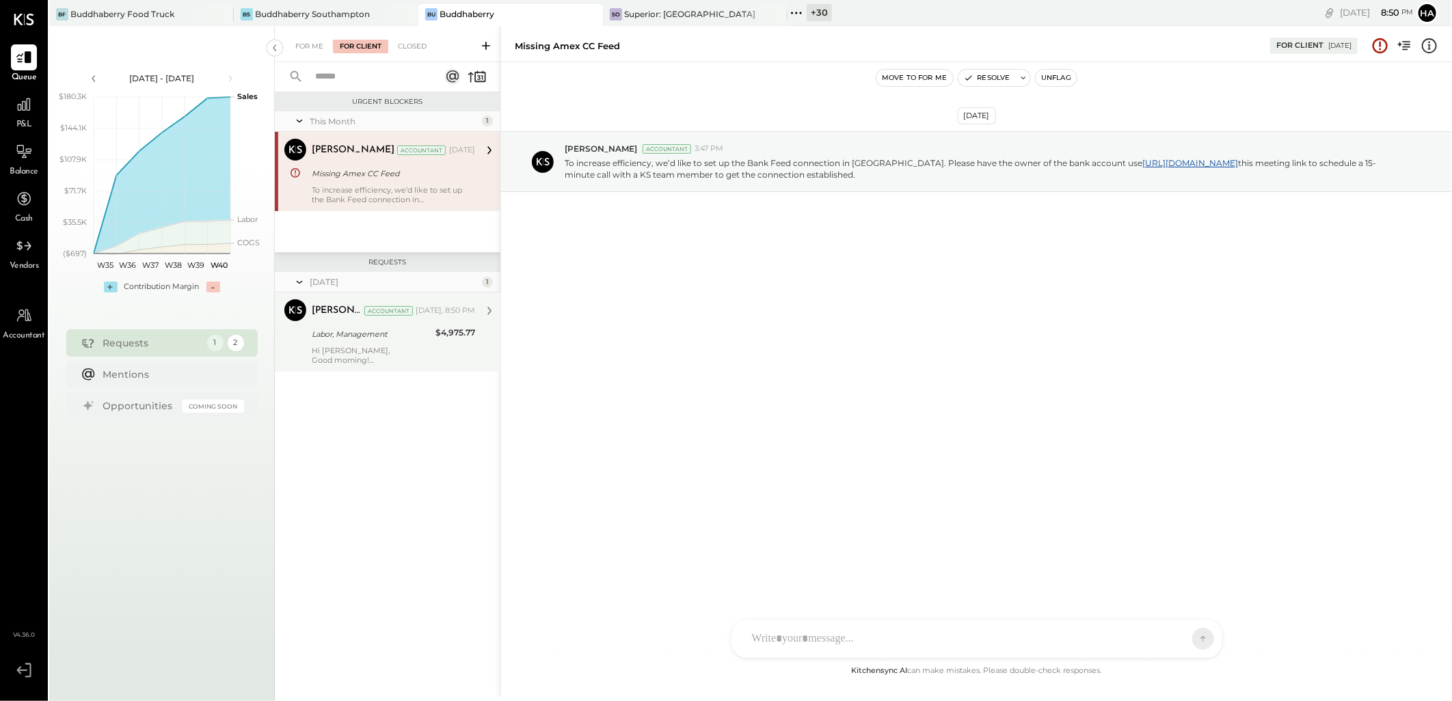
click at [349, 323] on div "Harsh Talajiya Accountant Today, 8:50 PM Labor, Management $4,975.77 Hi Natalie…" at bounding box center [393, 332] width 163 height 66
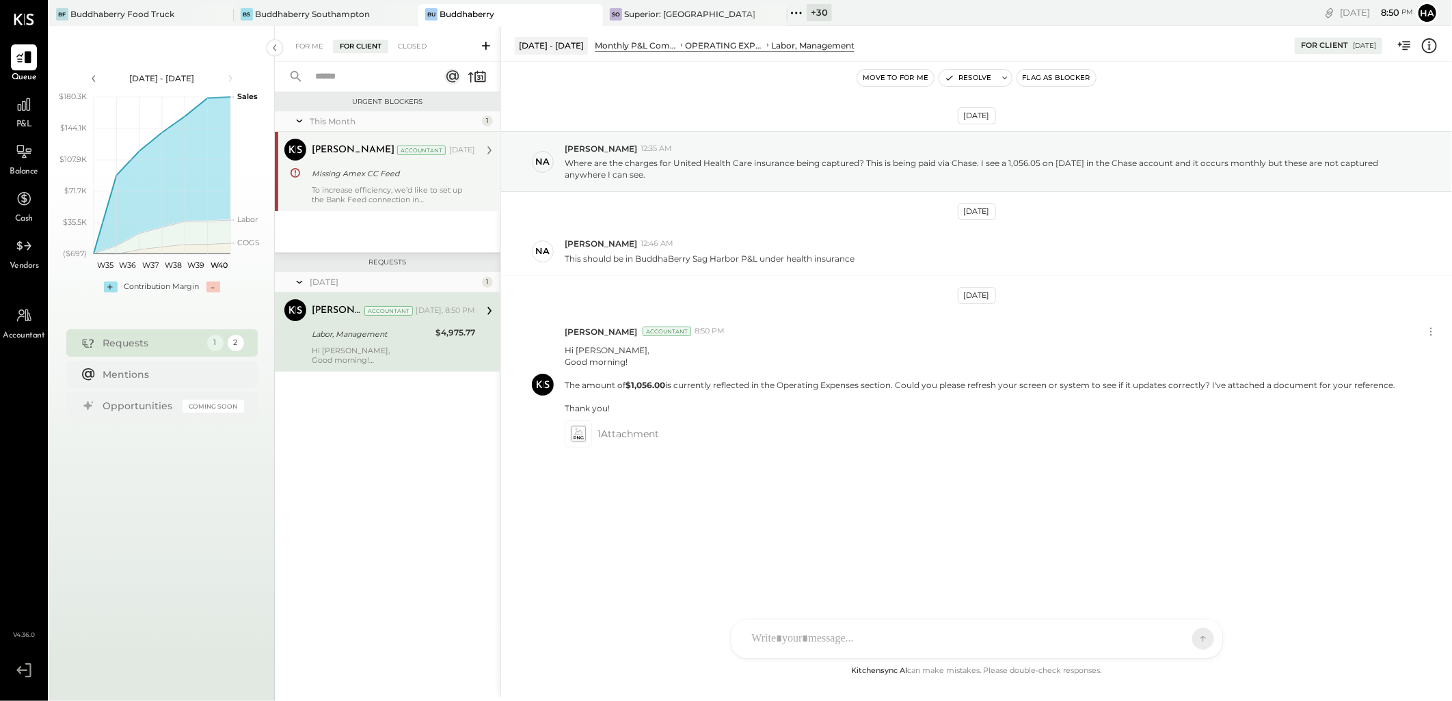
click at [377, 155] on div "Hiral Patel Accountant" at bounding box center [379, 151] width 135 height 14
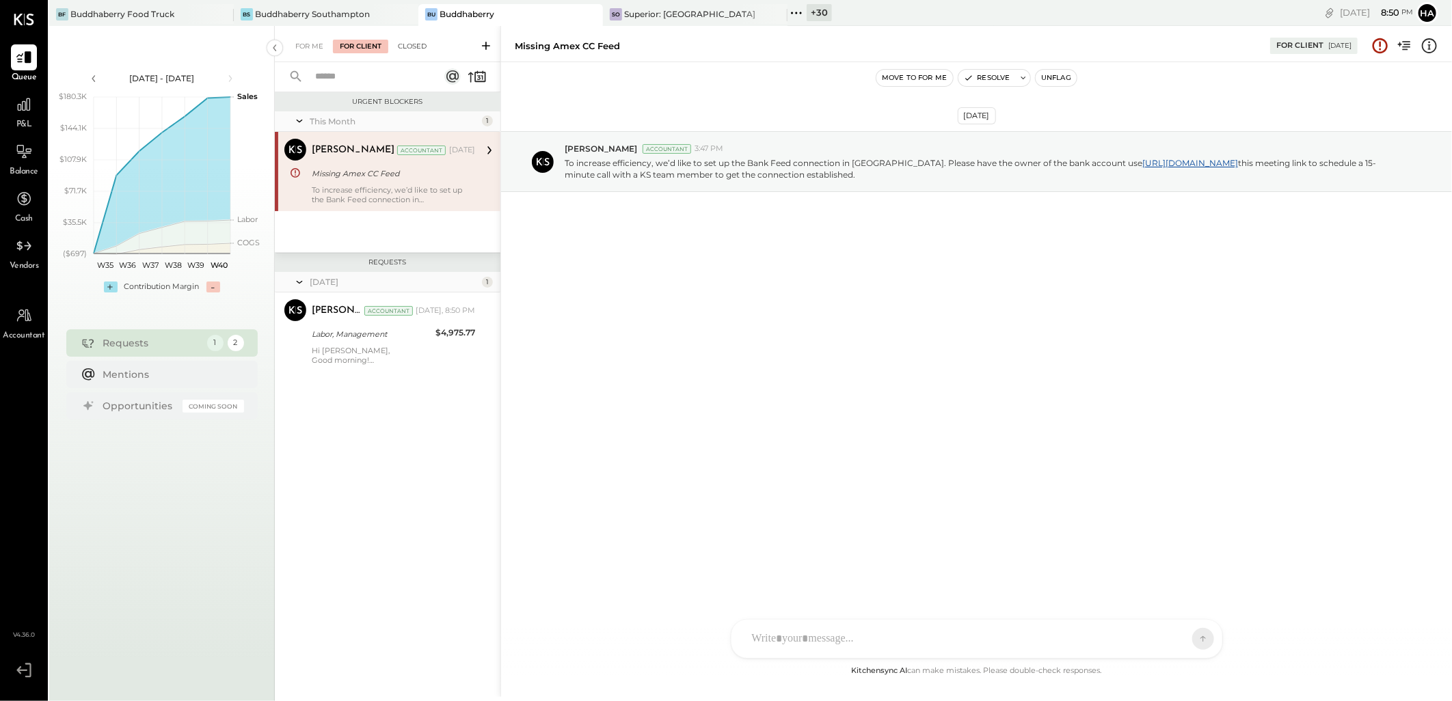
click at [418, 46] on div "Closed" at bounding box center [412, 47] width 42 height 14
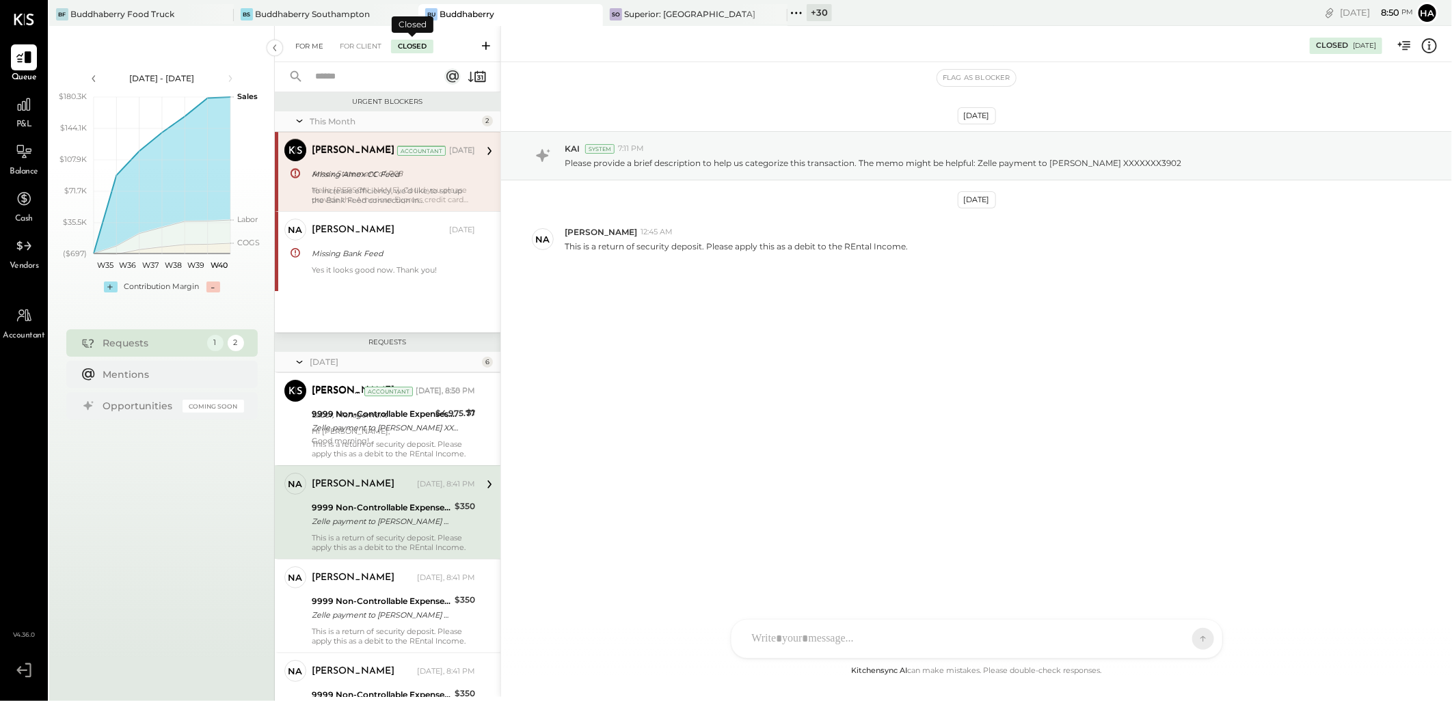
click at [316, 41] on div "For Me" at bounding box center [310, 47] width 42 height 14
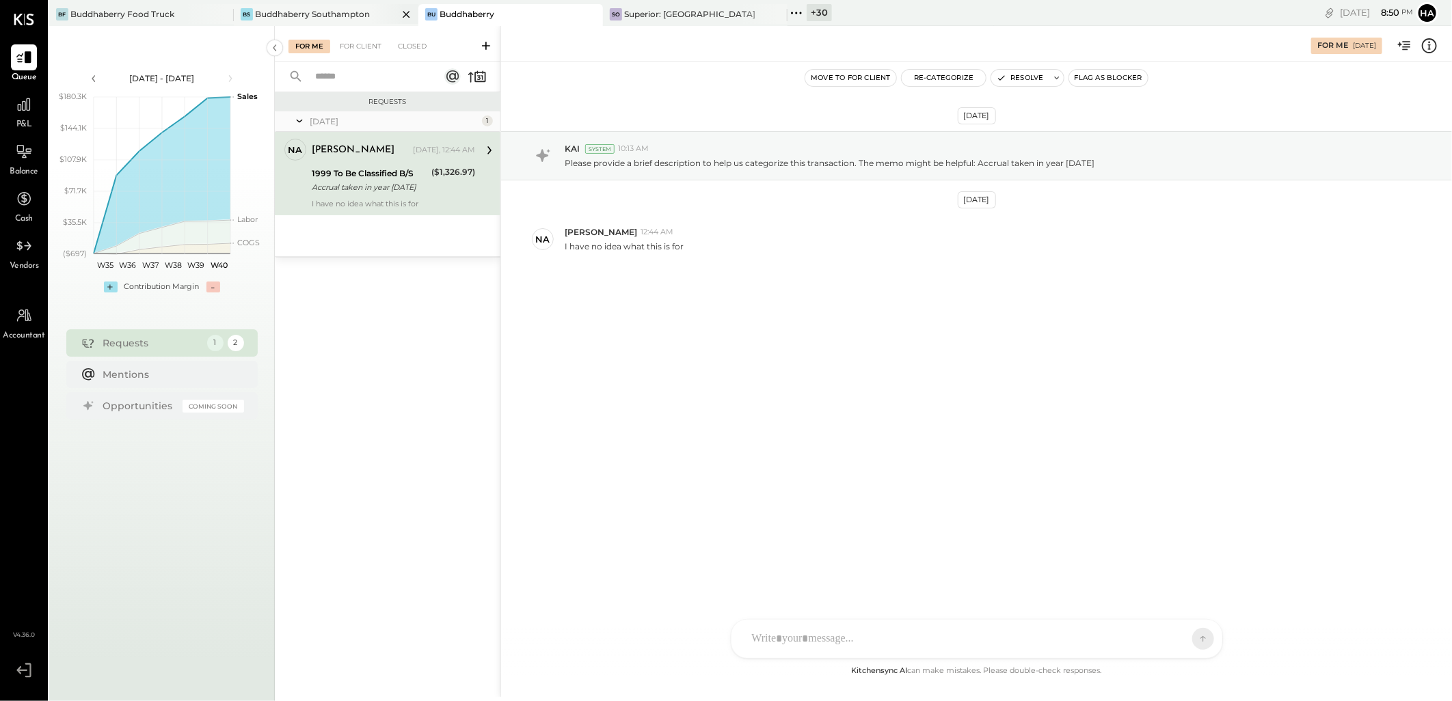
click at [336, 14] on div "Buddhaberry Southampton" at bounding box center [312, 14] width 115 height 12
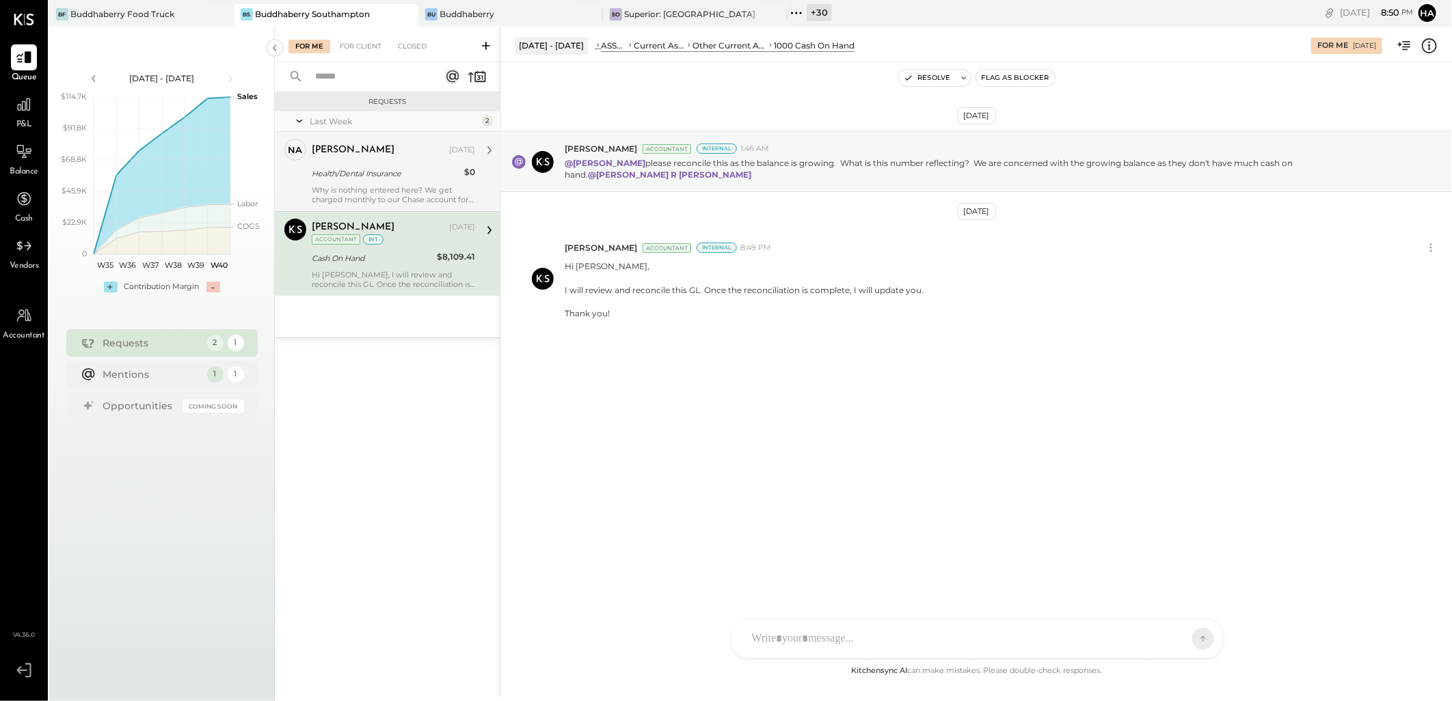
click at [402, 173] on div "Health/Dental Insurance" at bounding box center [386, 174] width 148 height 14
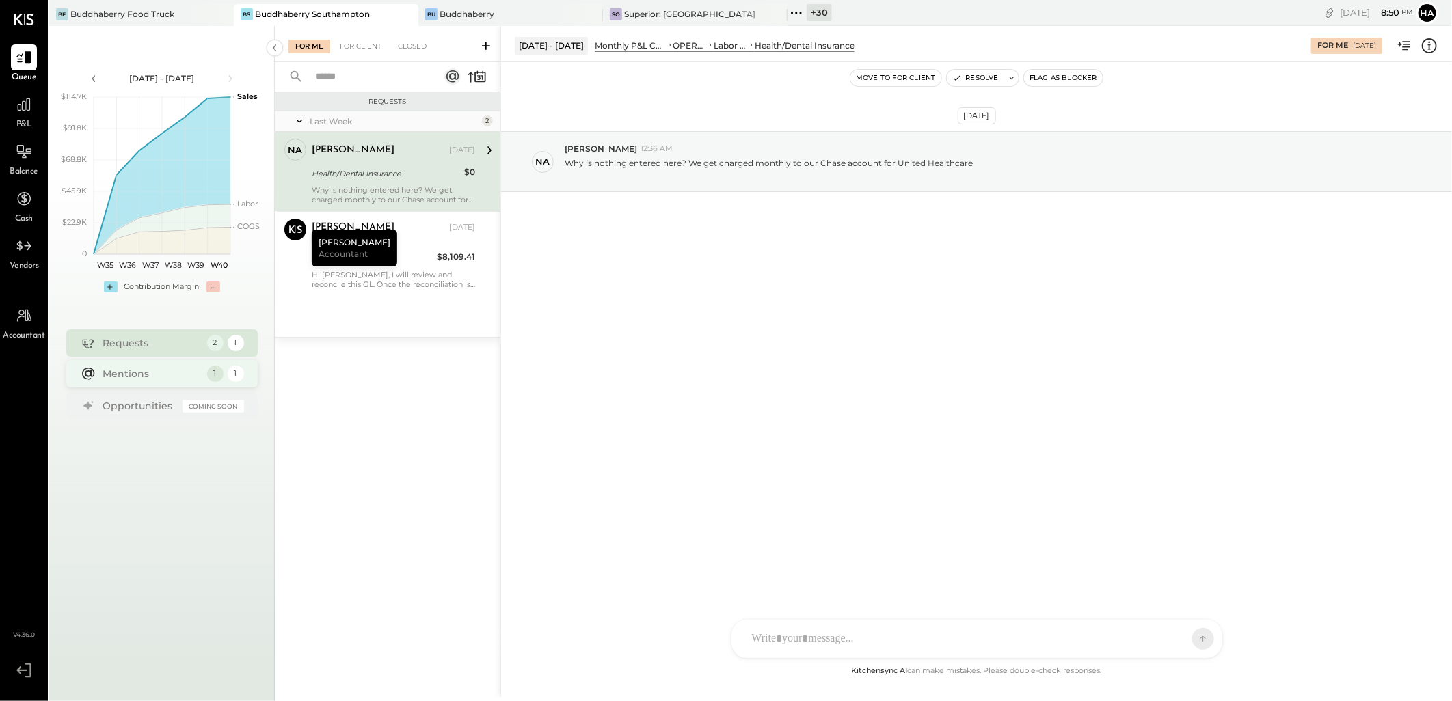
click at [121, 378] on div "Mentions" at bounding box center [151, 374] width 97 height 14
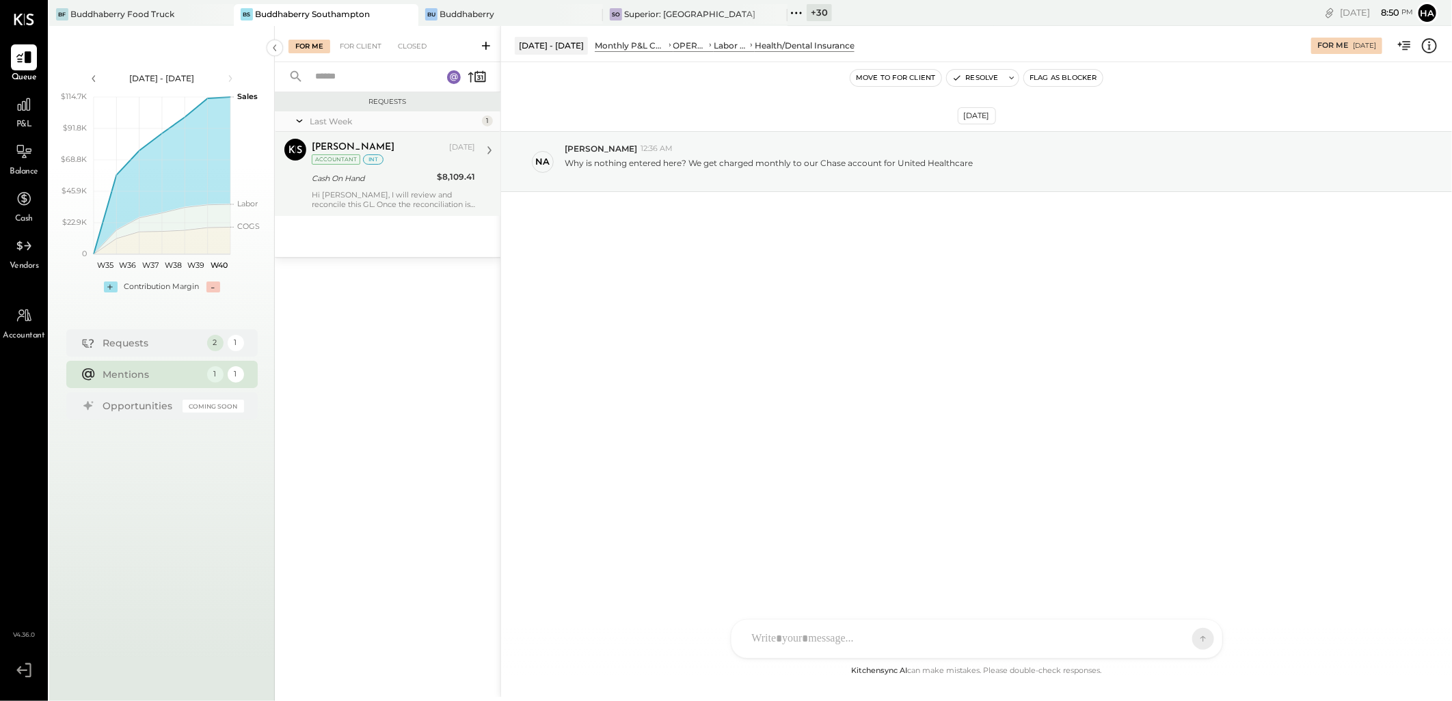
click at [366, 188] on div "Harsh Talajiya Sep 25, 2025 Accountant int Cash On Hand $8,109.41 Hi Chris, I w…" at bounding box center [393, 174] width 163 height 70
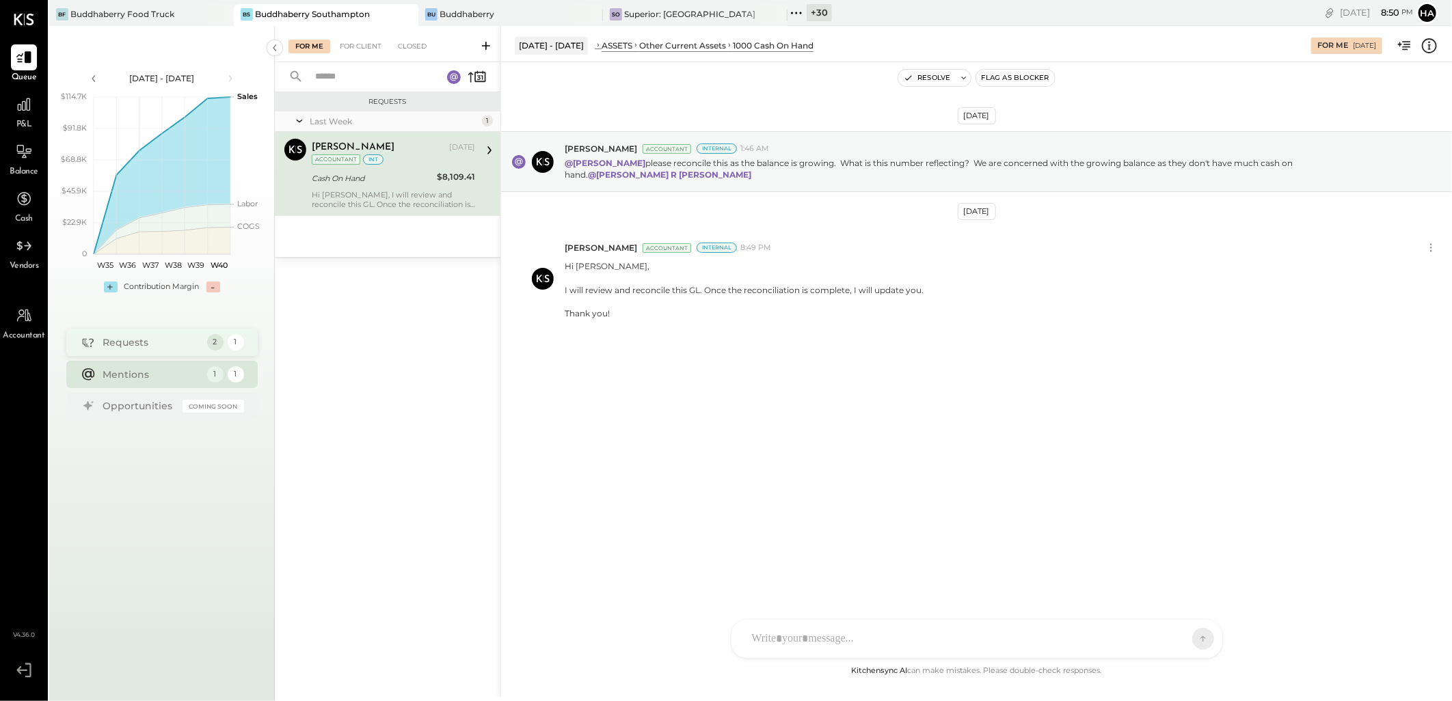
click at [155, 342] on div "Requests" at bounding box center [151, 343] width 97 height 14
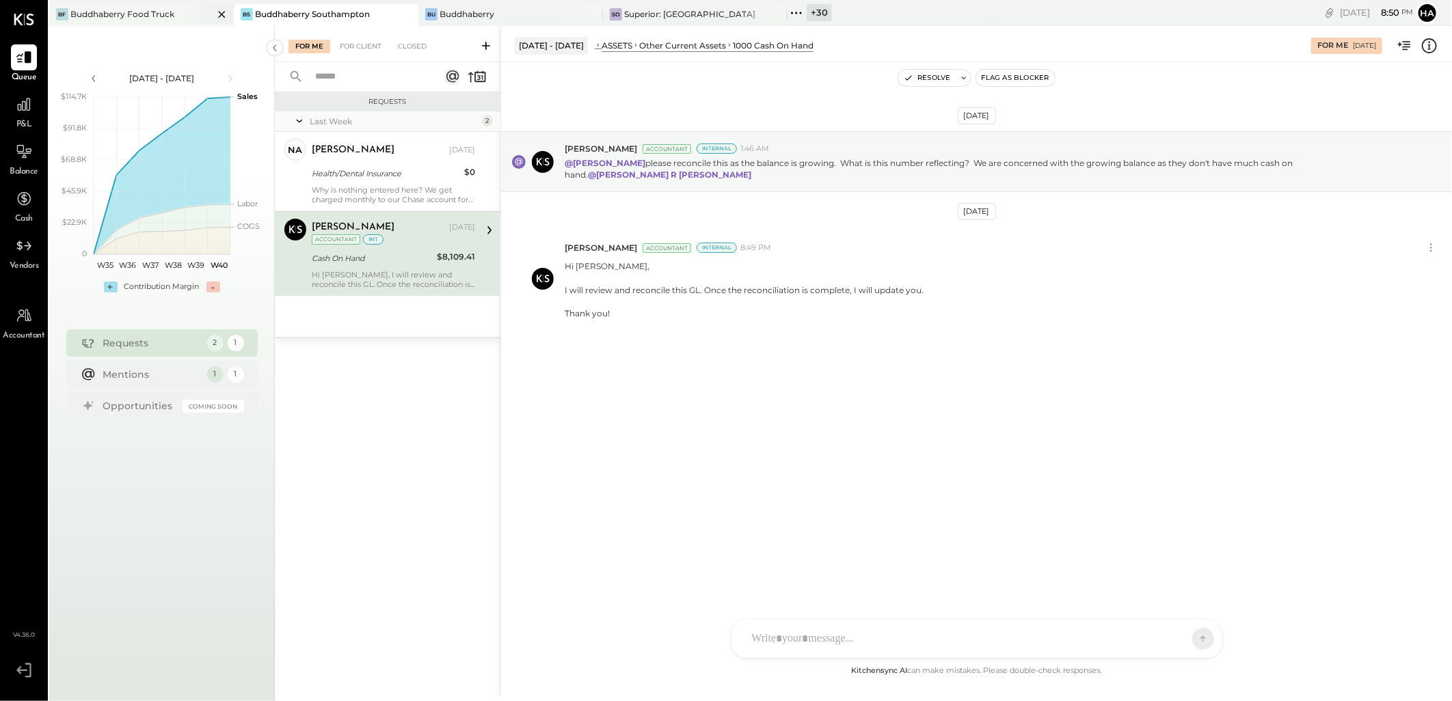
click at [120, 14] on div "Buddhaberry Food Truck" at bounding box center [122, 14] width 104 height 12
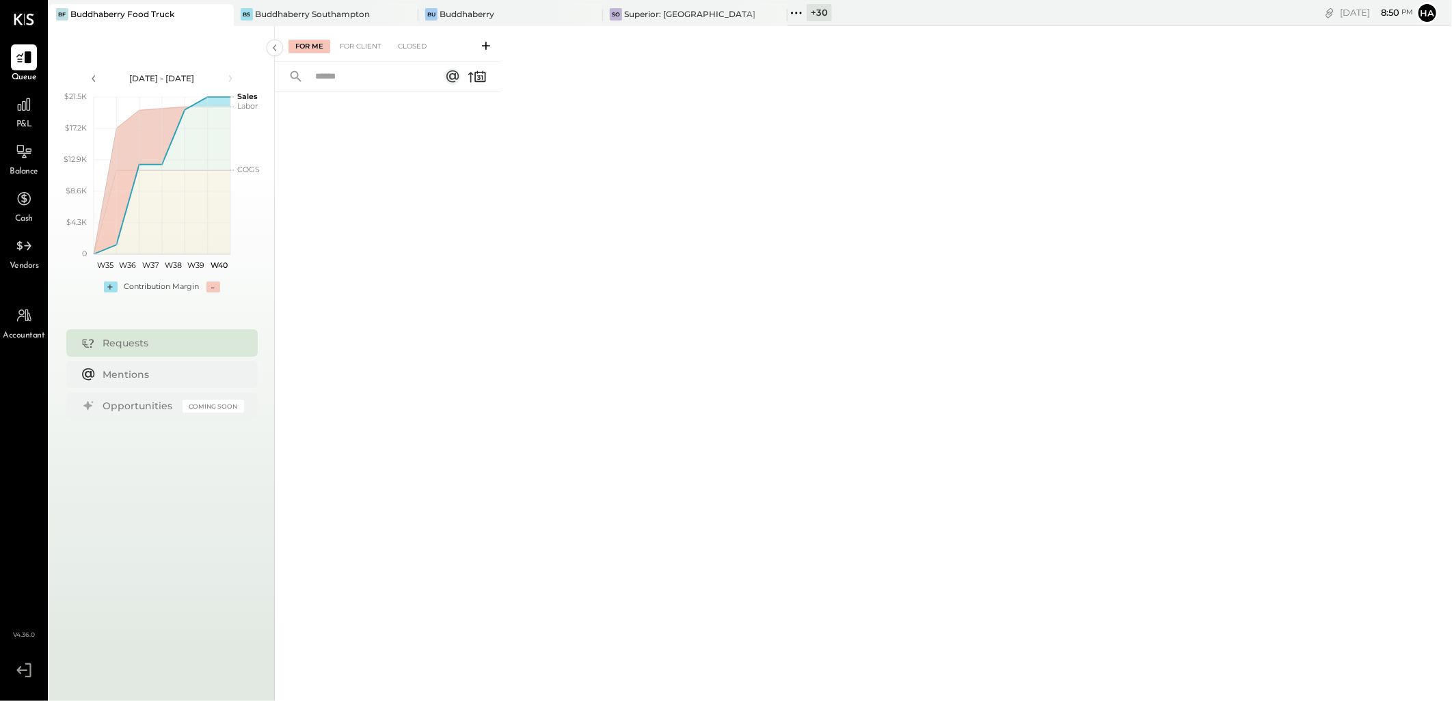
click at [818, 14] on div "+ 30" at bounding box center [819, 12] width 25 height 17
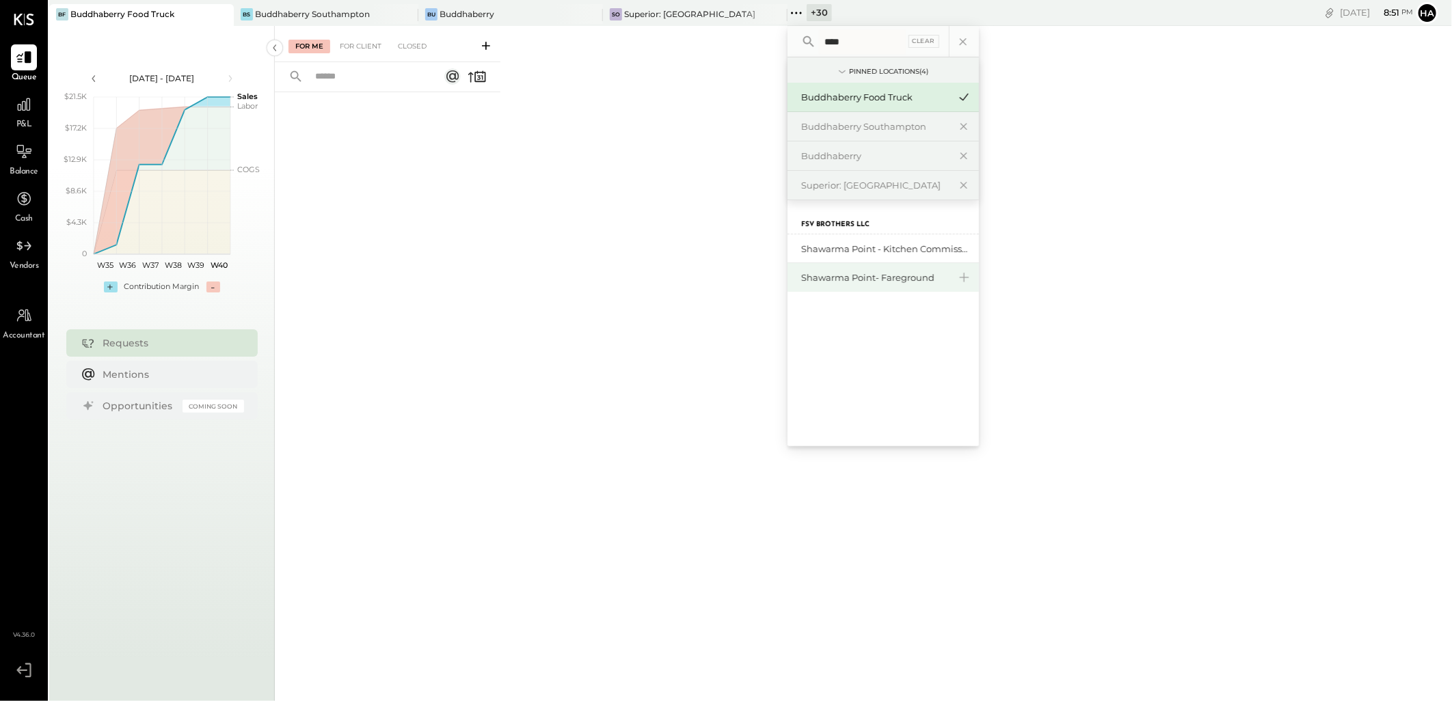
type input "****"
click at [869, 278] on div "Shawarma Point- Fareground" at bounding box center [875, 277] width 148 height 13
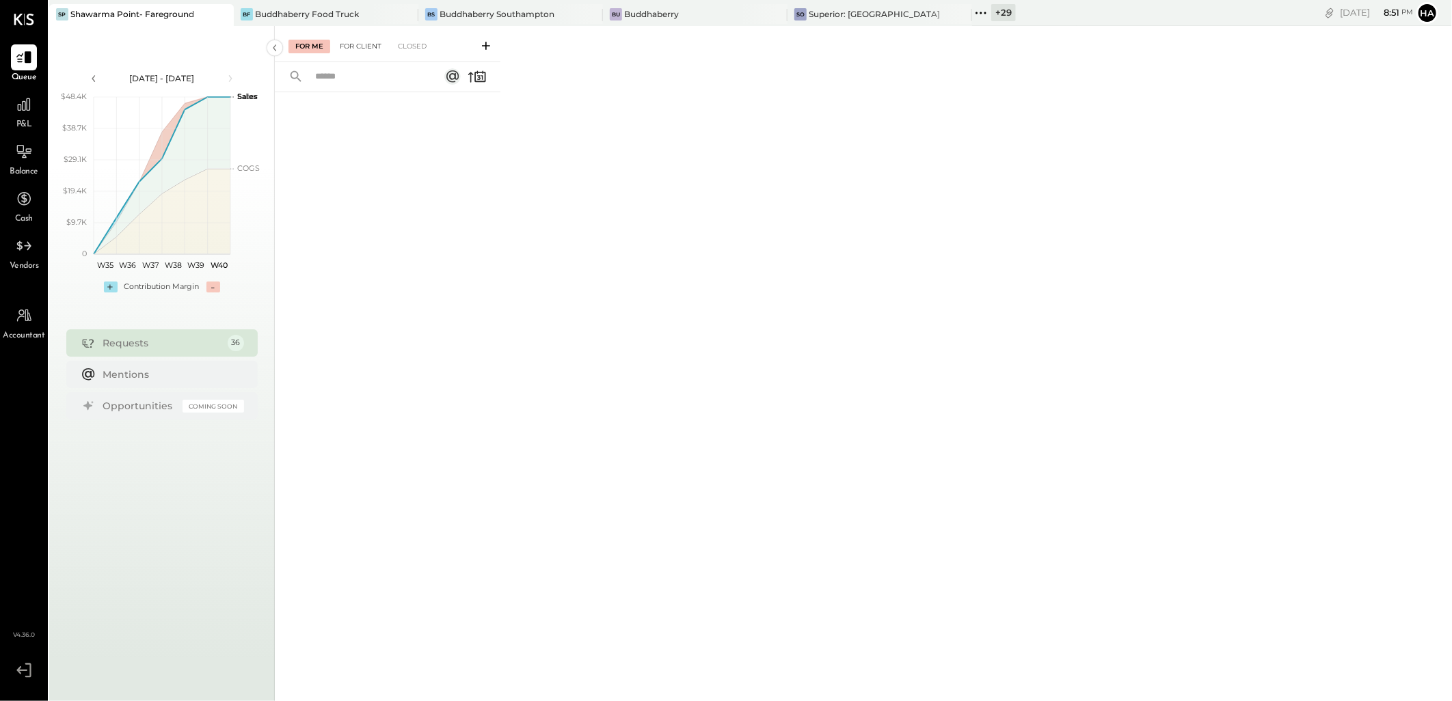
click at [363, 44] on div "For Client" at bounding box center [360, 47] width 55 height 14
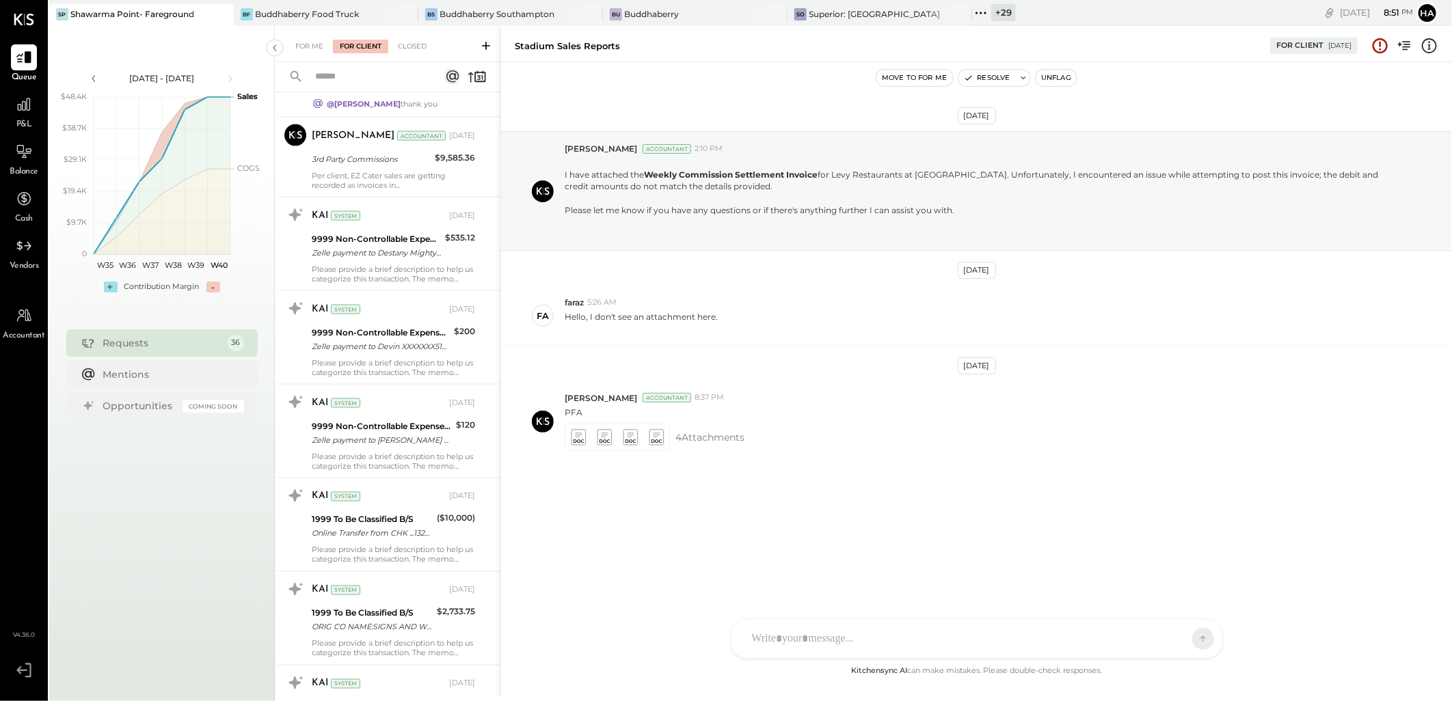
scroll to position [1367, 0]
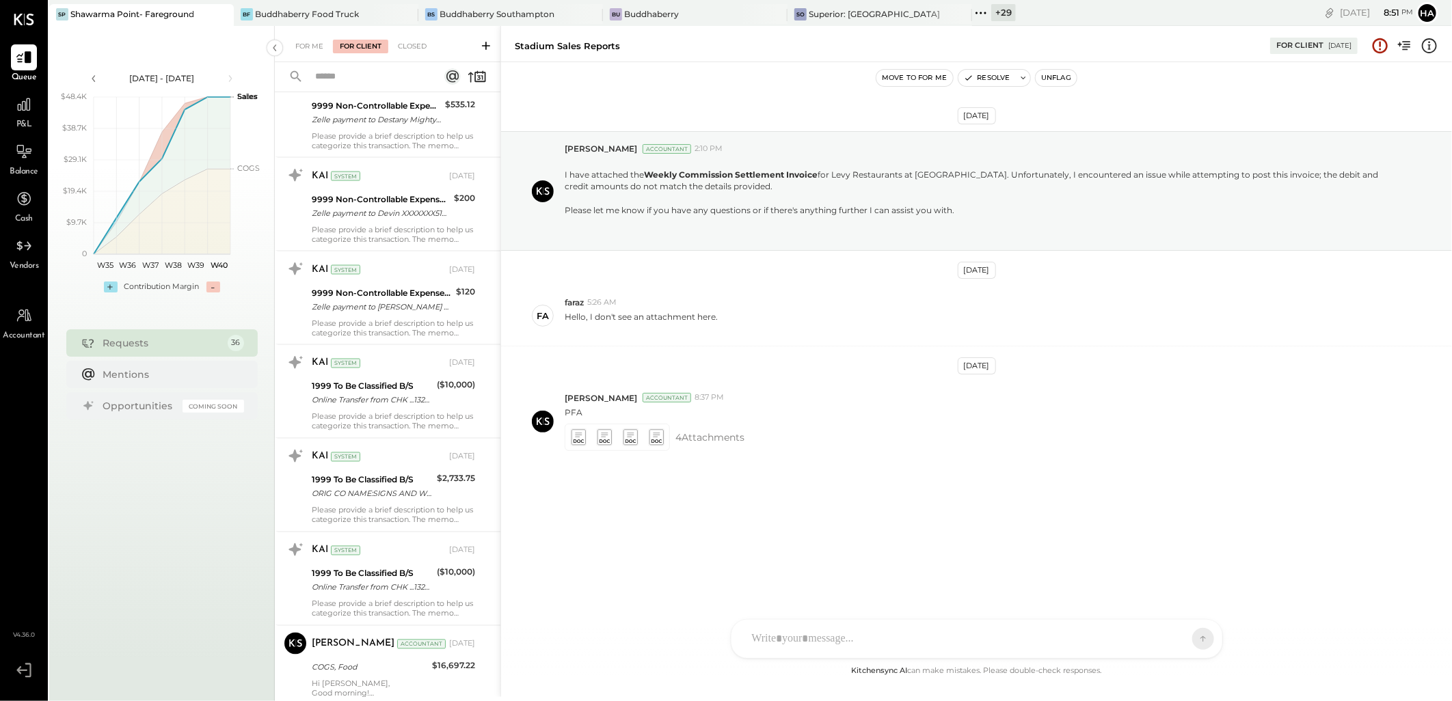
click at [425, 406] on div "Online Transfer from CHK ...1329 transaction#: XXXXXXX1912" at bounding box center [372, 401] width 121 height 14
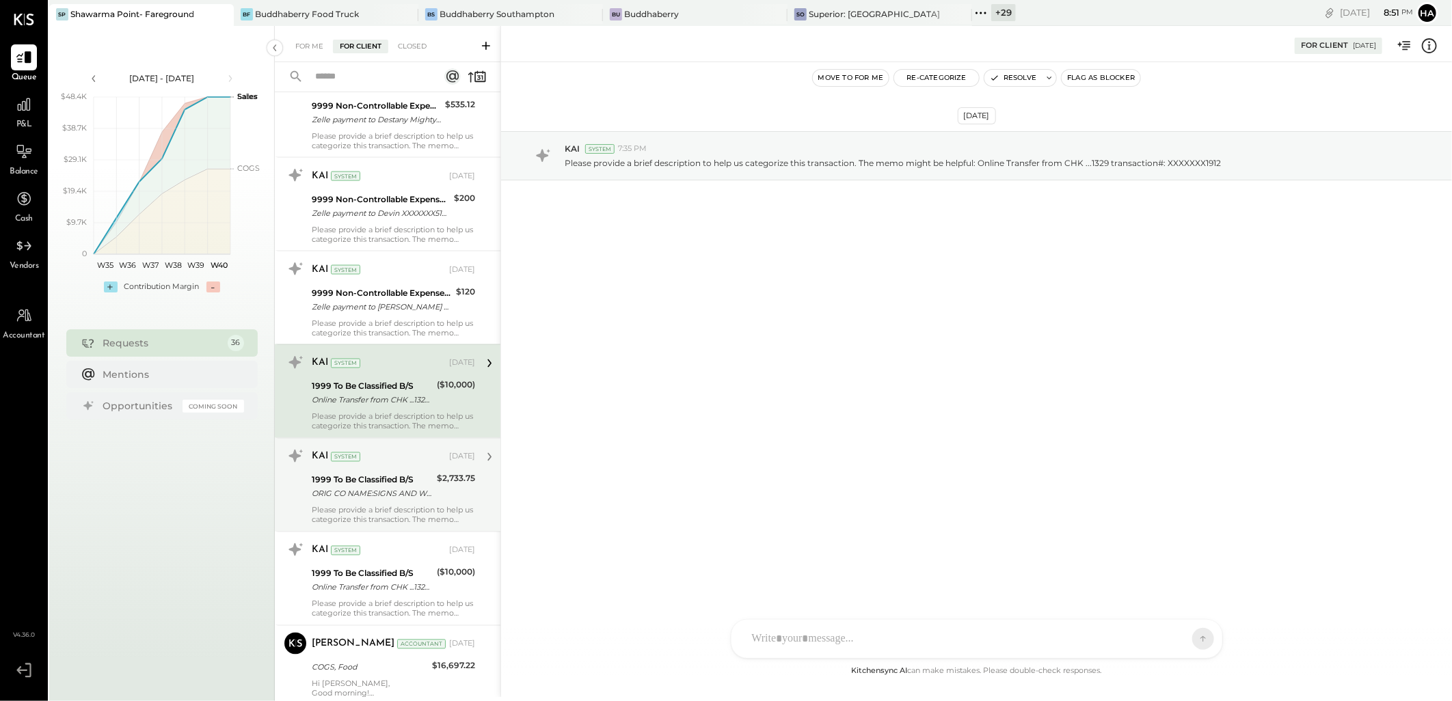
click at [399, 483] on div "1999 To Be Classified B/S" at bounding box center [372, 481] width 121 height 14
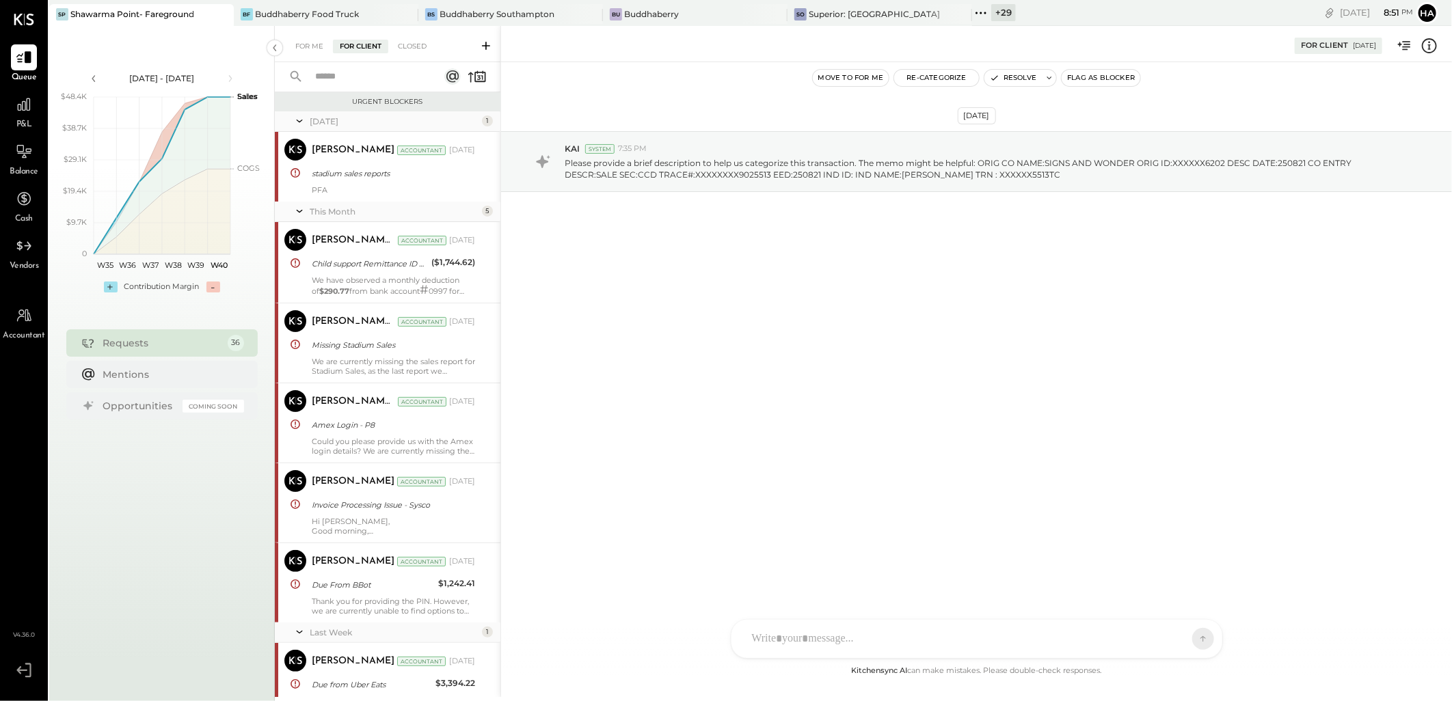
click at [1005, 12] on div "+ 29" at bounding box center [1003, 12] width 25 height 17
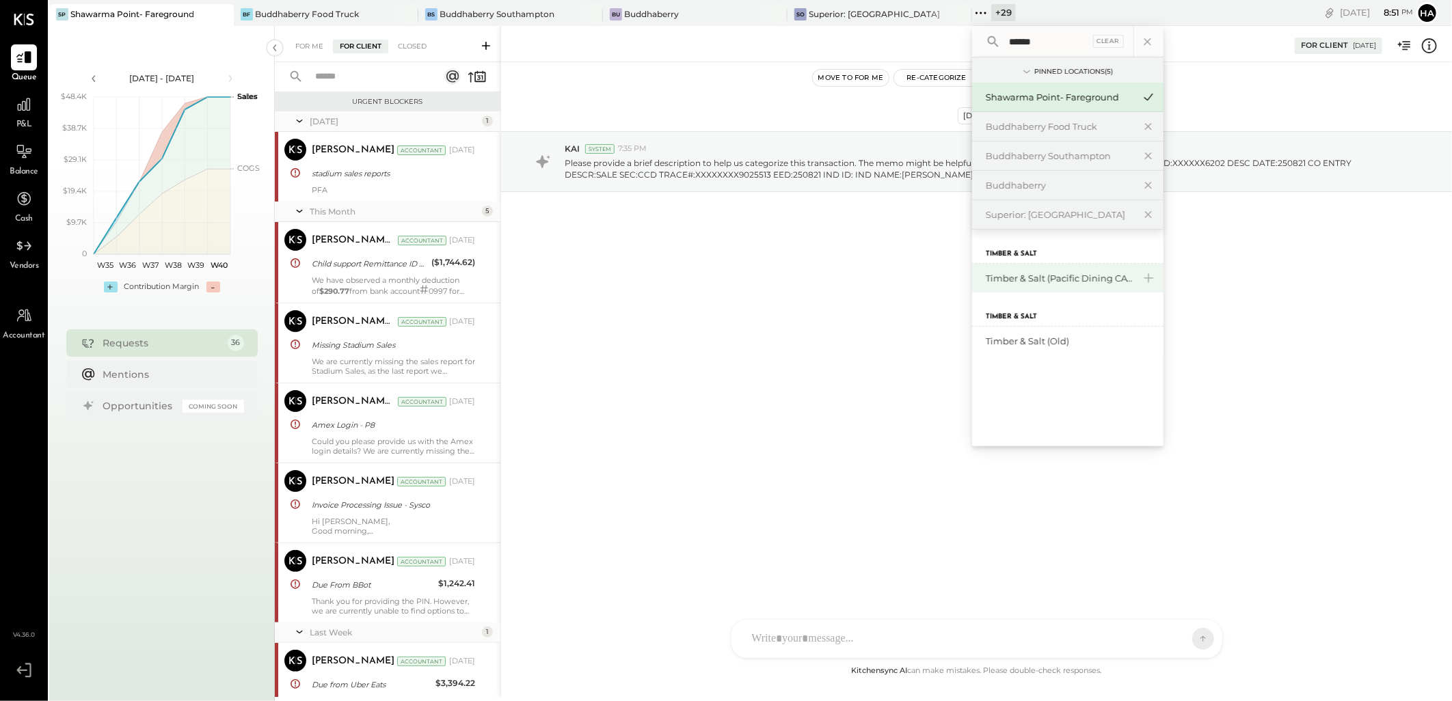
type input "******"
click at [1062, 276] on div "Timber & Salt (Pacific Dining CA1 LLC)" at bounding box center [1060, 278] width 148 height 13
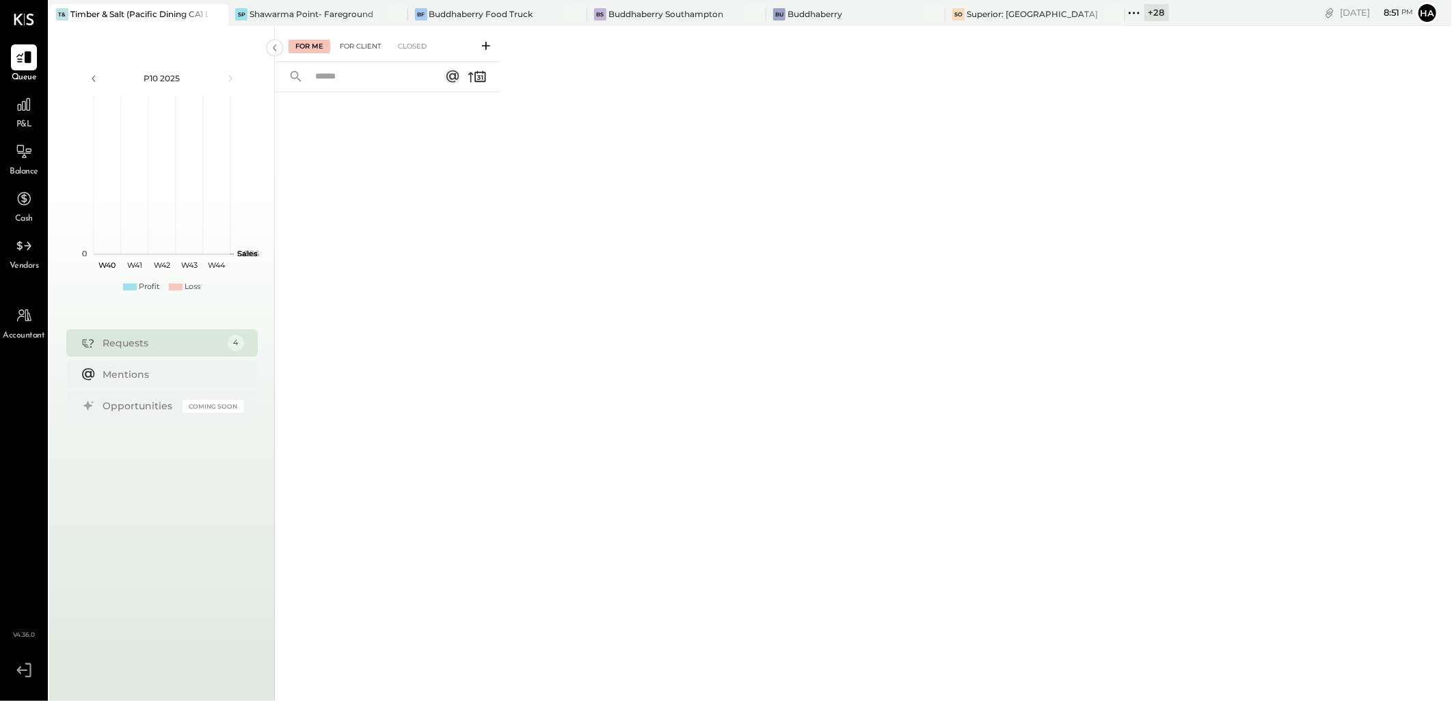
click at [366, 45] on div "For Client" at bounding box center [360, 47] width 55 height 14
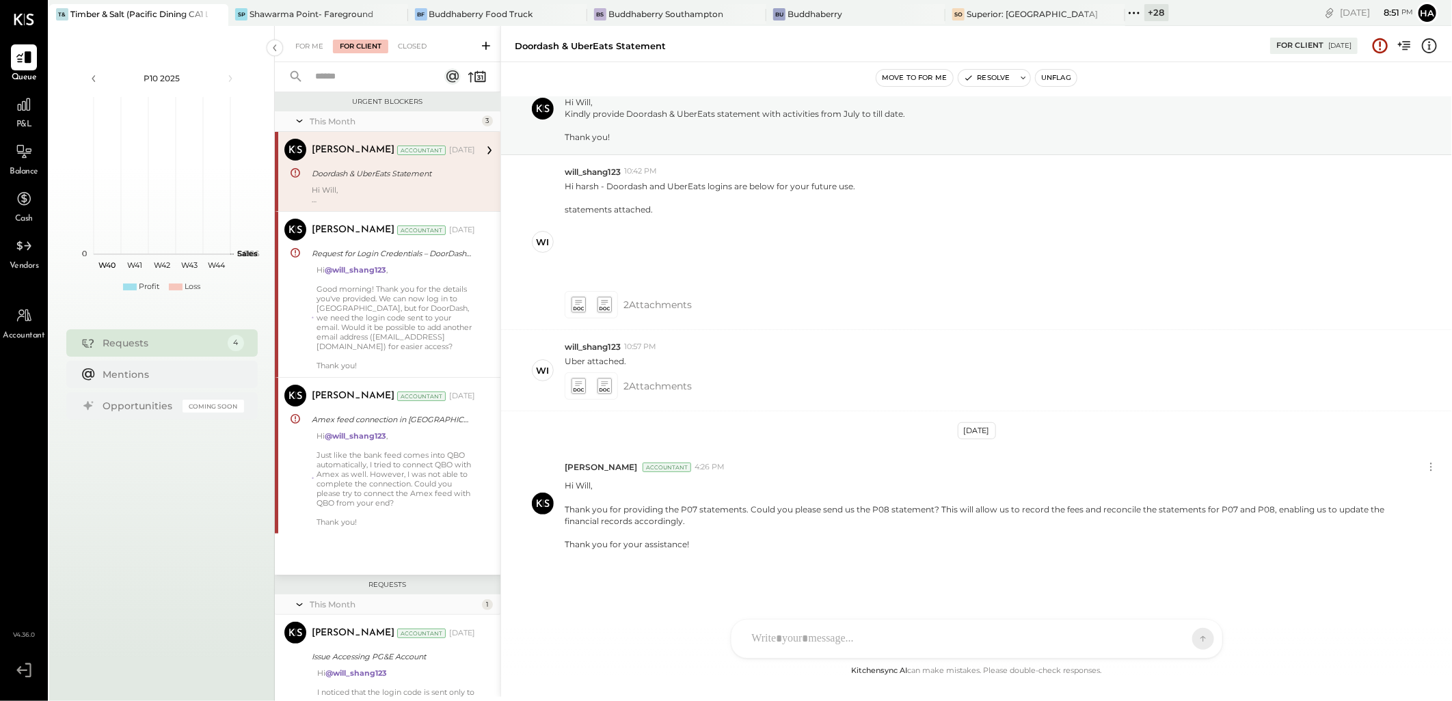
click at [1145, 9] on div "+ 28" at bounding box center [1157, 12] width 25 height 17
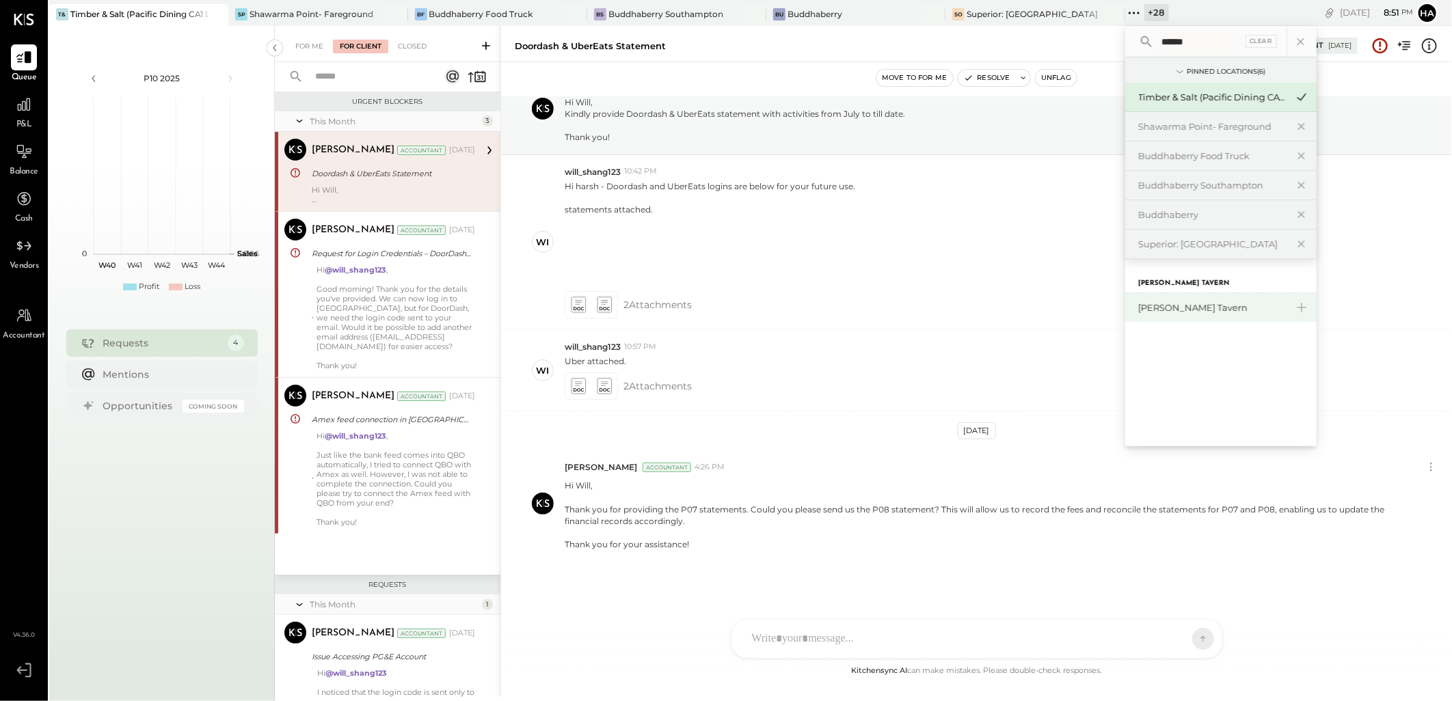
type input "******"
click at [1139, 310] on div "[PERSON_NAME] Tavern" at bounding box center [1213, 308] width 148 height 13
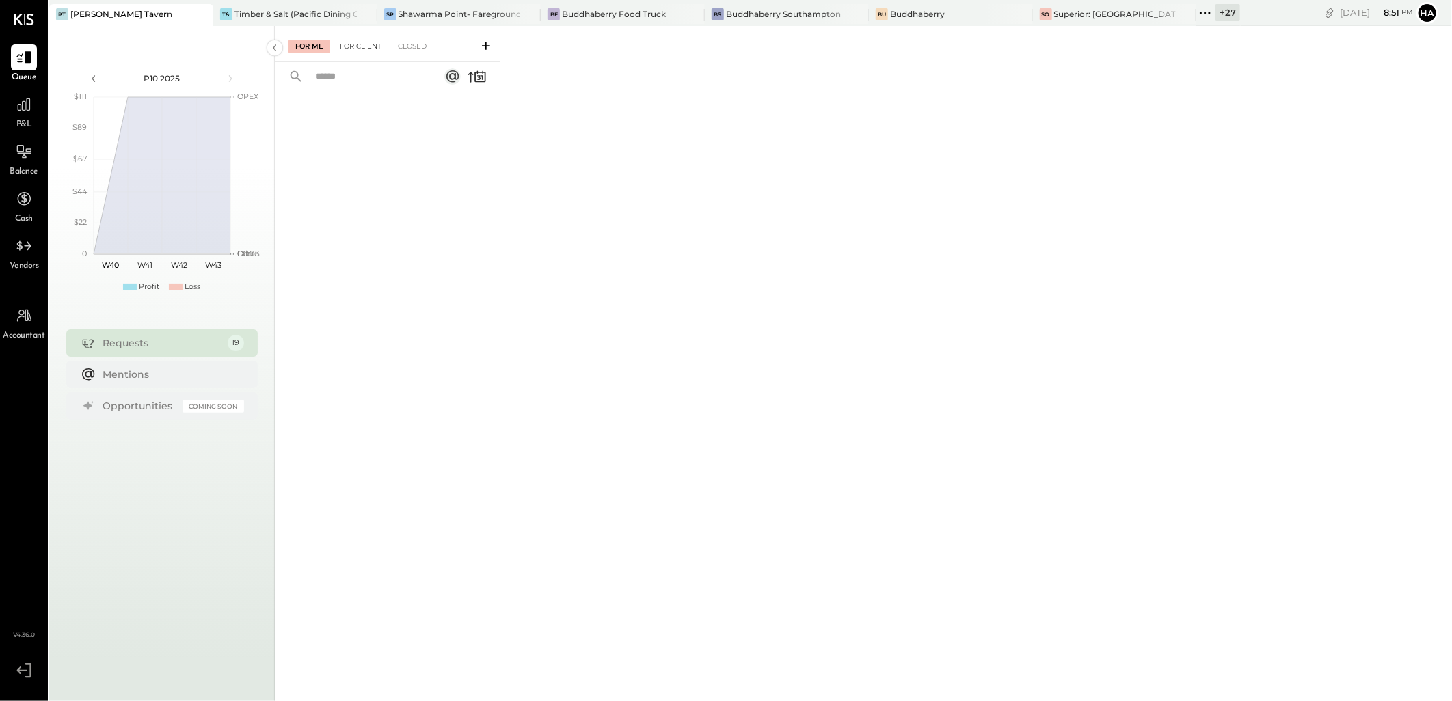
click at [373, 43] on div "For Client" at bounding box center [360, 47] width 55 height 14
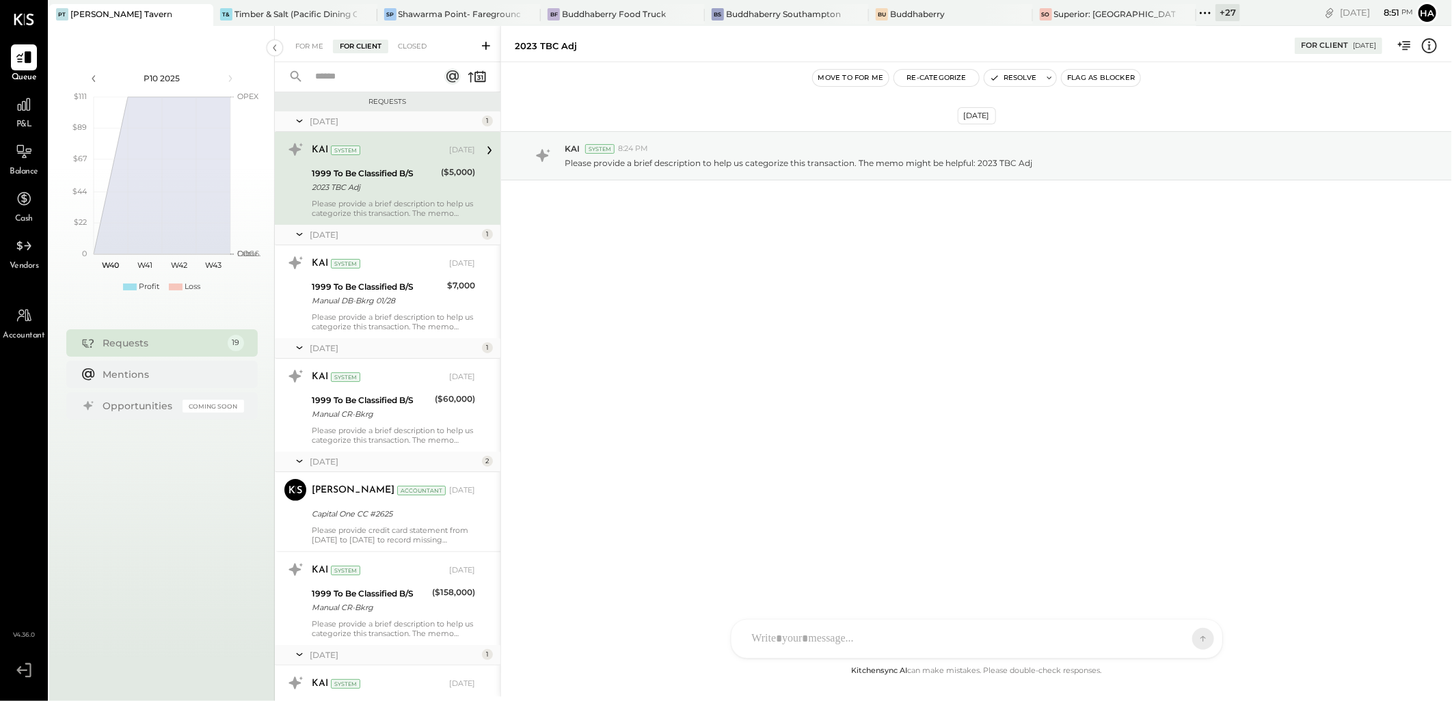
click at [1216, 11] on div "+ 27" at bounding box center [1228, 12] width 25 height 17
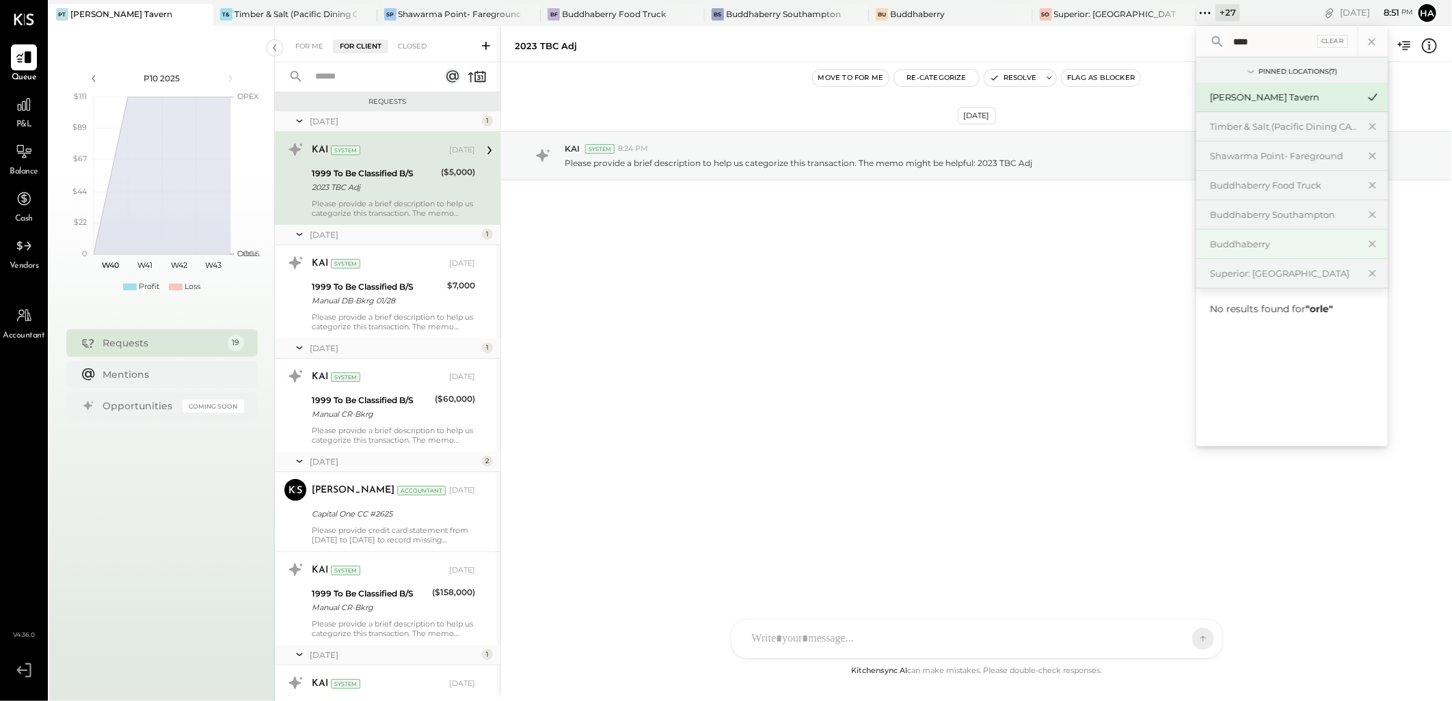
type input "*****"
type input "***"
click at [1238, 335] on div "Superior: [GEOGRAPHIC_DATA]" at bounding box center [1284, 337] width 148 height 13
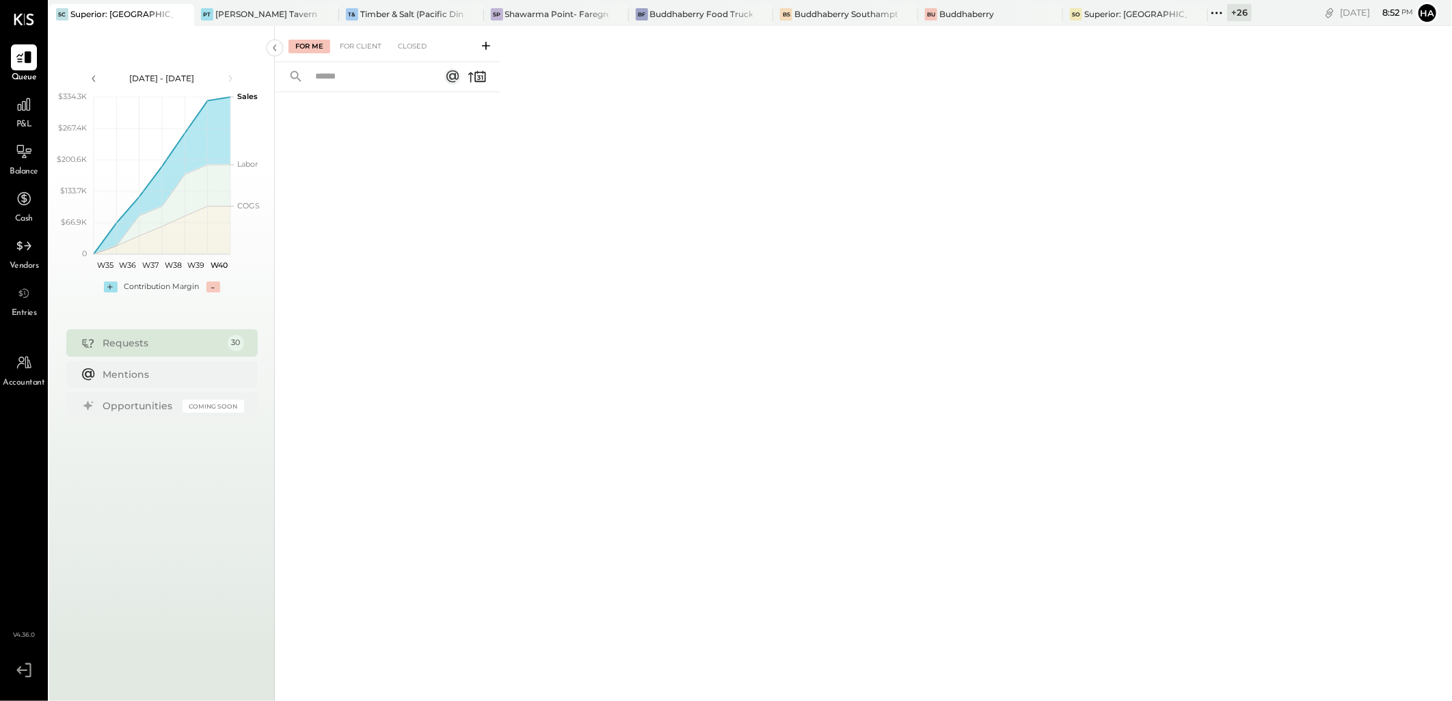
click at [1239, 7] on div "+ 26" at bounding box center [1239, 12] width 25 height 17
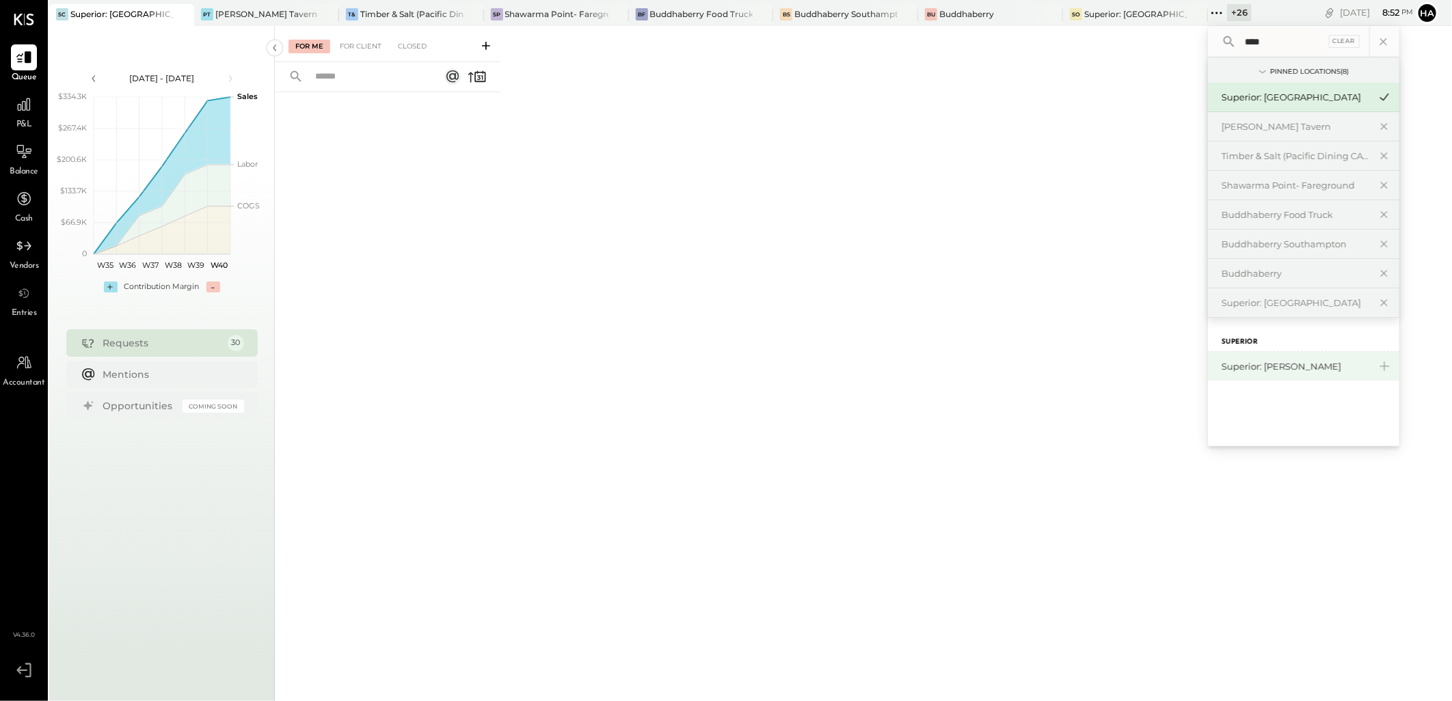
type input "****"
click at [1249, 365] on div "Superior: [PERSON_NAME]" at bounding box center [1296, 366] width 148 height 13
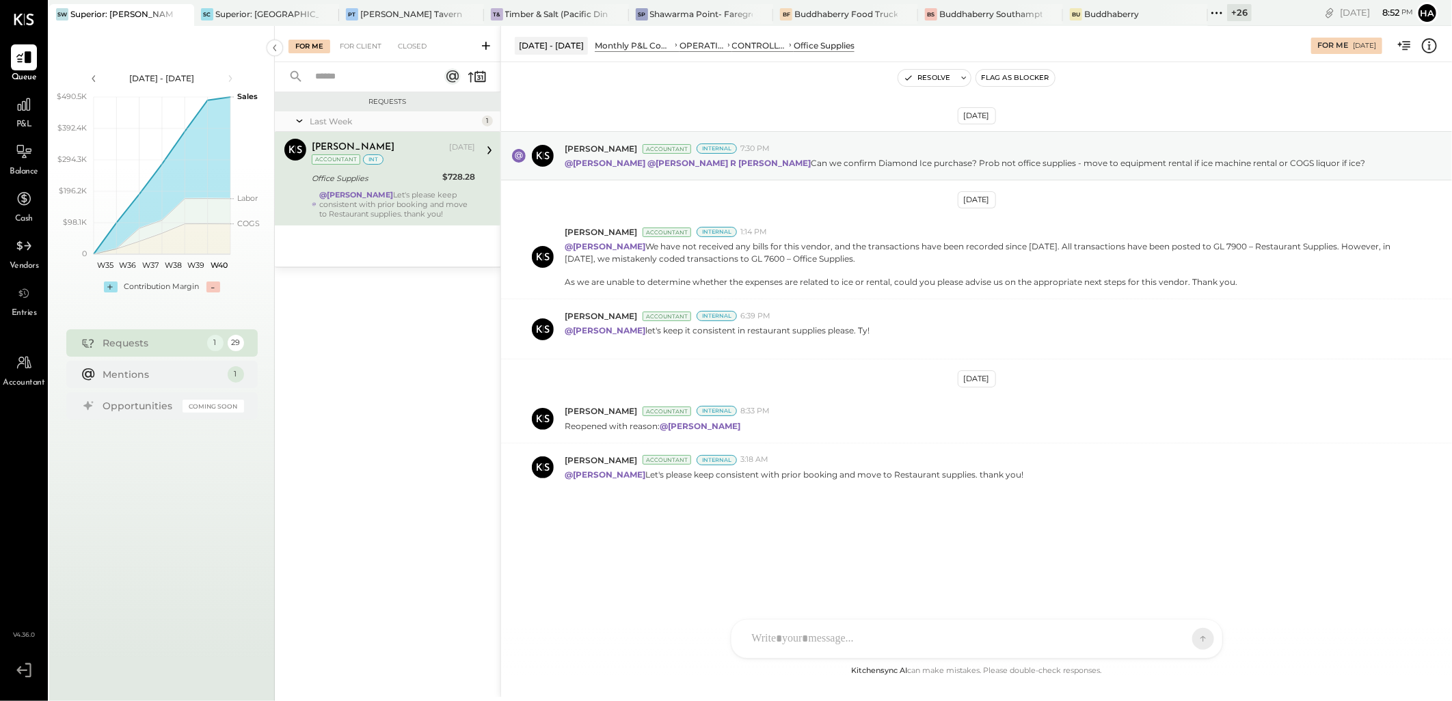
click at [415, 173] on div "Office Supplies" at bounding box center [375, 179] width 126 height 14
click at [1233, 11] on div "+ 26" at bounding box center [1239, 12] width 25 height 17
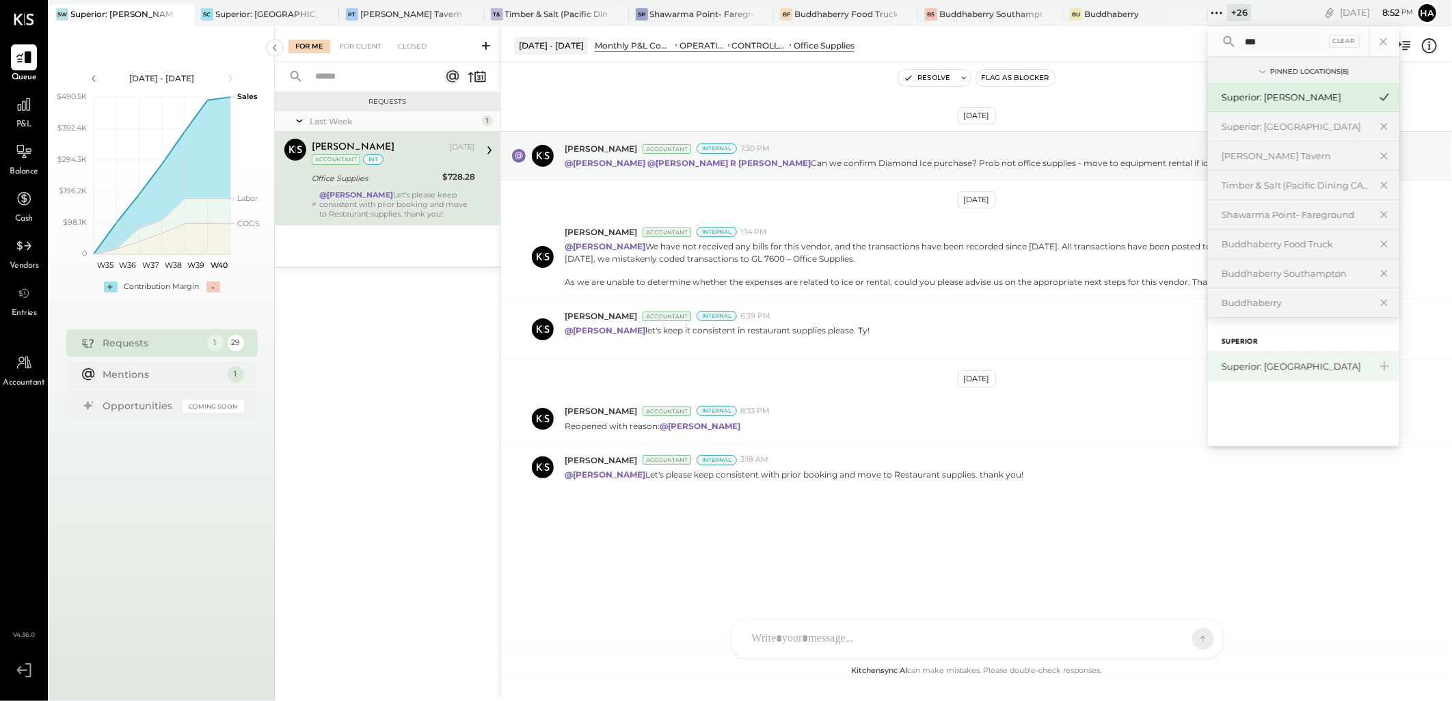
type input "***"
click at [1272, 357] on div "Superior: [GEOGRAPHIC_DATA]" at bounding box center [1303, 366] width 191 height 29
click at [1266, 369] on div "Superior: [GEOGRAPHIC_DATA]" at bounding box center [1296, 366] width 148 height 13
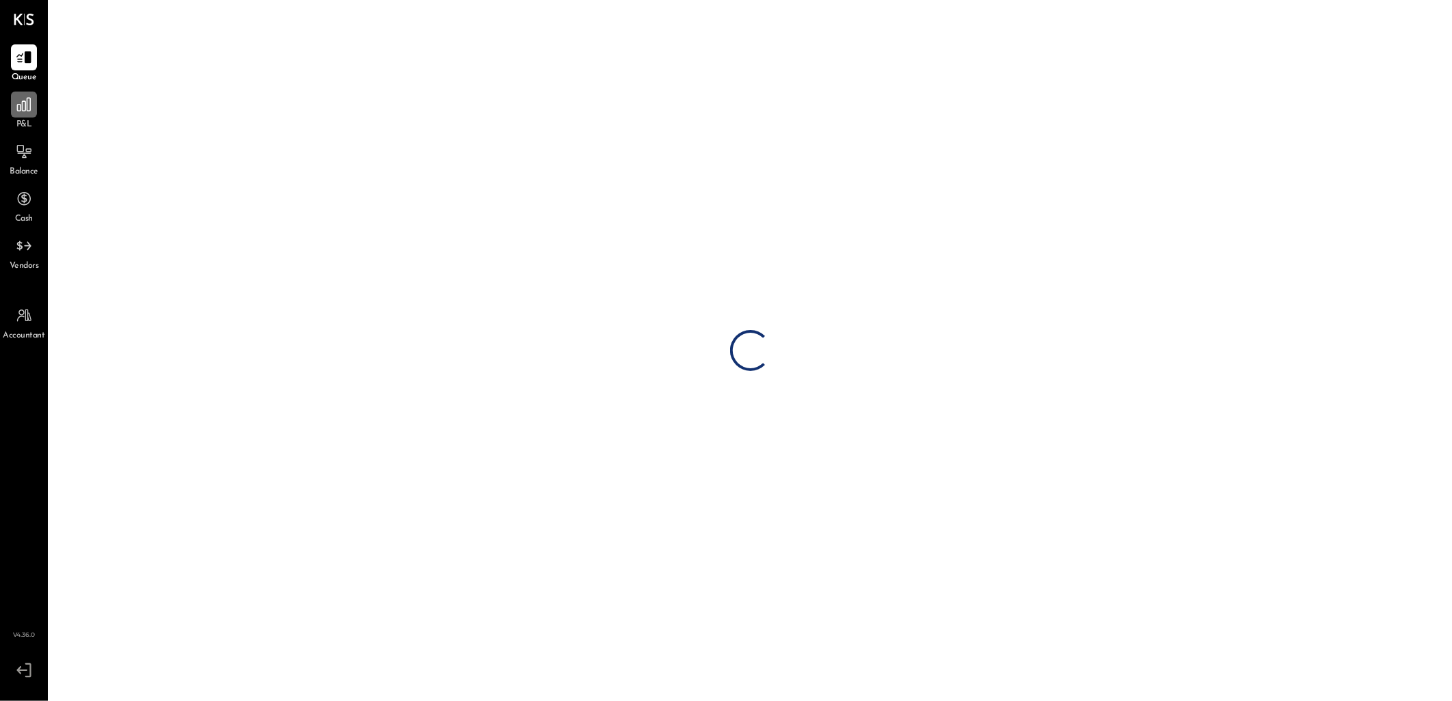
click at [25, 104] on icon at bounding box center [24, 105] width 14 height 14
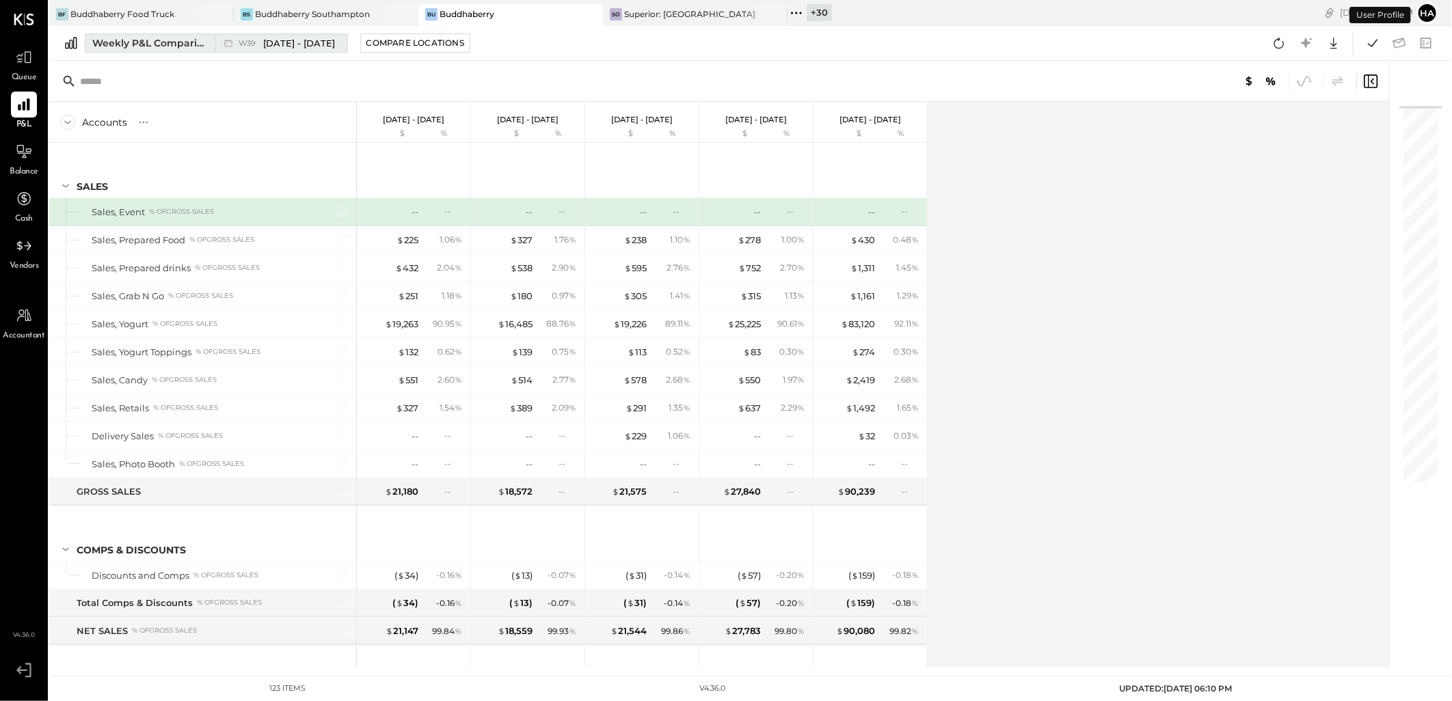
click at [128, 40] on div "Weekly P&L Comparison" at bounding box center [149, 43] width 115 height 14
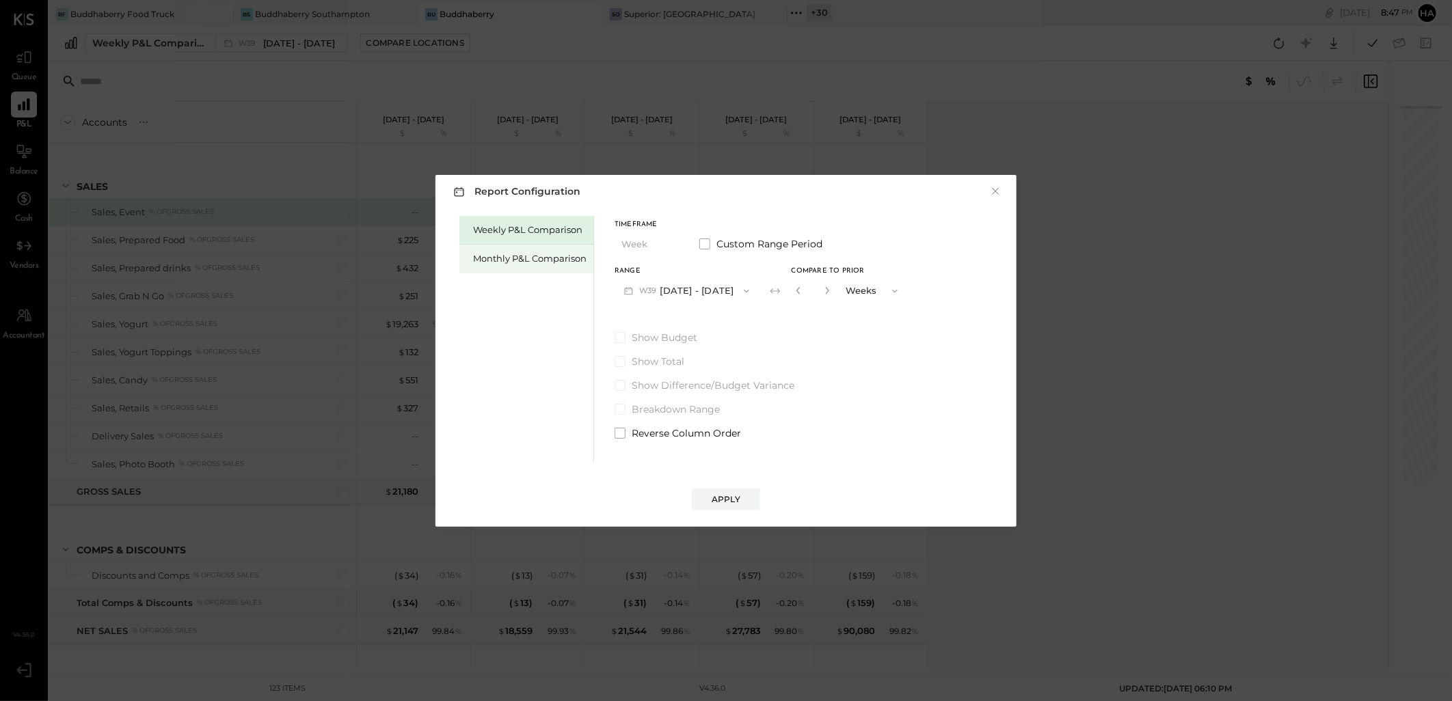
click at [500, 256] on div "Monthly P&L Comparison" at bounding box center [529, 258] width 113 height 13
click at [741, 289] on icon "button" at bounding box center [746, 291] width 11 height 11
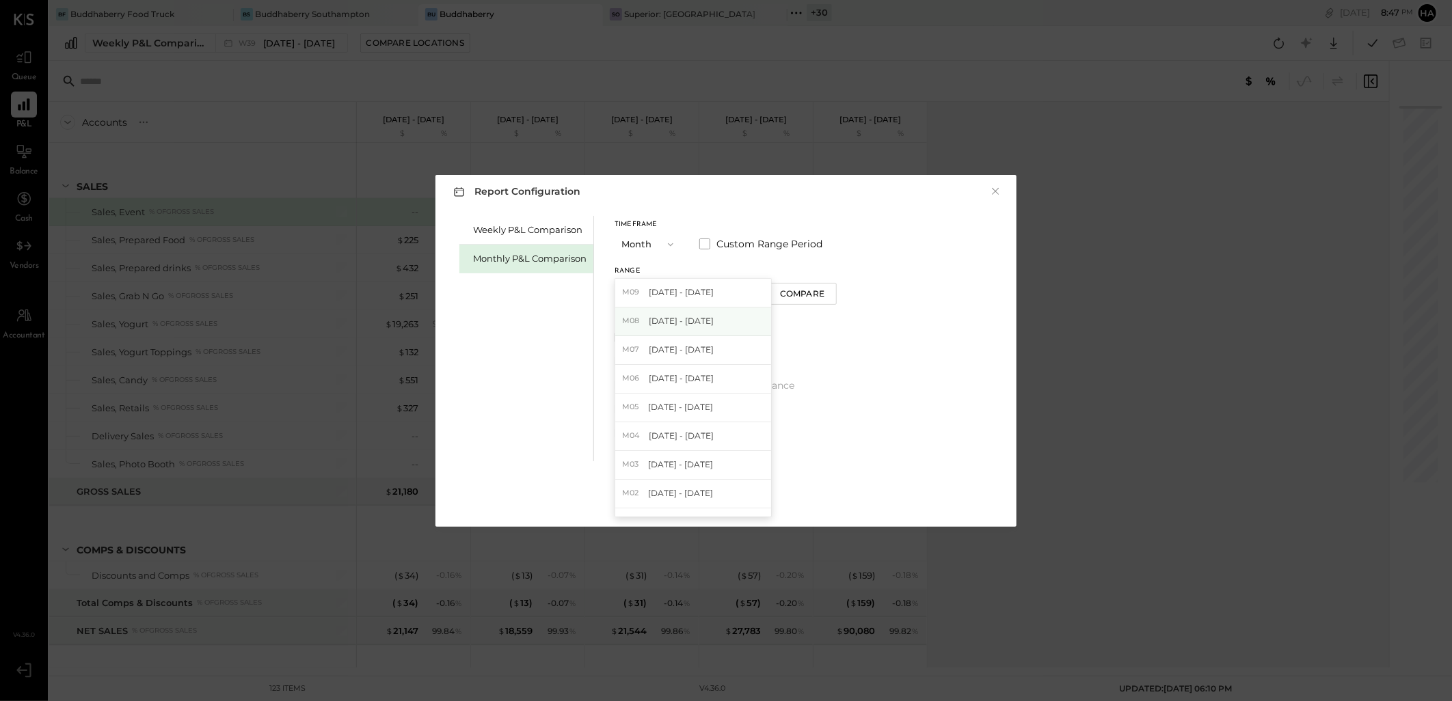
click at [716, 327] on div "M08 Aug 1 - 31, 2025" at bounding box center [693, 322] width 156 height 29
click at [733, 492] on button "Apply" at bounding box center [726, 500] width 68 height 22
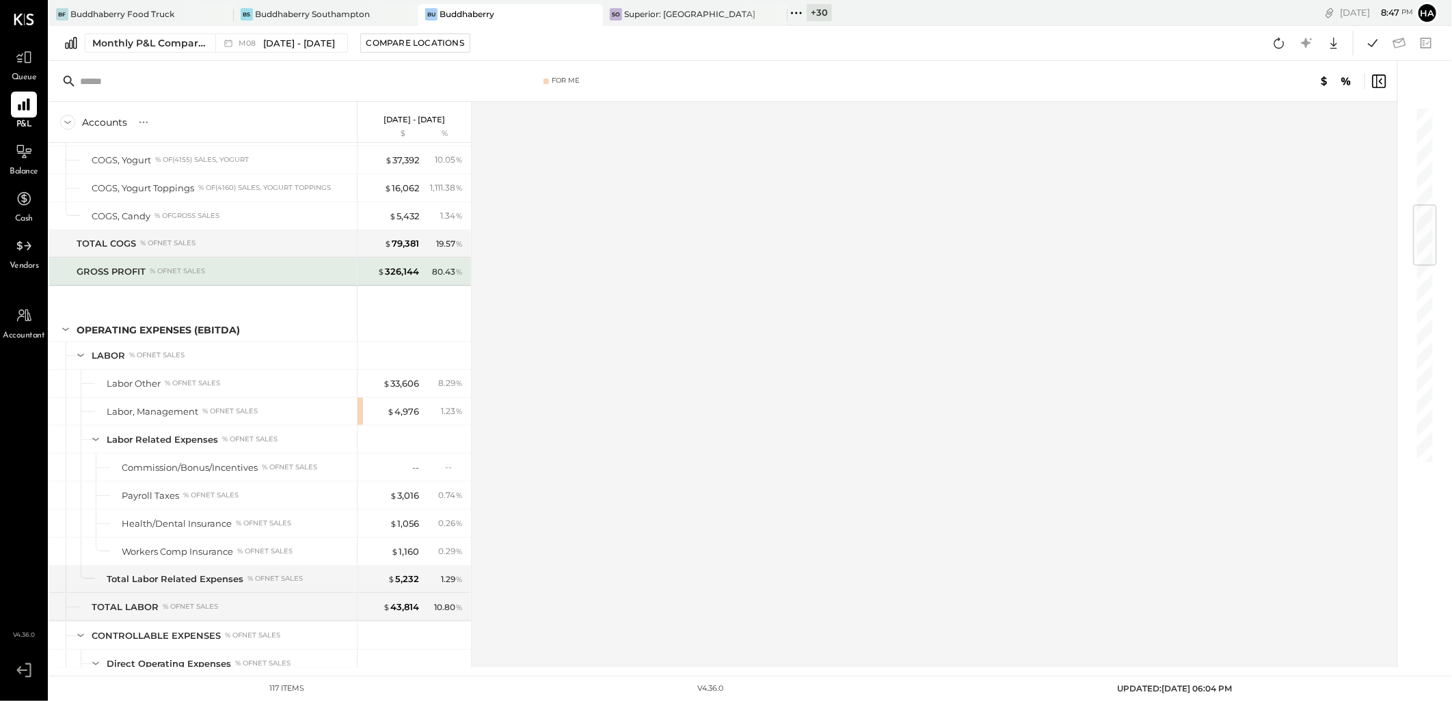
scroll to position [911, 0]
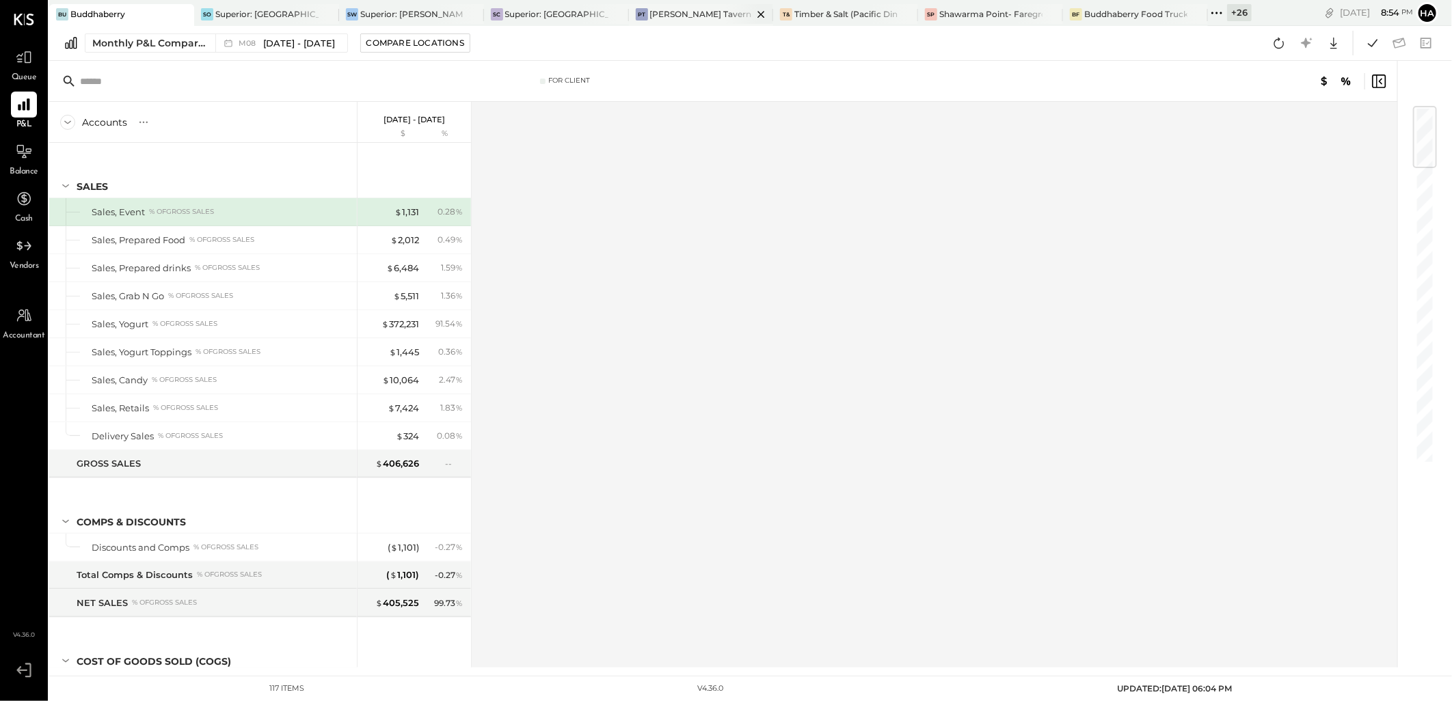
click at [687, 8] on div "[PERSON_NAME] Tavern" at bounding box center [701, 14] width 102 height 12
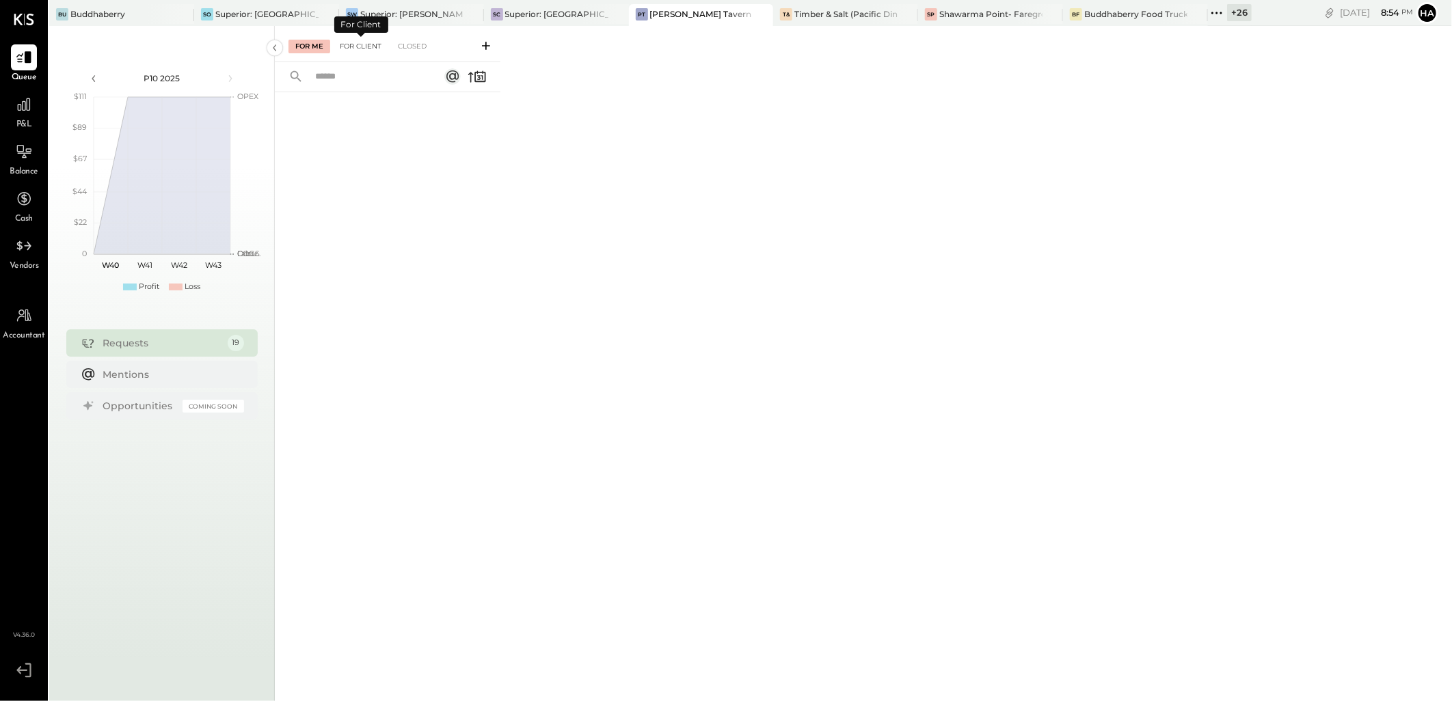
click at [349, 42] on div "For Client" at bounding box center [360, 47] width 55 height 14
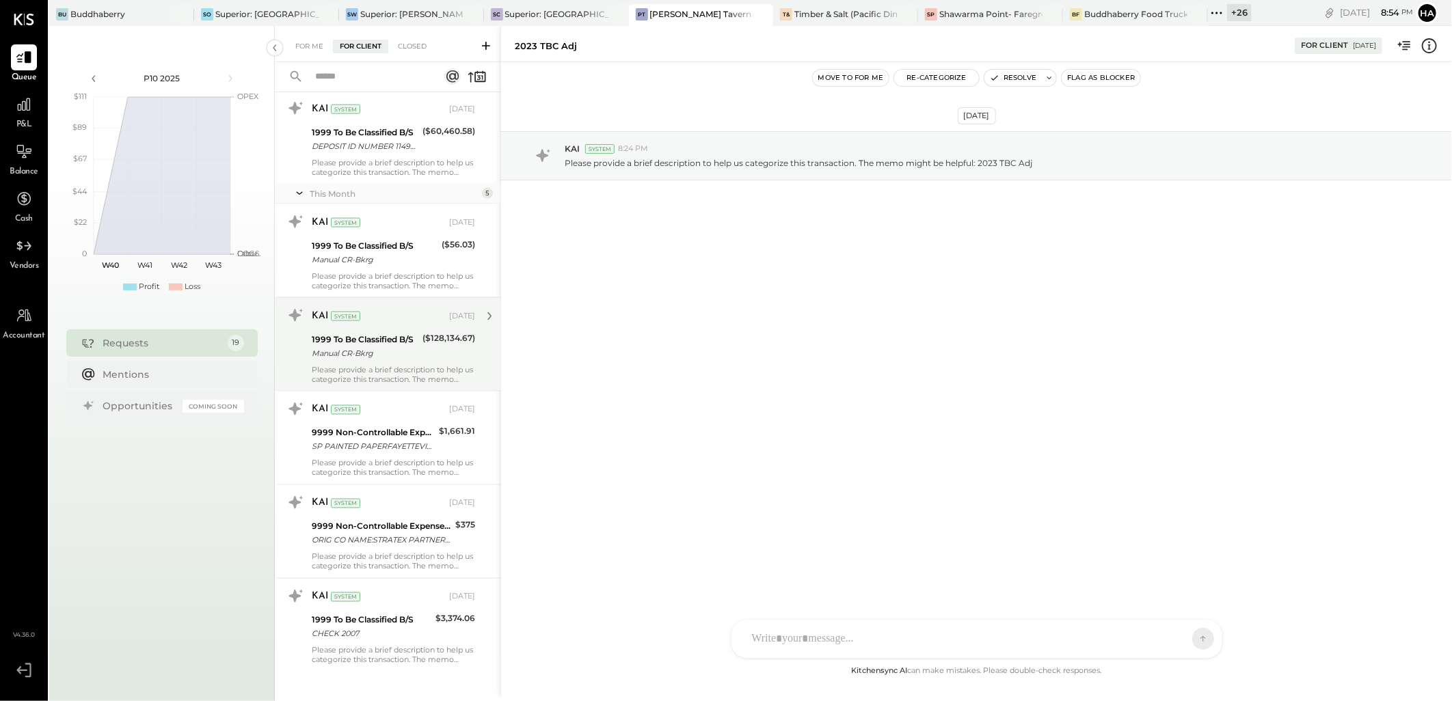
scroll to position [1352, 0]
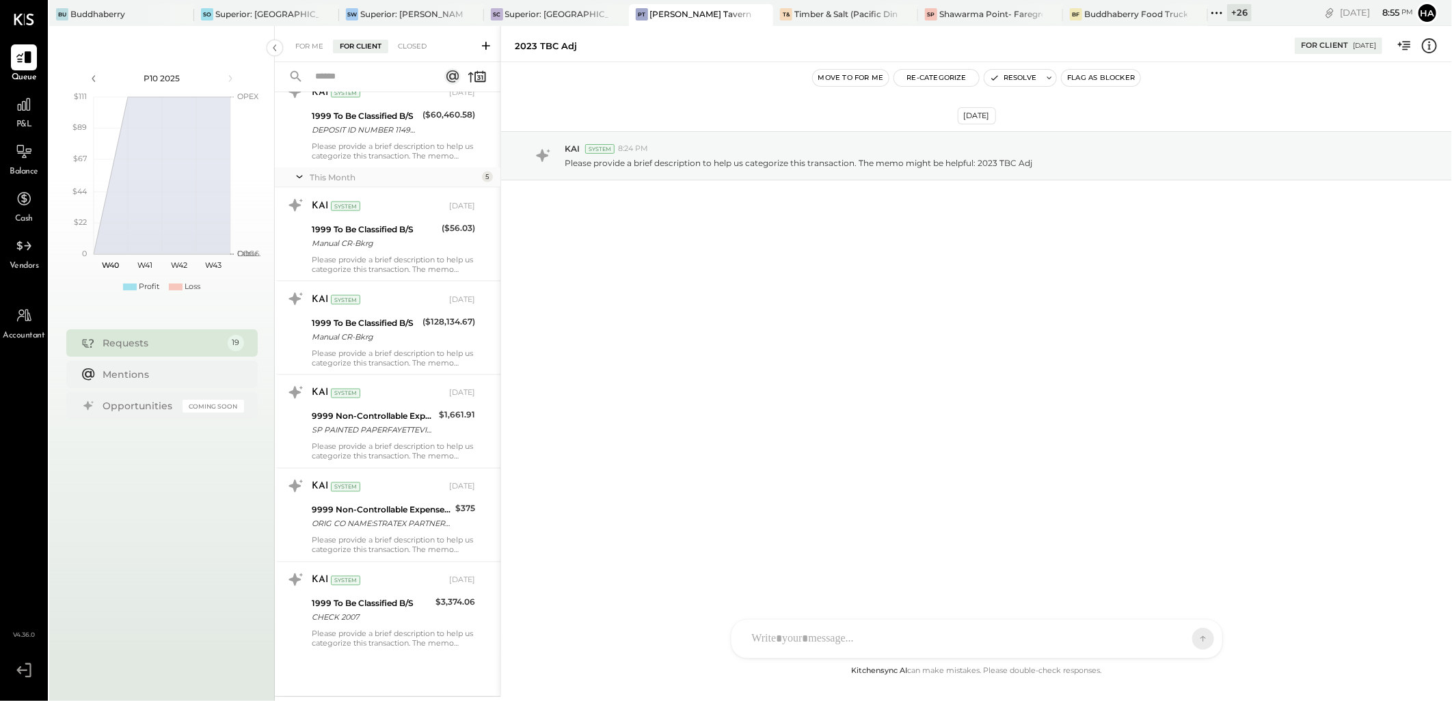
click at [880, 303] on div "[DATE] KAI System 8:24 PM Please provide a brief description to help us categor…" at bounding box center [976, 362] width 951 height 601
